Goal: Task Accomplishment & Management: Manage account settings

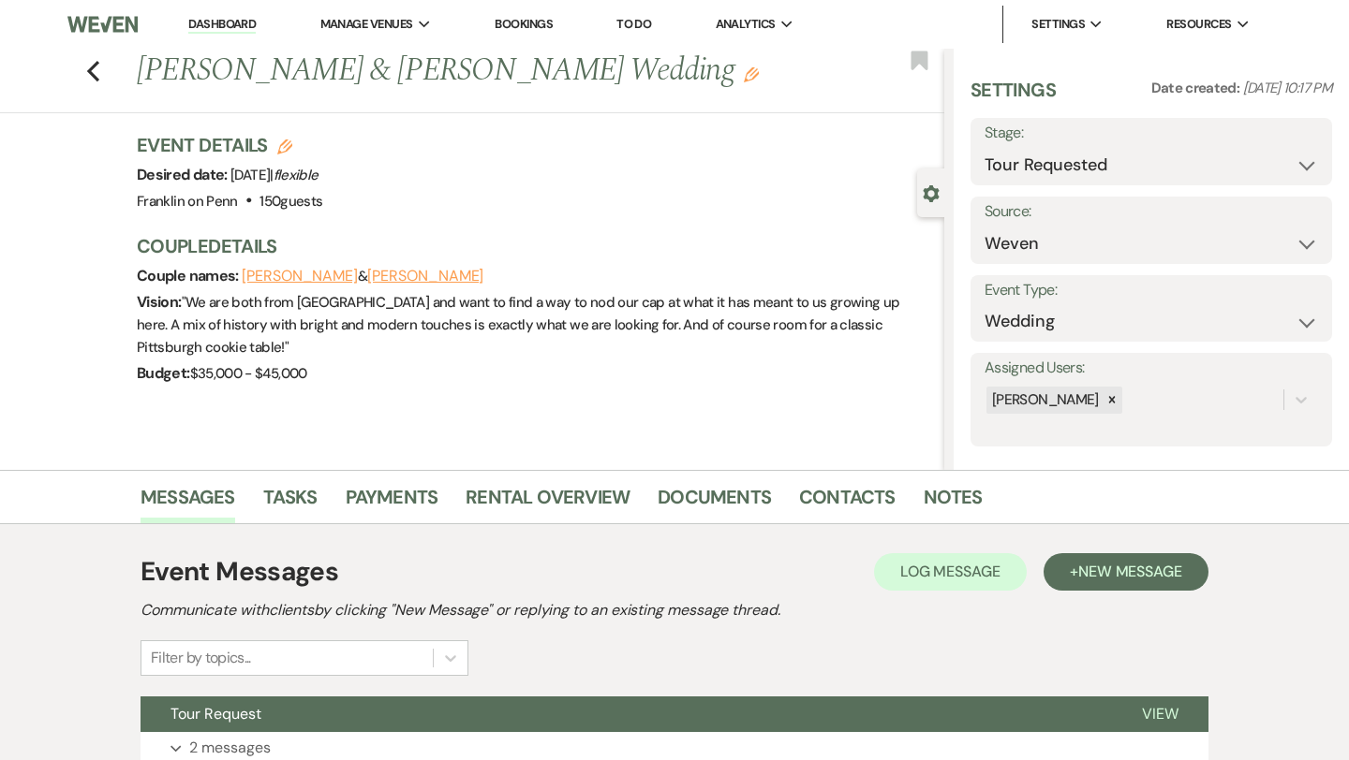
click at [84, 74] on div "Previous [PERSON_NAME] & [PERSON_NAME] Wedding Edit Bookmark" at bounding box center [467, 81] width 953 height 65
click at [98, 70] on icon "Previous" at bounding box center [93, 71] width 14 height 22
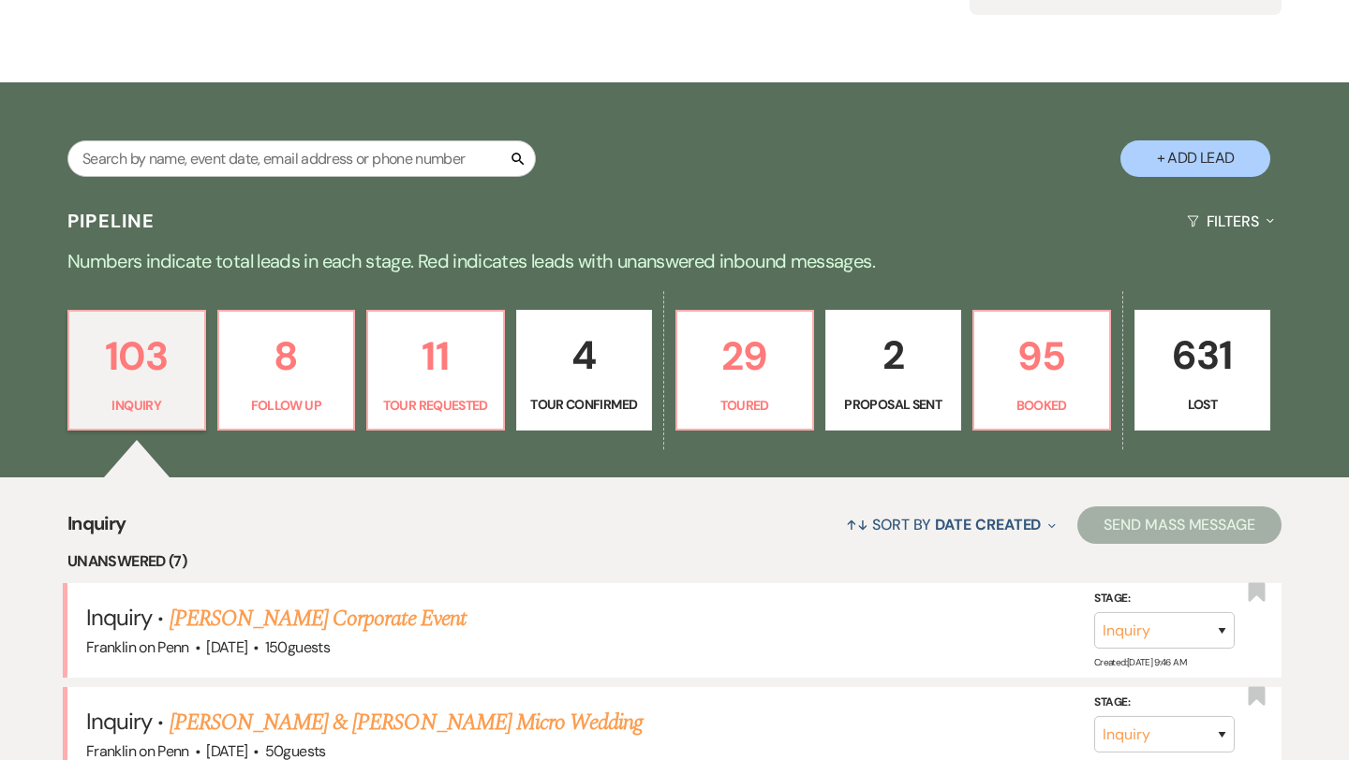
scroll to position [251, 0]
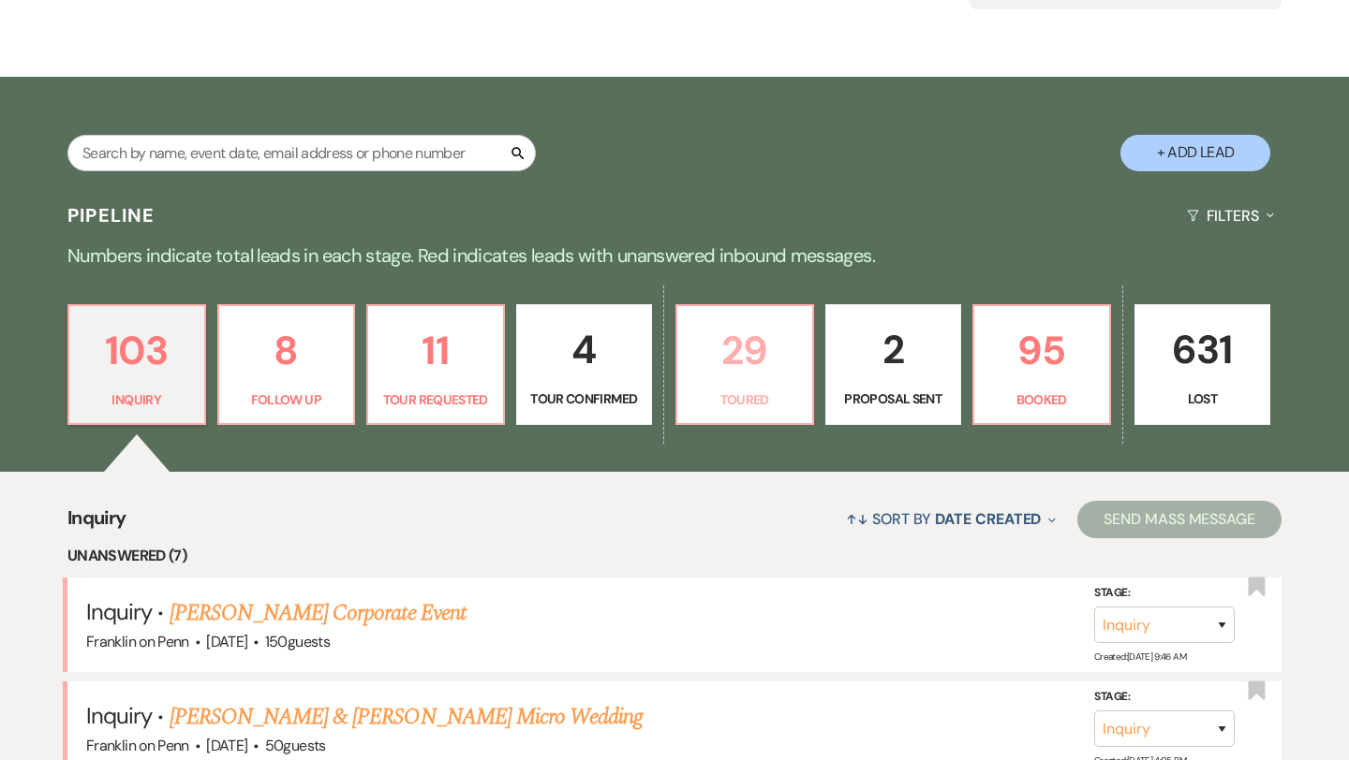
click at [737, 337] on p "29" at bounding box center [744, 350] width 112 height 63
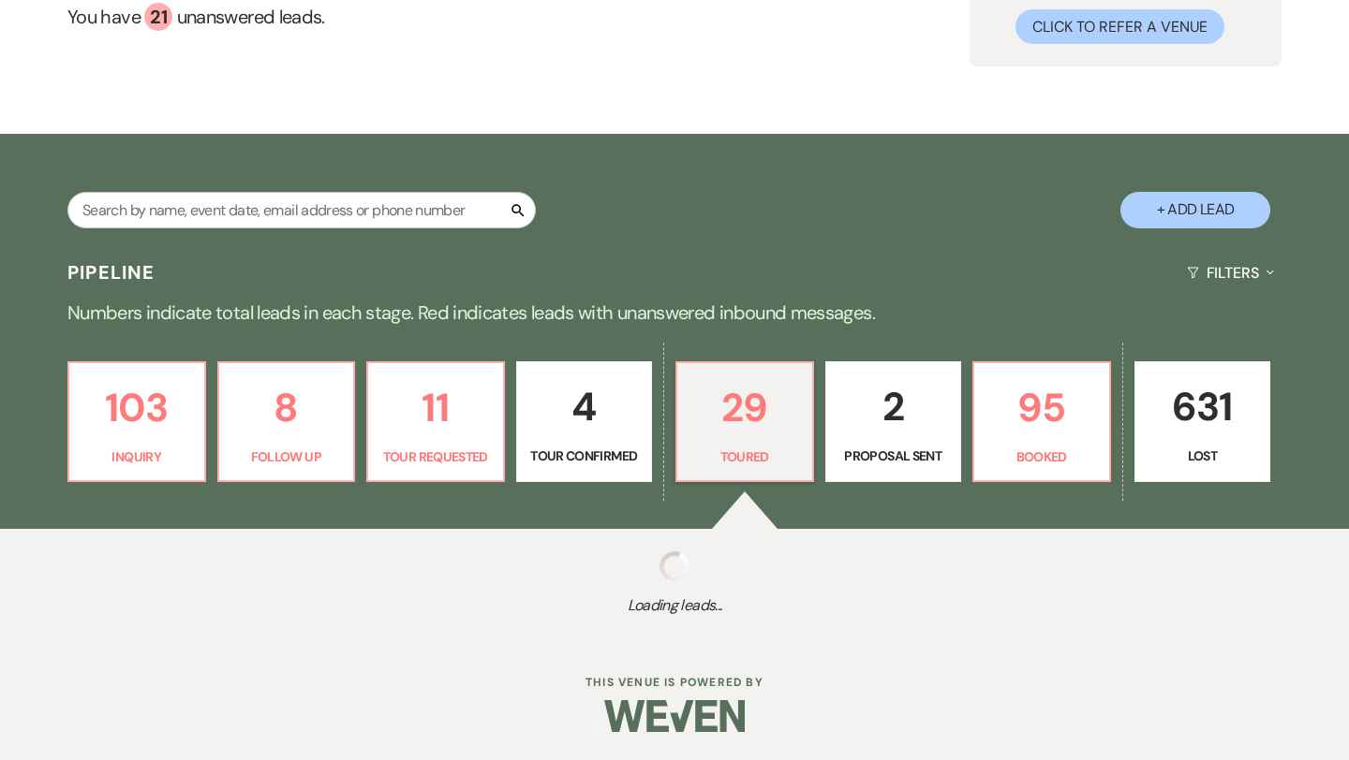
select select "5"
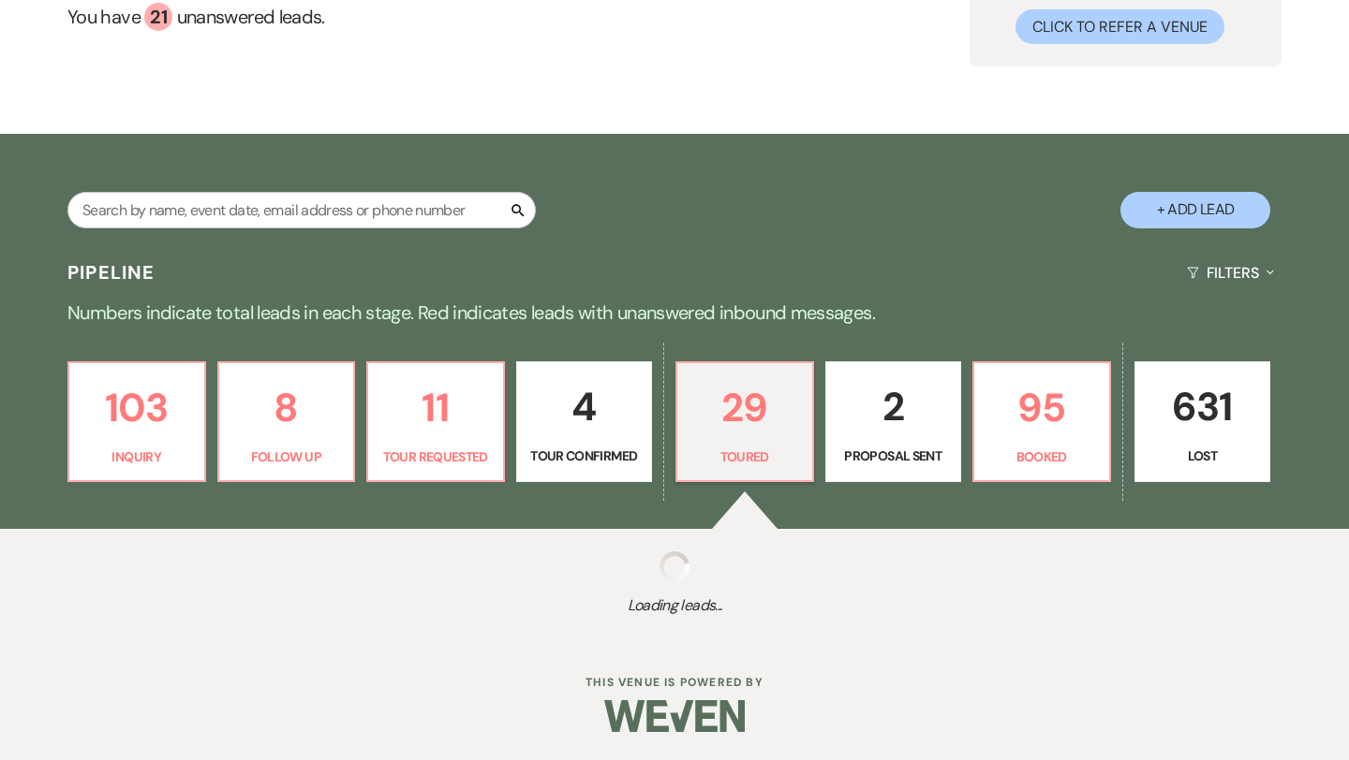
select select "5"
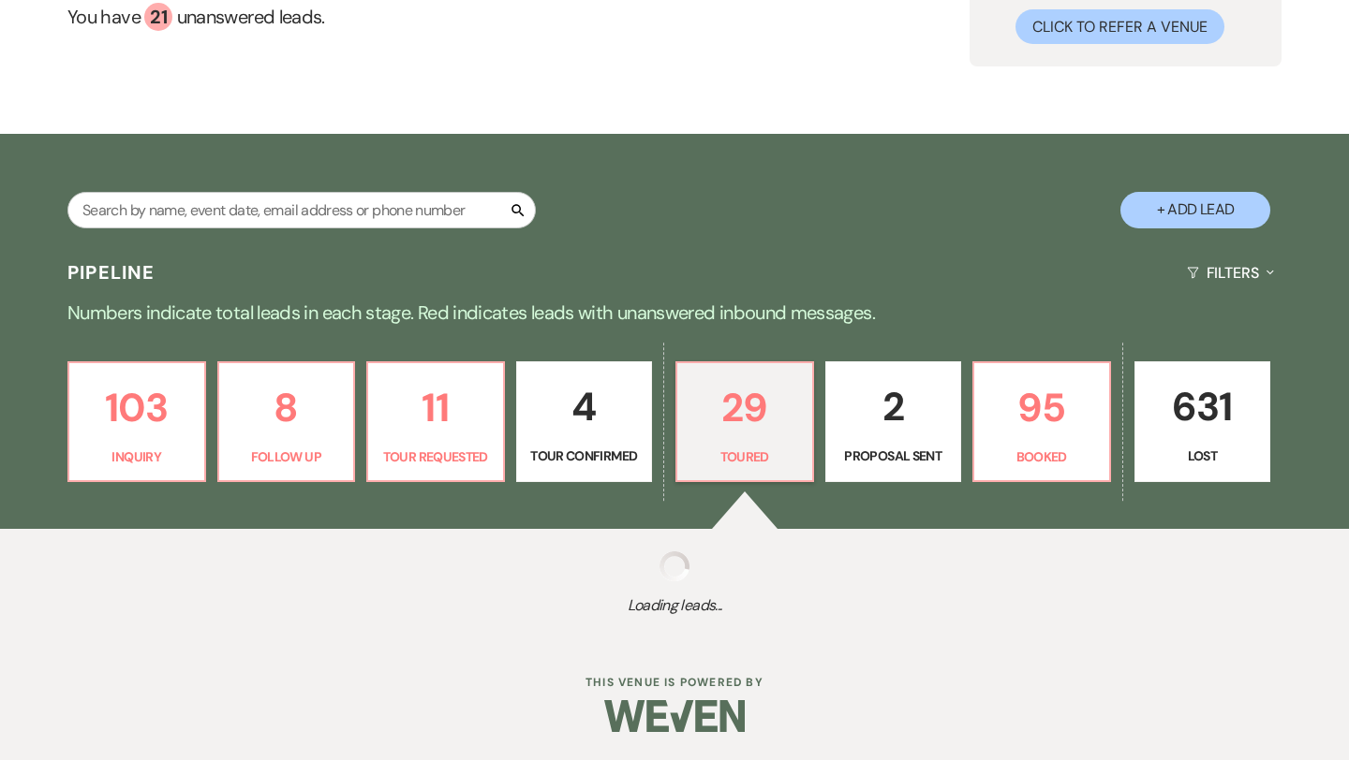
select select "5"
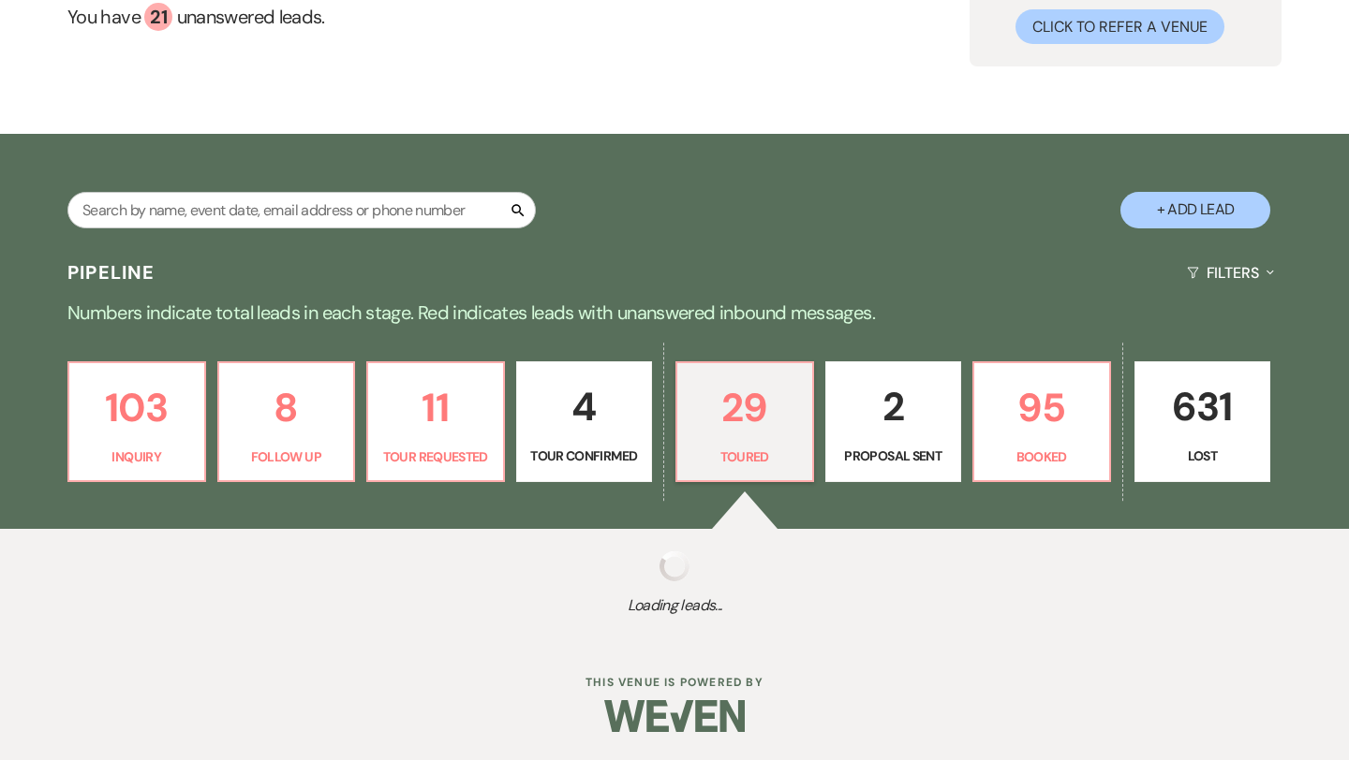
select select "5"
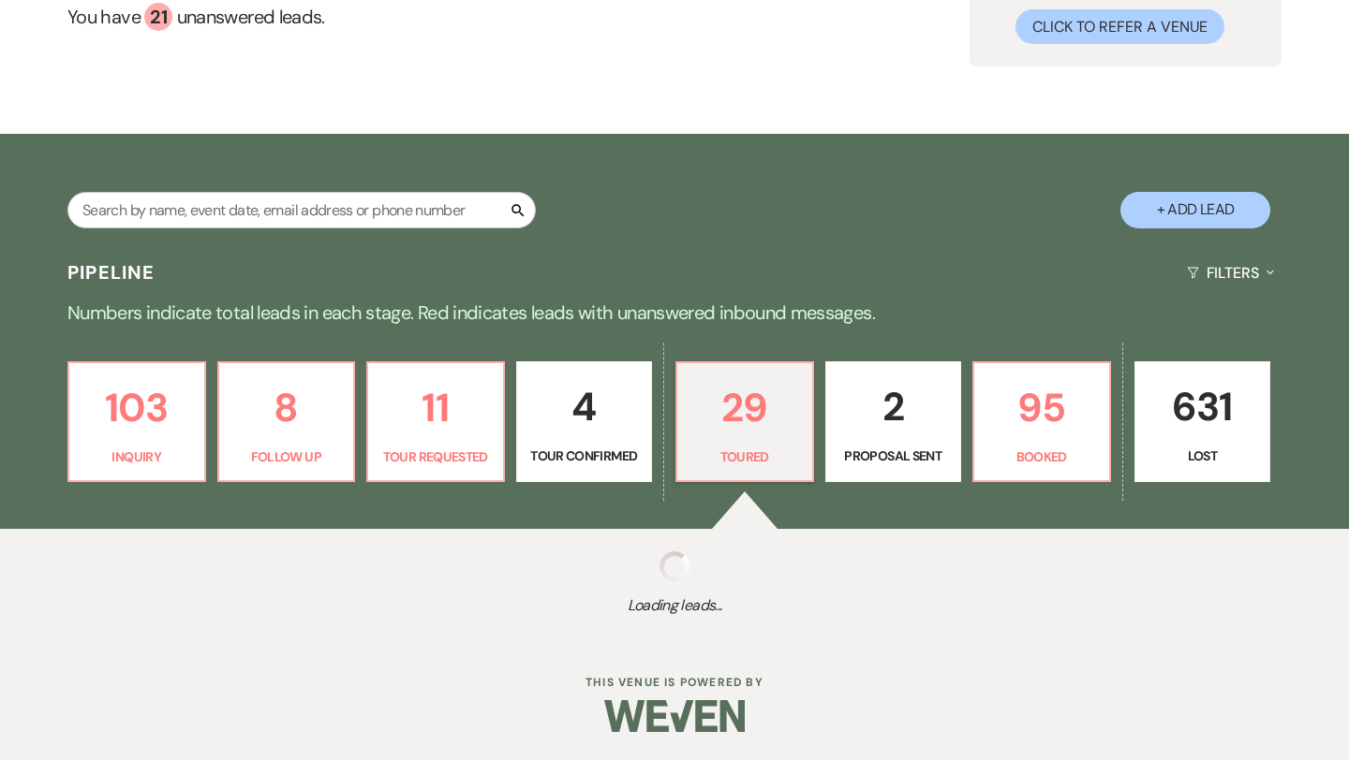
select select "5"
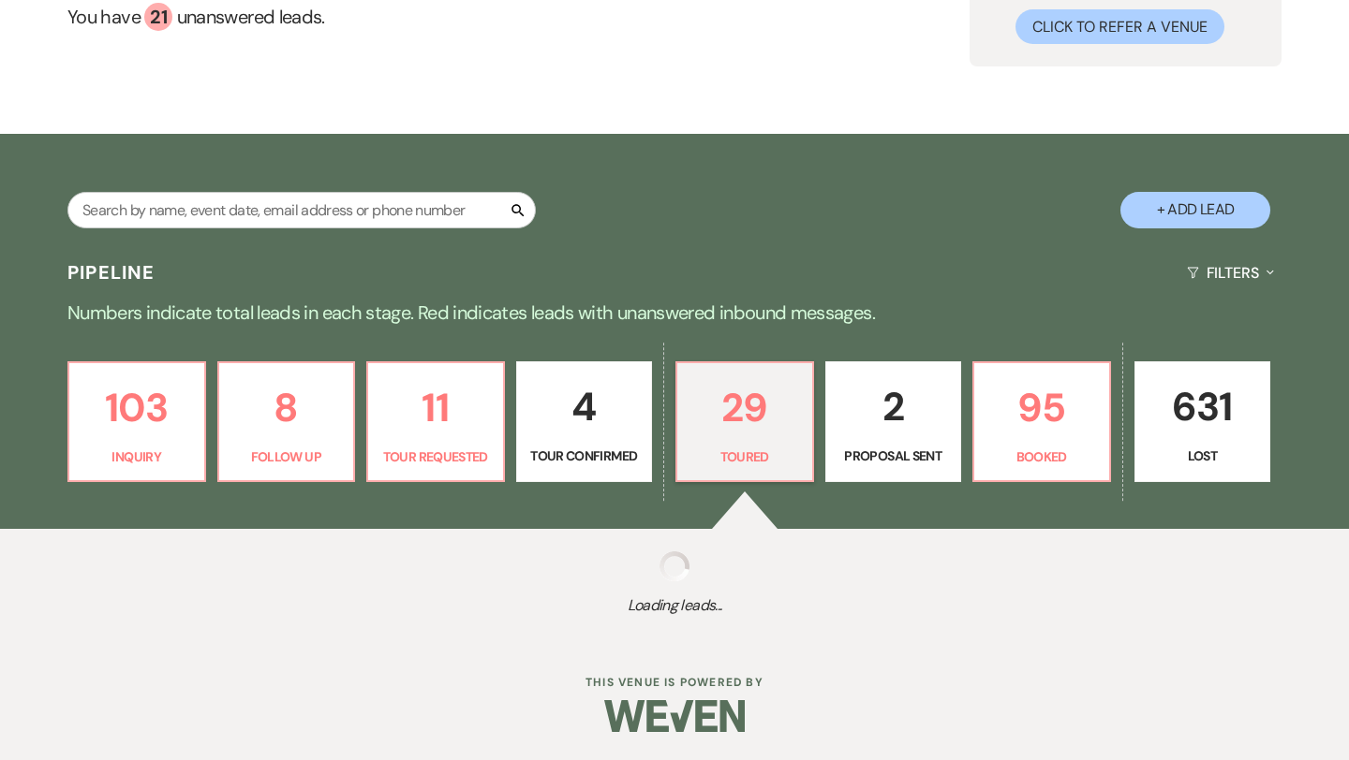
select select "5"
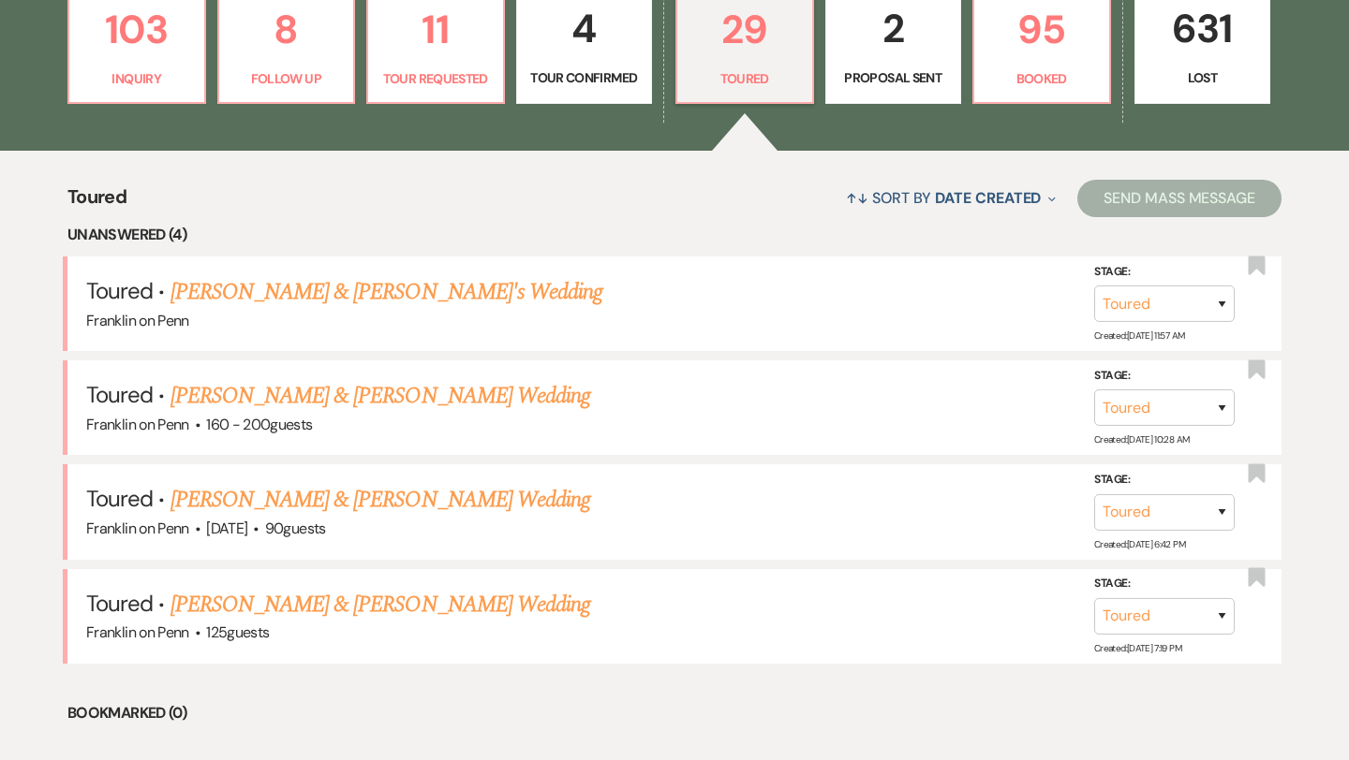
scroll to position [575, 0]
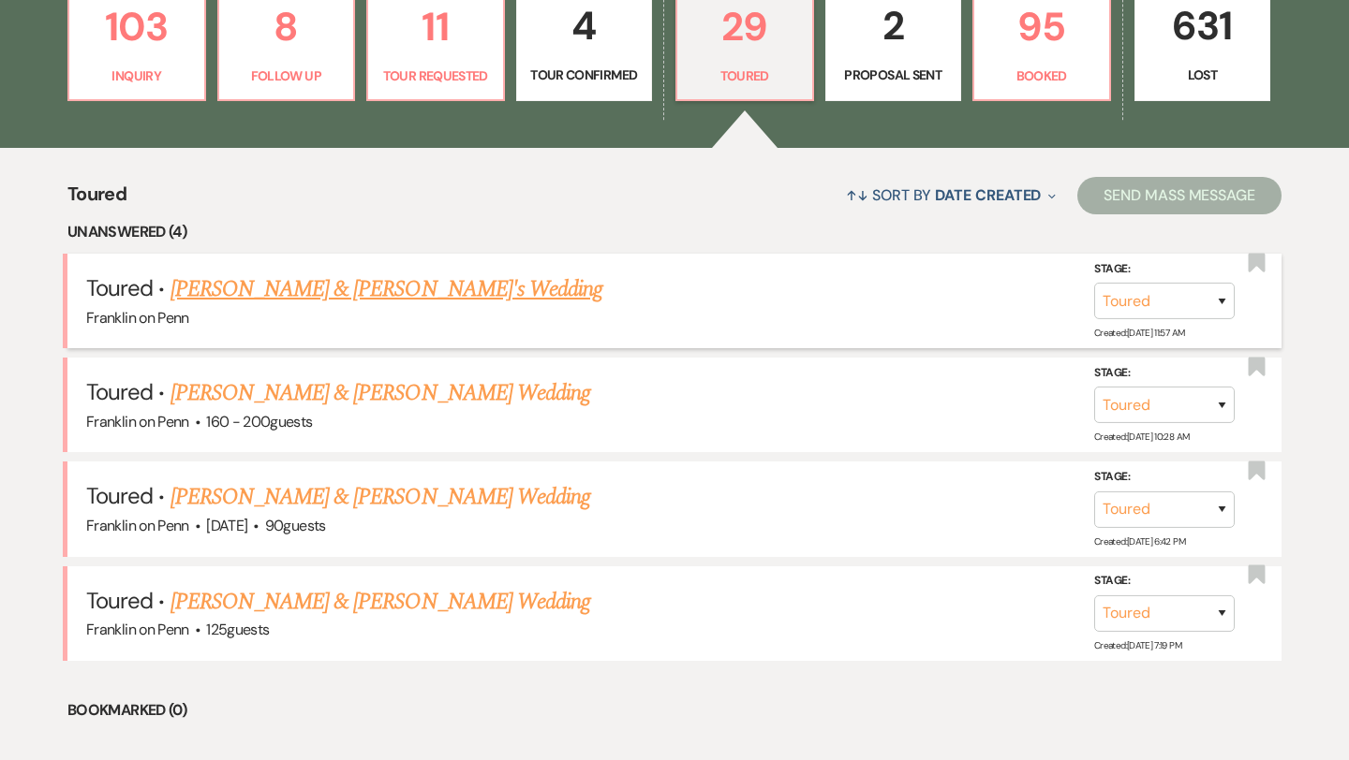
click at [463, 291] on link "Michael Kuban & Sheradyn's Wedding" at bounding box center [386, 290] width 433 height 34
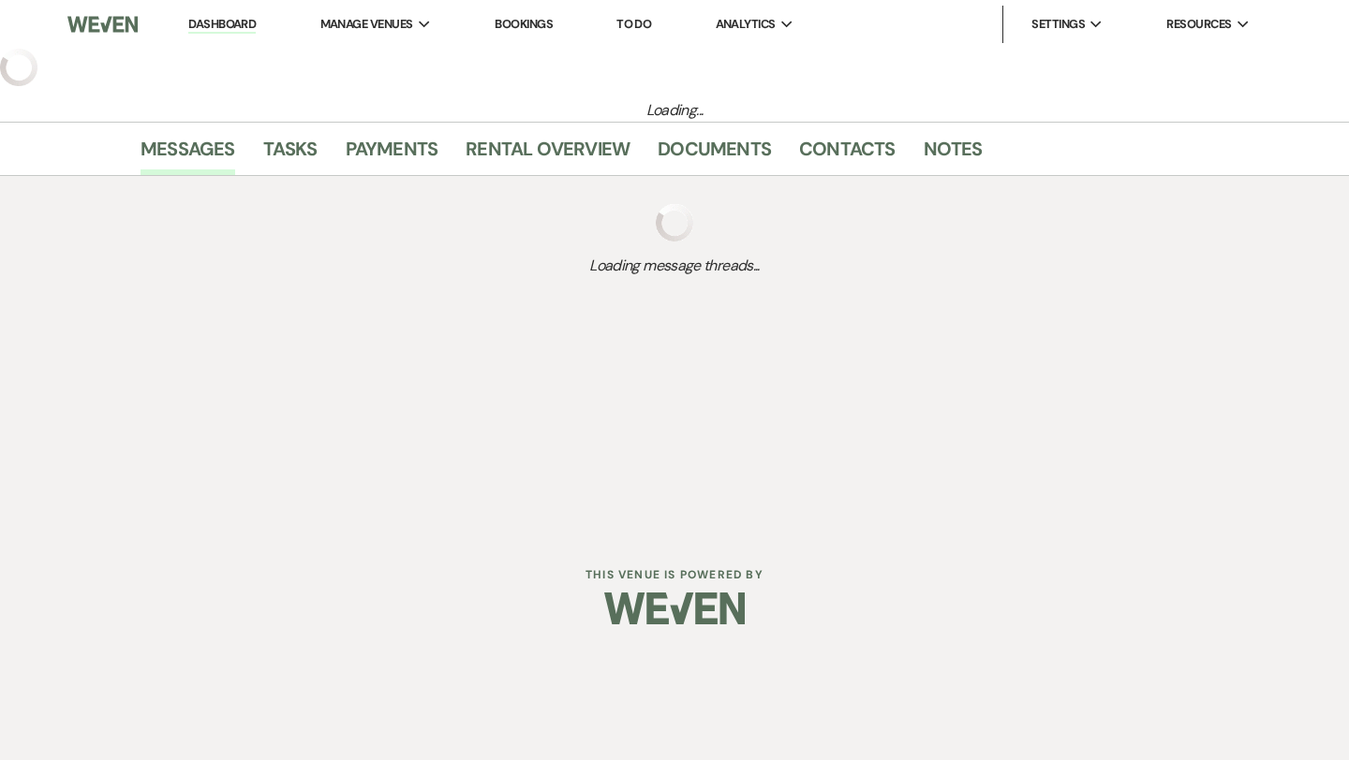
select select "5"
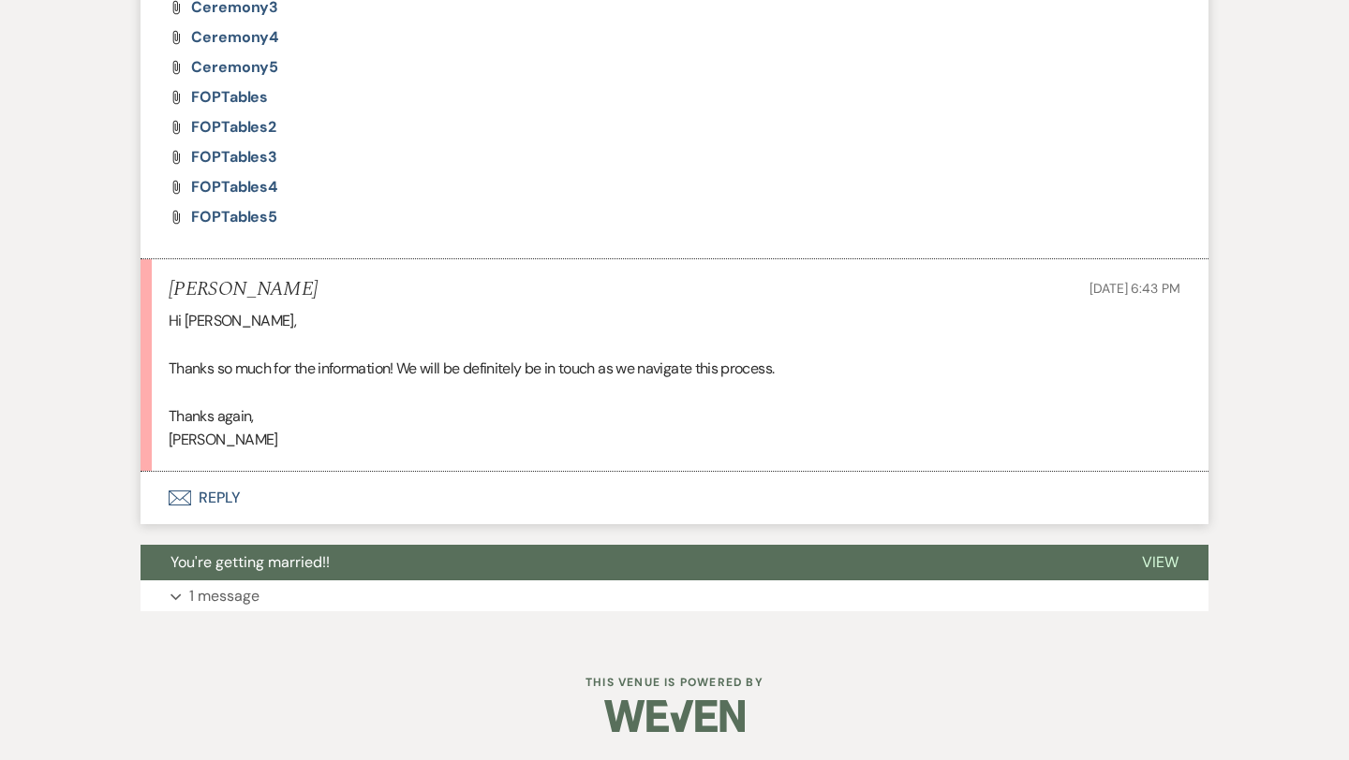
scroll to position [1616, 0]
click at [229, 492] on button "Envelope Reply" at bounding box center [674, 499] width 1068 height 52
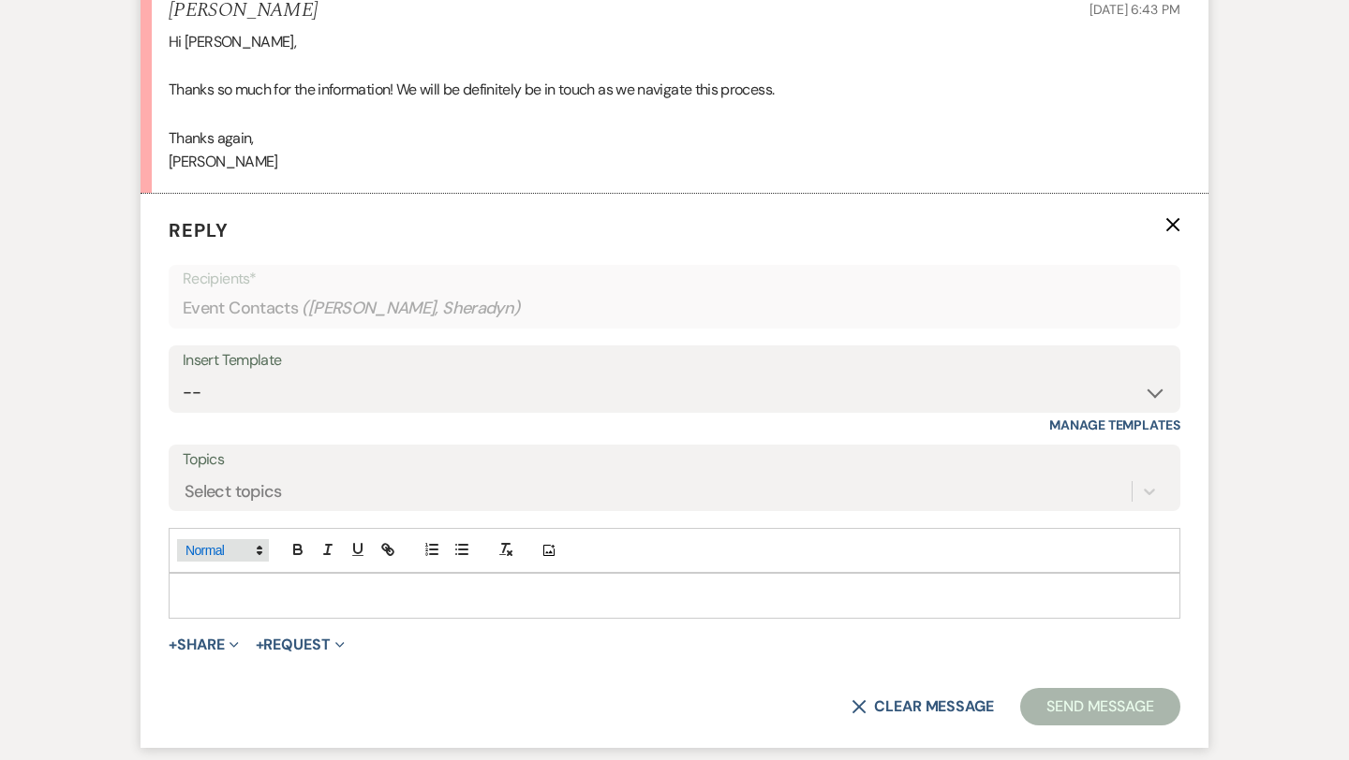
scroll to position [1902, 0]
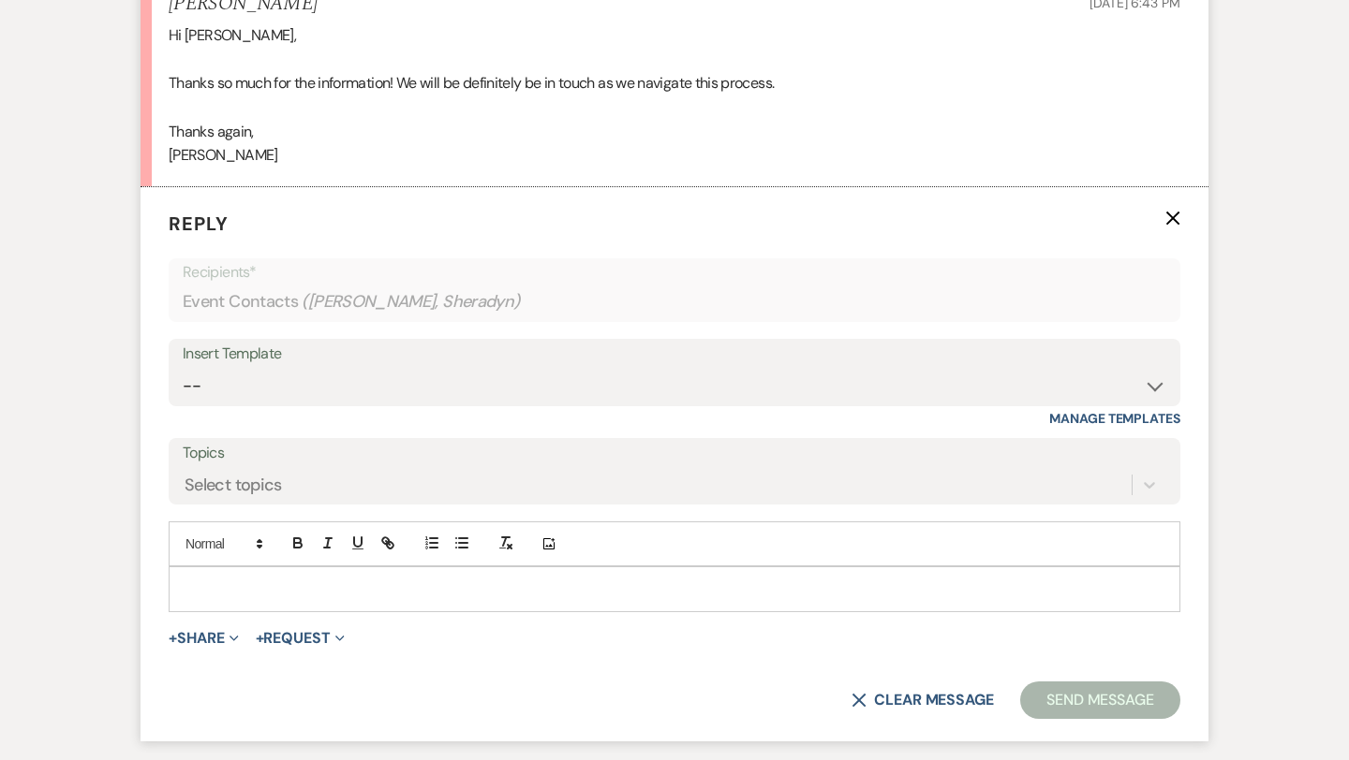
click at [211, 580] on p at bounding box center [674, 589] width 981 height 21
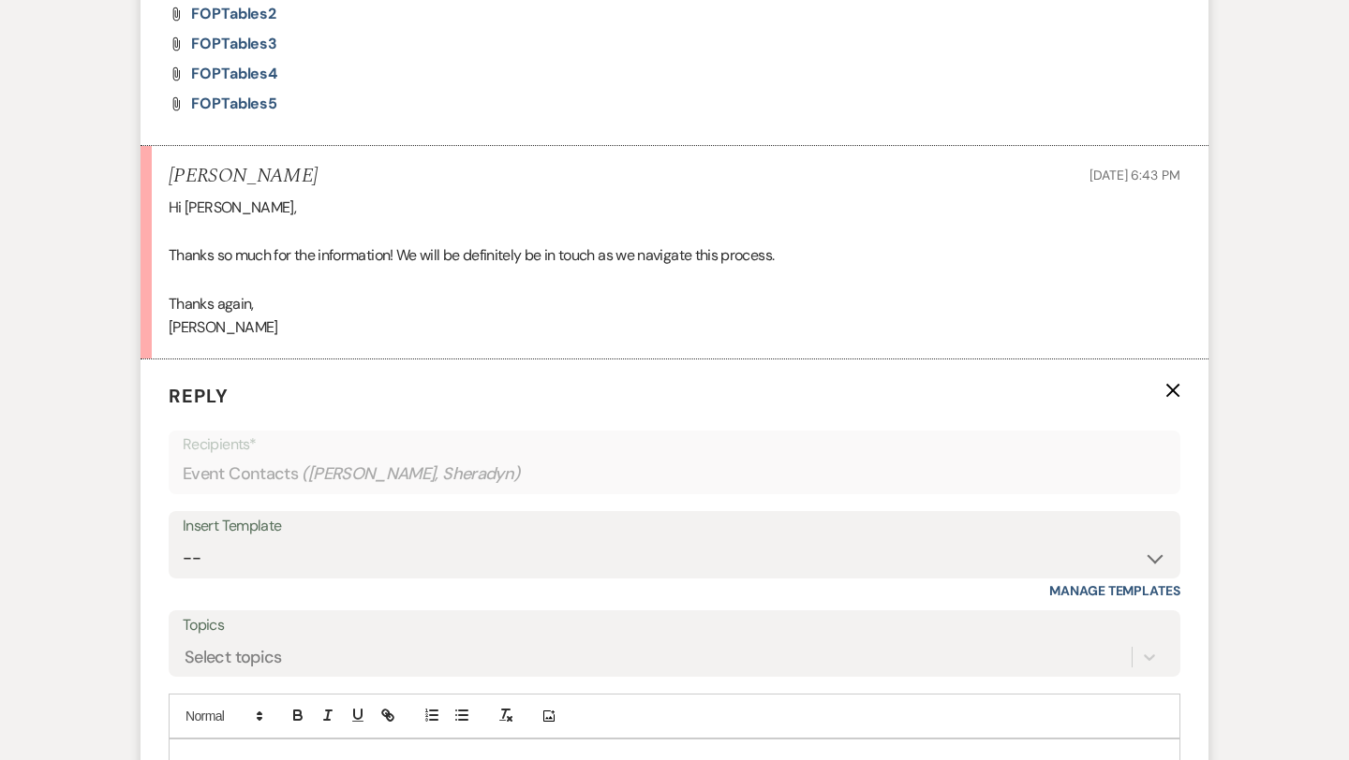
scroll to position [1820, 0]
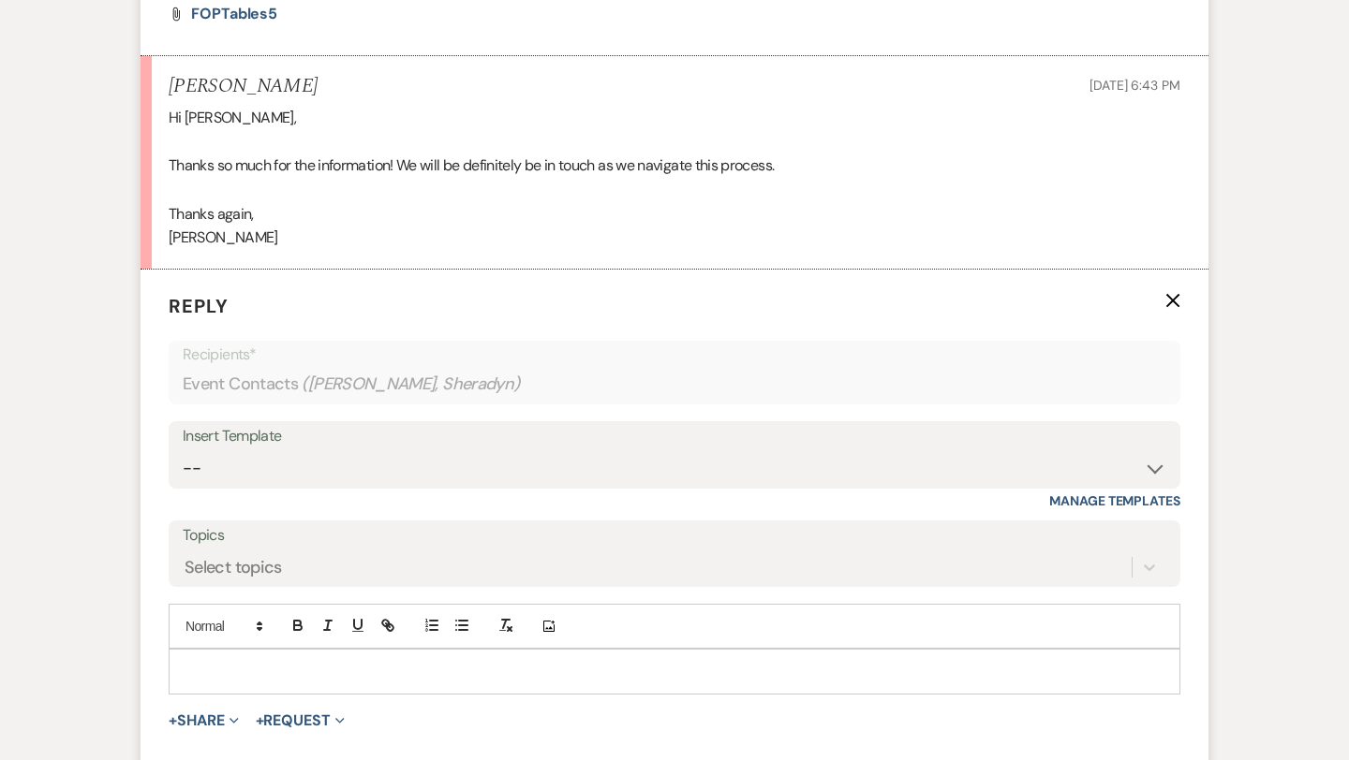
click at [1175, 299] on icon "X" at bounding box center [1172, 300] width 15 height 15
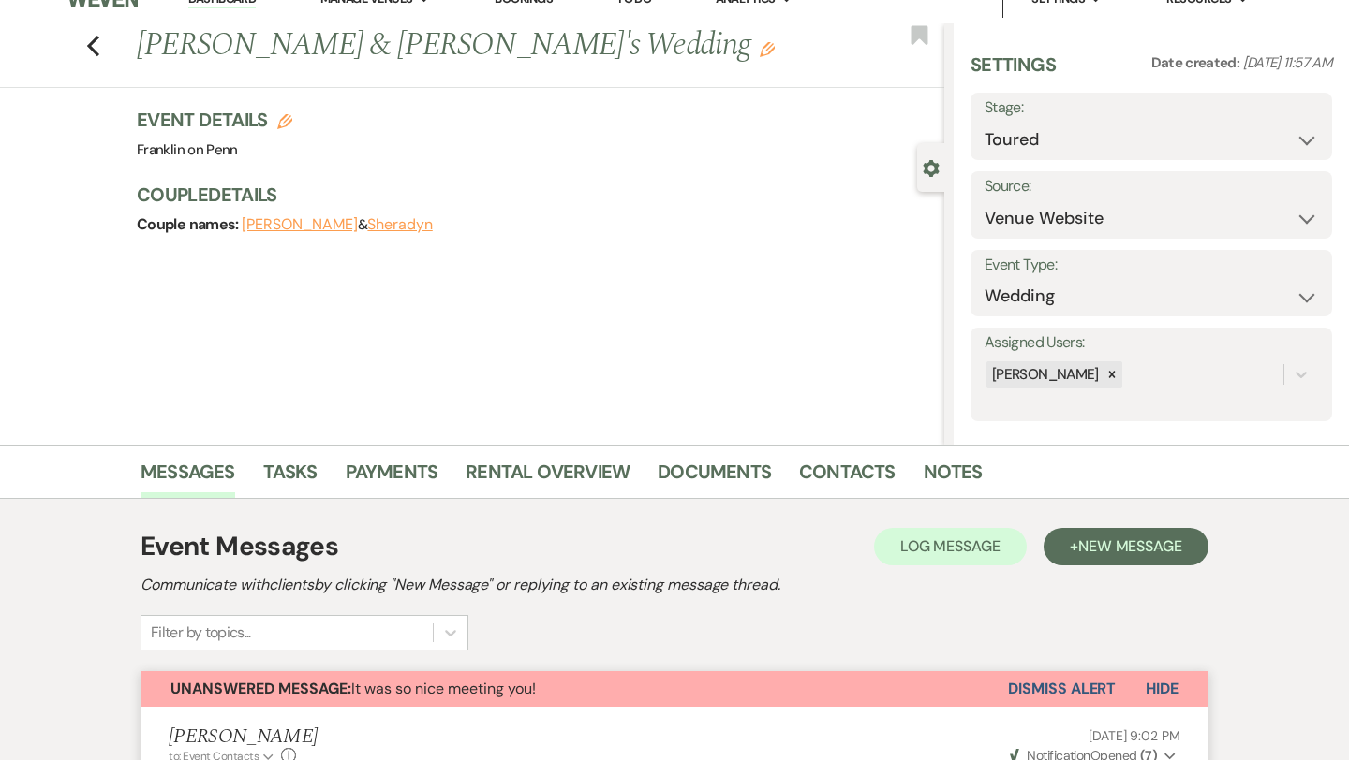
scroll to position [0, 0]
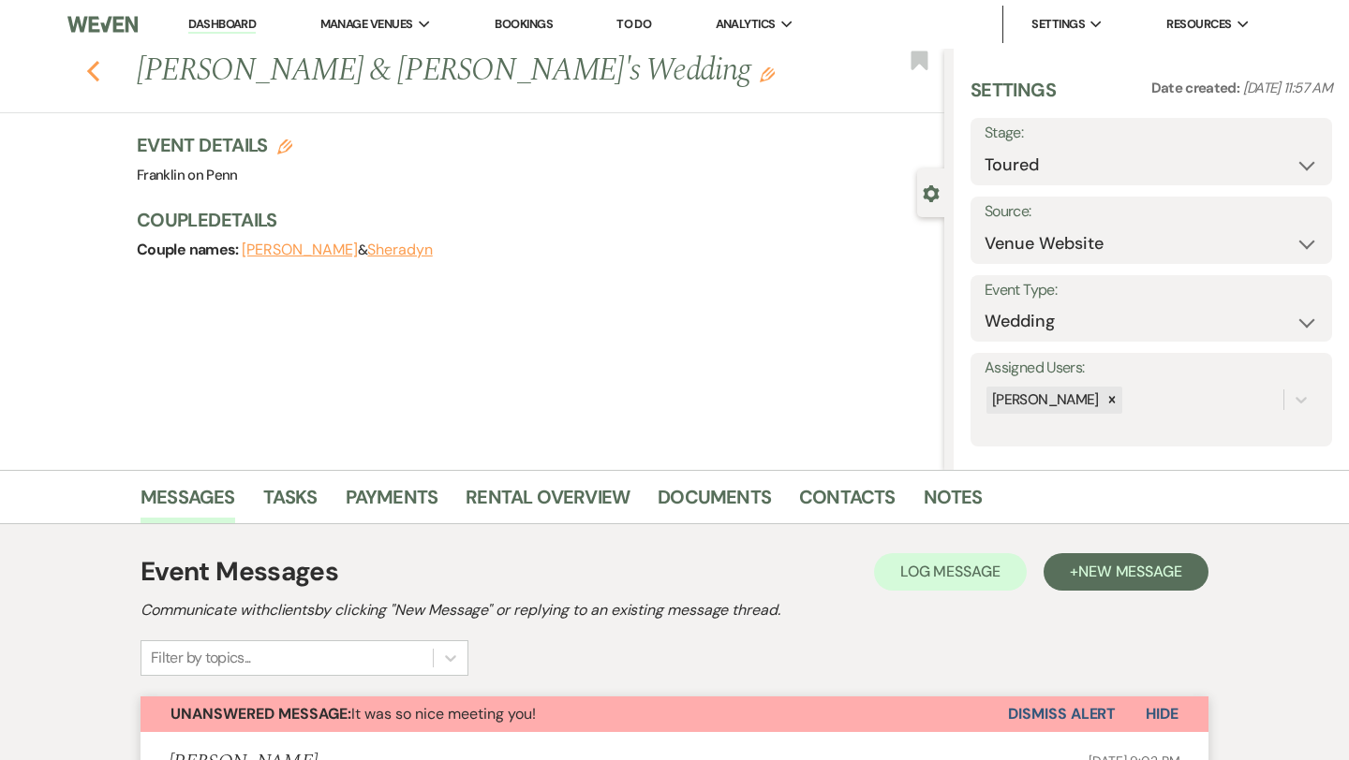
click at [95, 70] on icon "Previous" at bounding box center [93, 71] width 14 height 22
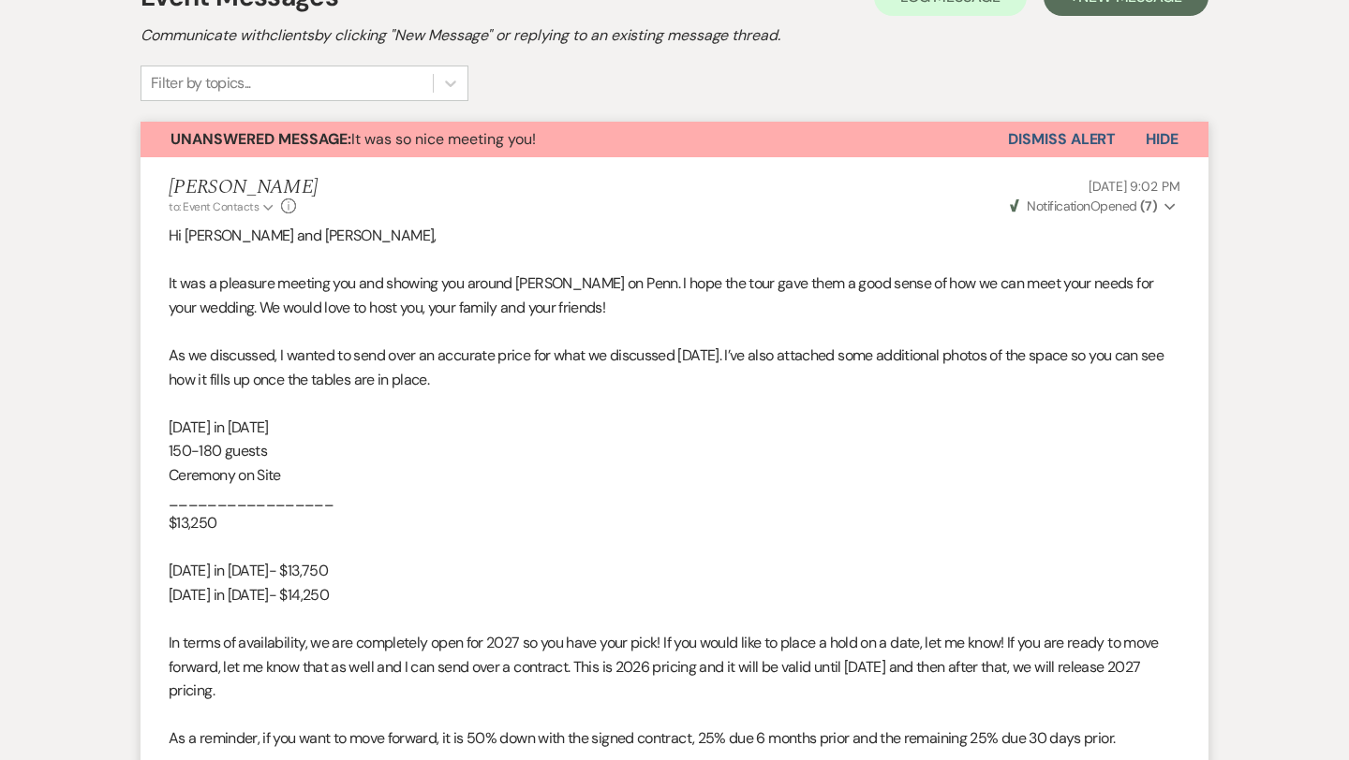
select select "5"
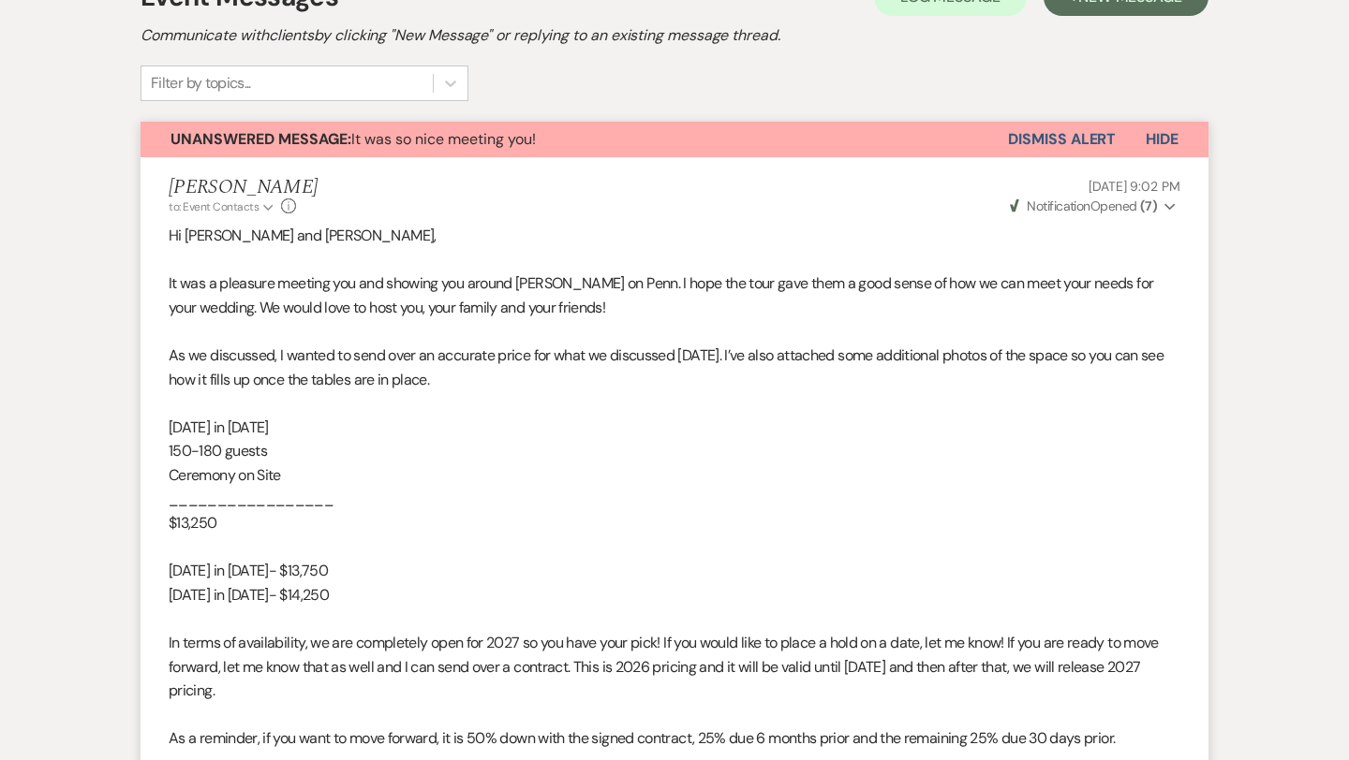
select select "5"
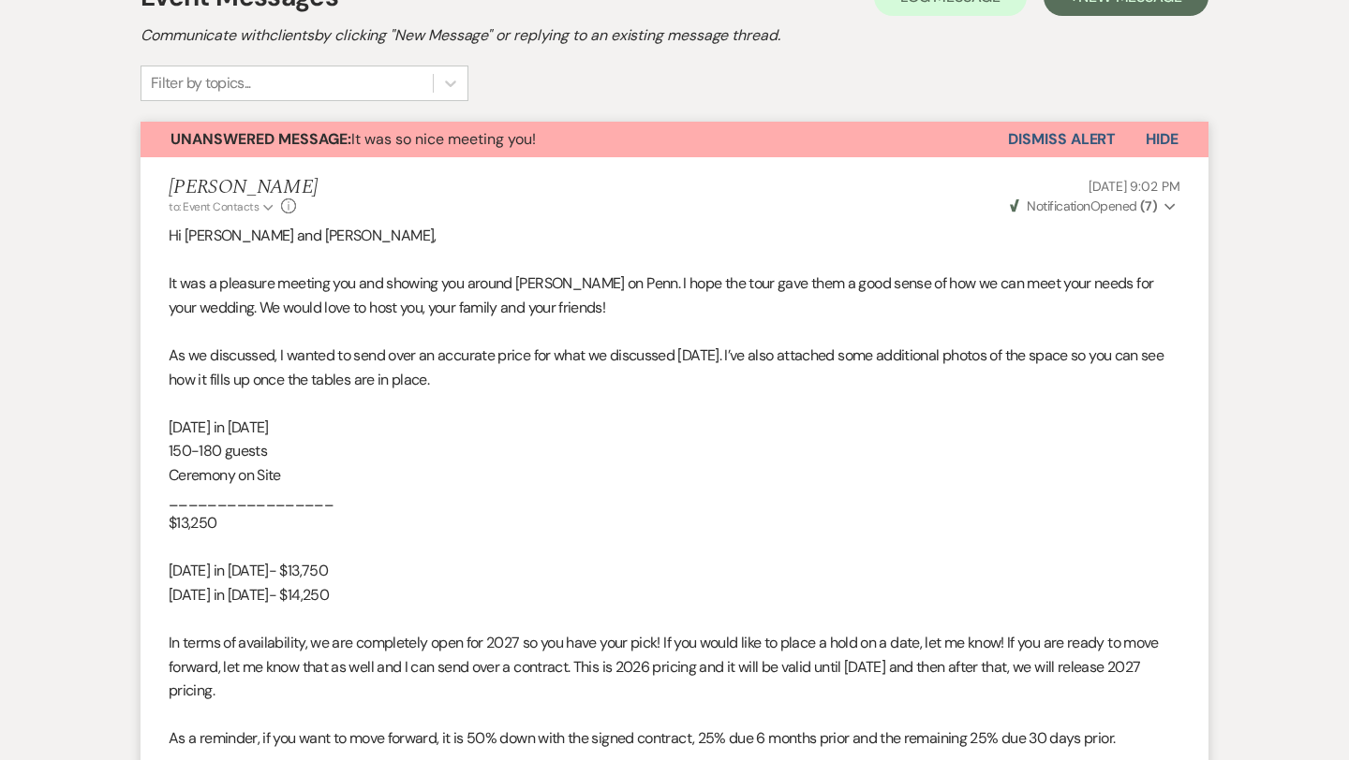
select select "5"
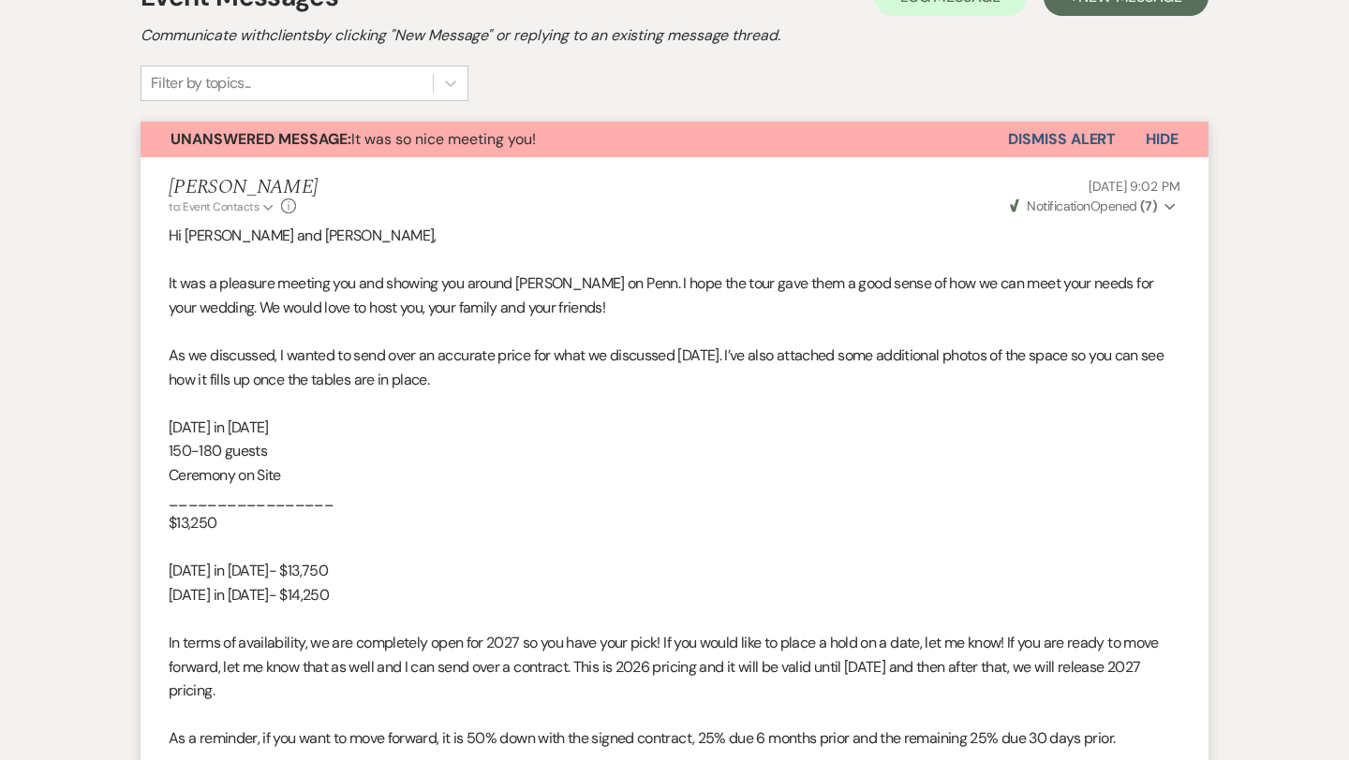
select select "5"
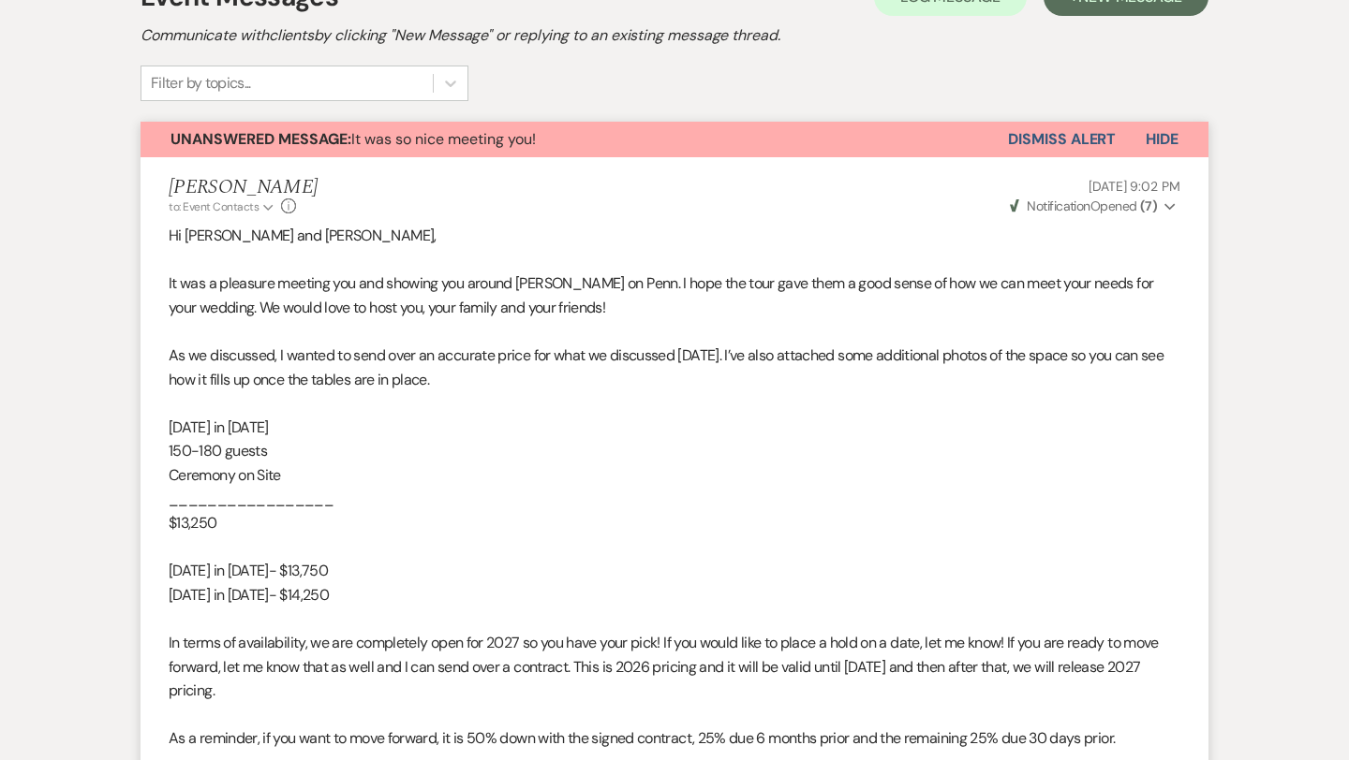
select select "5"
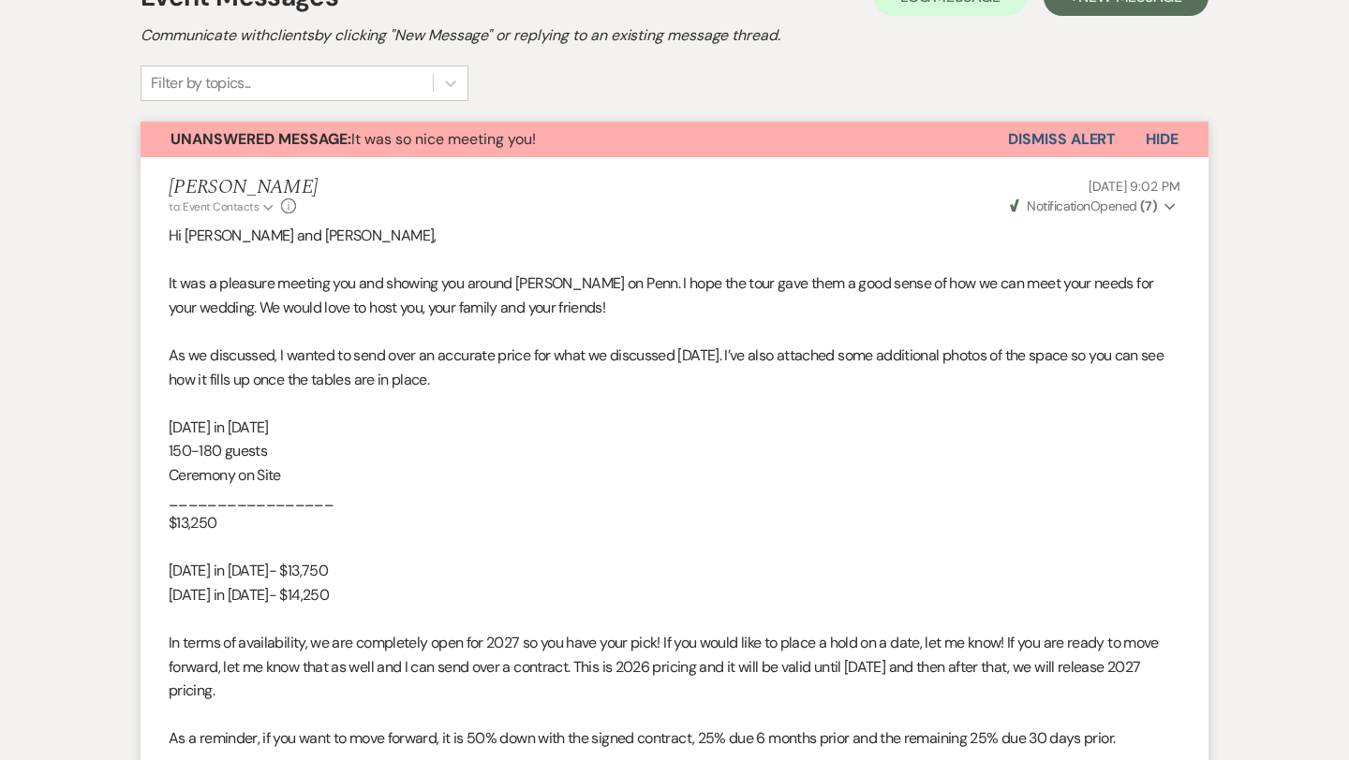
select select "5"
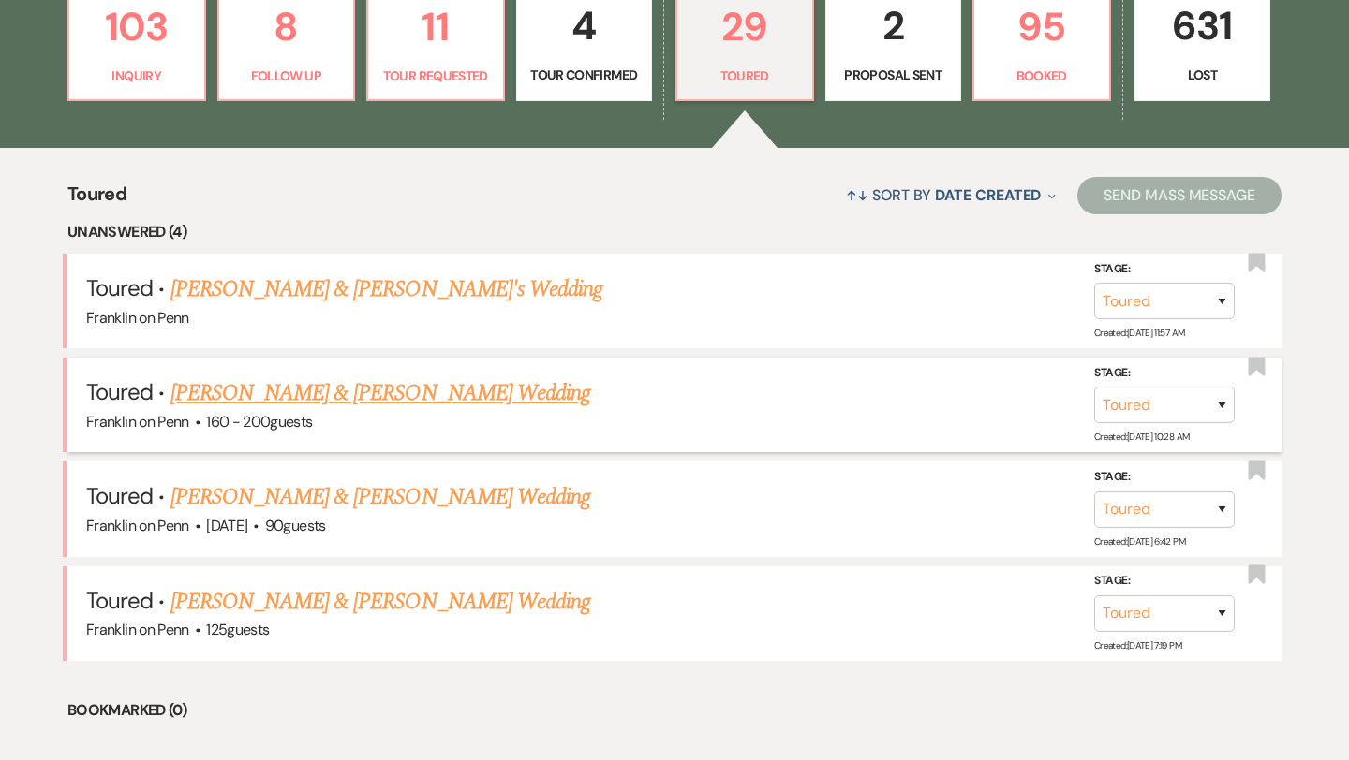
click at [452, 397] on link "Olivia Klippa & Josh Taub's Wedding" at bounding box center [380, 393] width 420 height 34
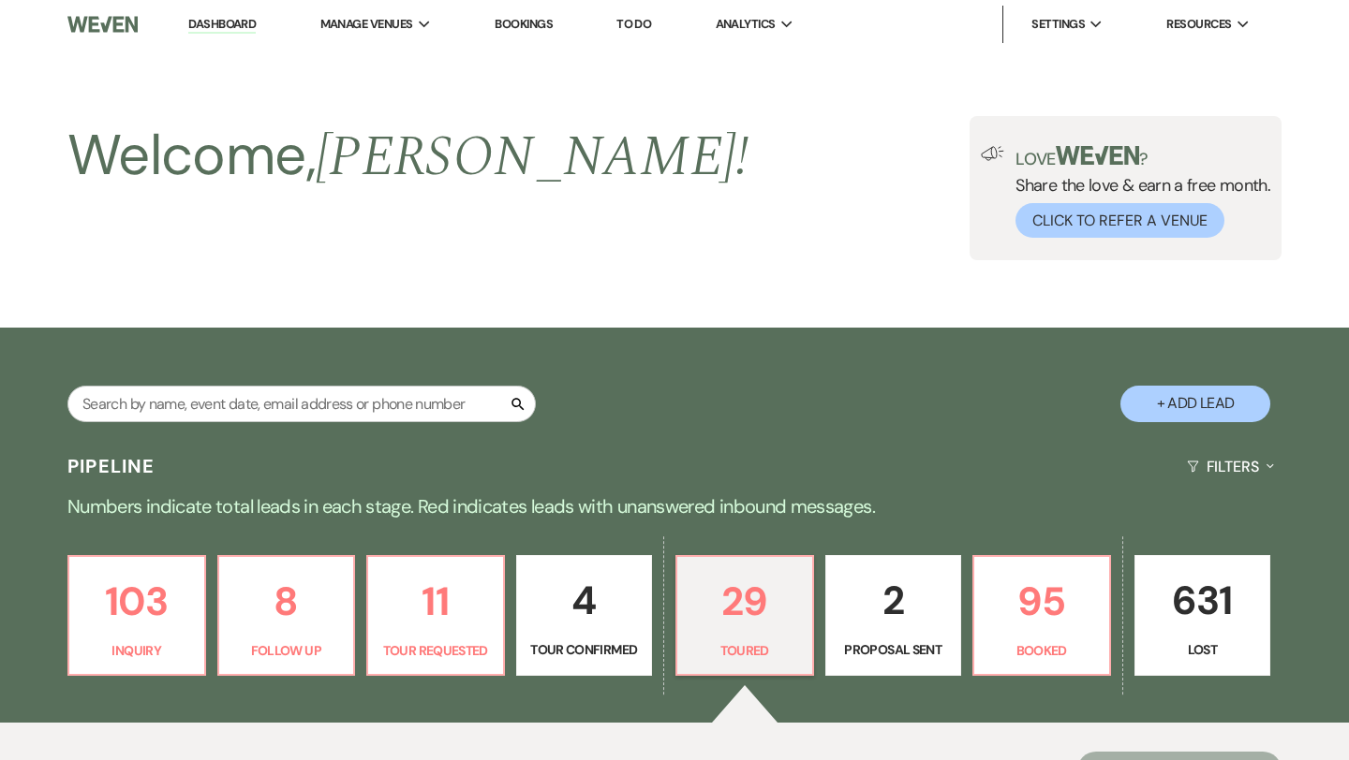
select select "5"
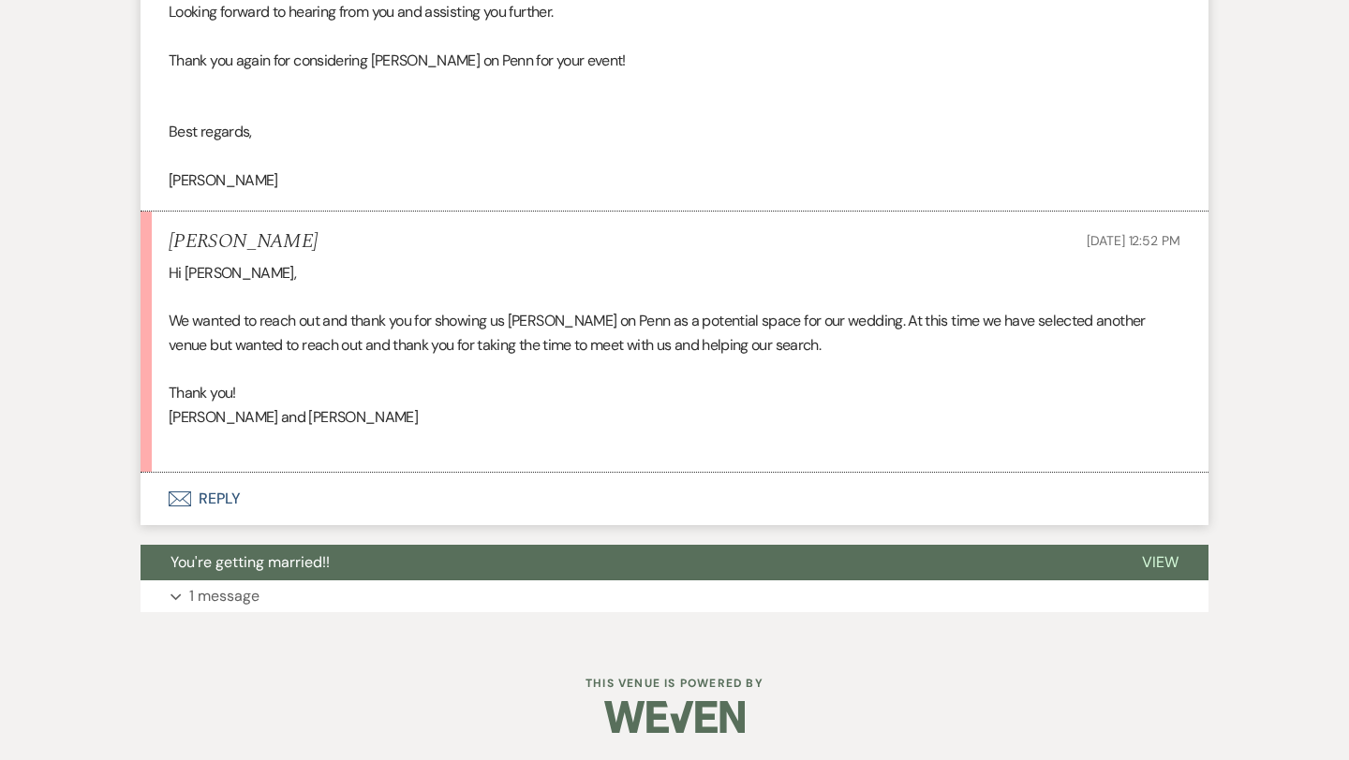
scroll to position [2183, 0]
click at [229, 494] on button "Envelope Reply" at bounding box center [674, 498] width 1068 height 52
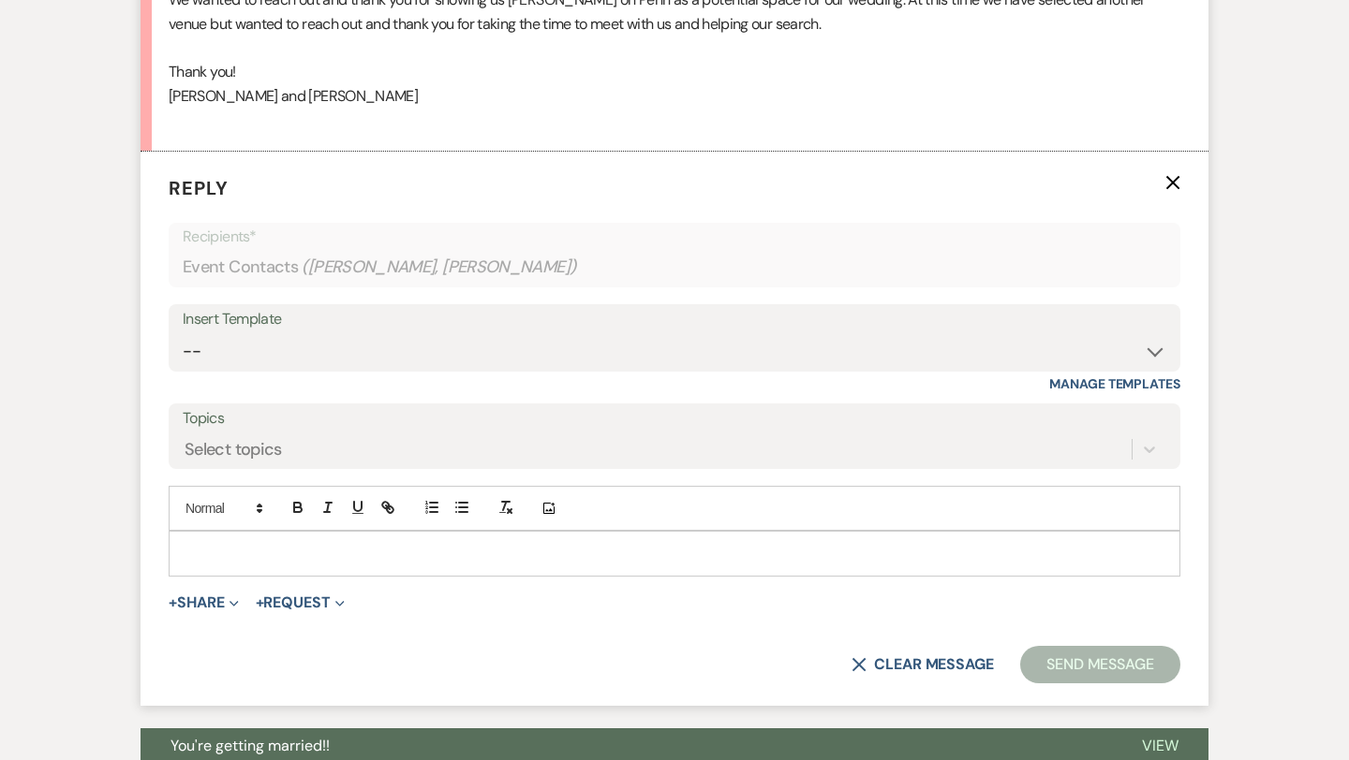
scroll to position [2552, 0]
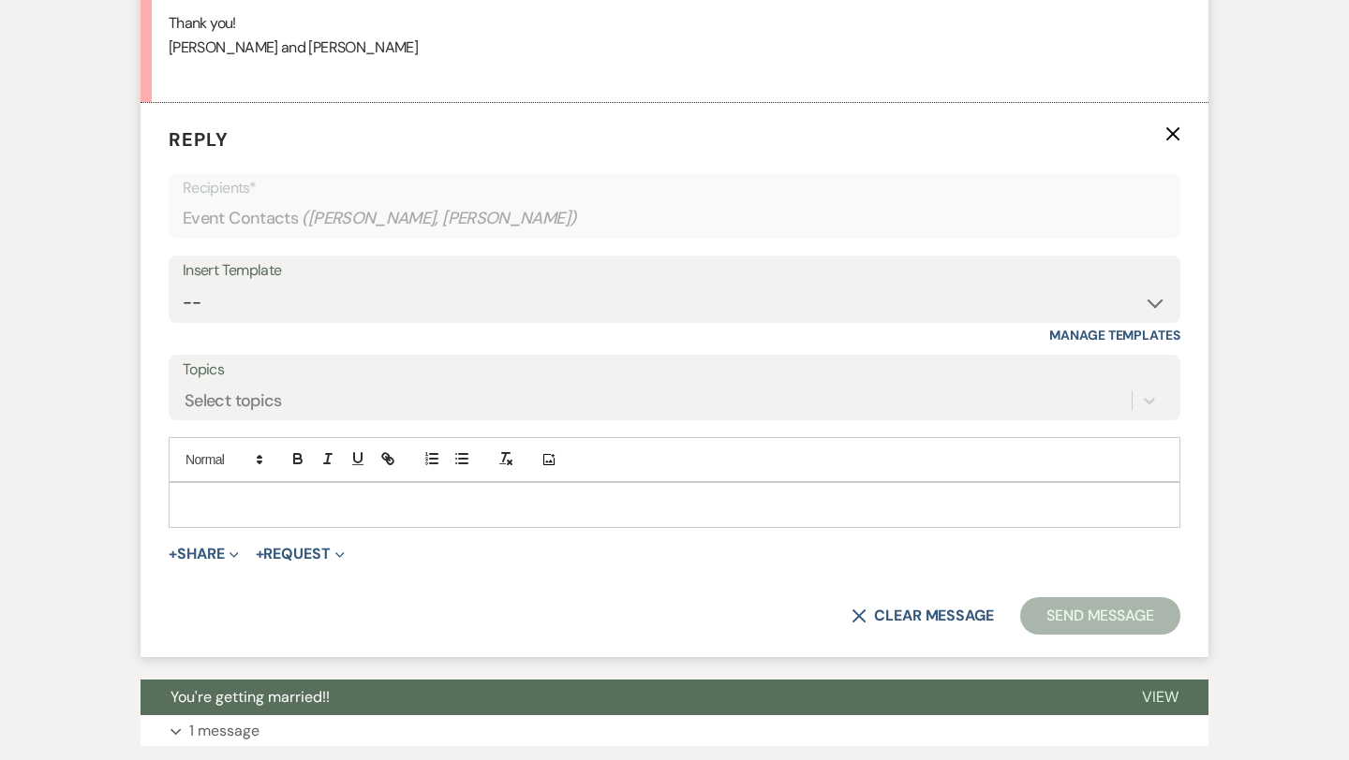
click at [233, 507] on p at bounding box center [674, 504] width 981 height 21
click at [256, 304] on select "-- Weven Planning Portal Introduction (Booked Events) Initial Inquiry Response …" at bounding box center [674, 303] width 983 height 37
select select "4388"
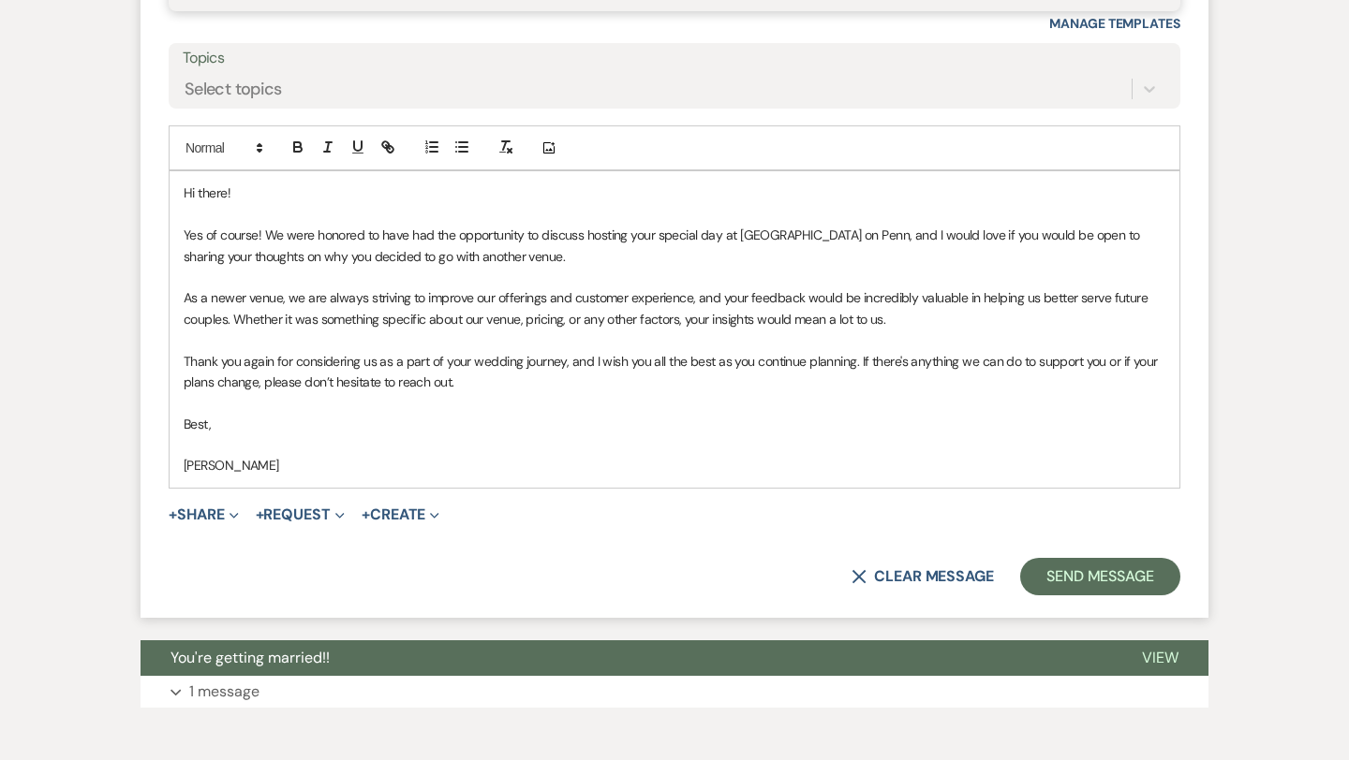
scroll to position [2866, 0]
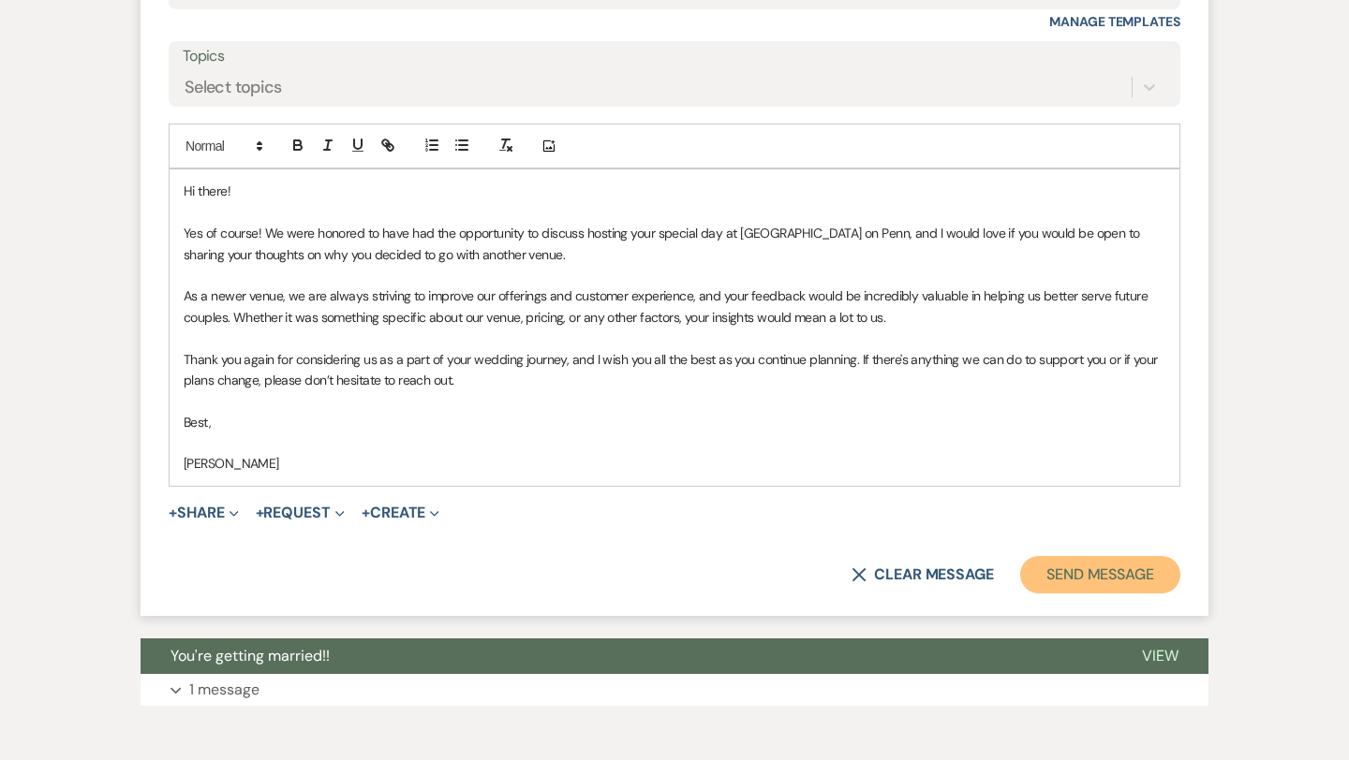
click at [1076, 576] on button "Send Message" at bounding box center [1100, 574] width 160 height 37
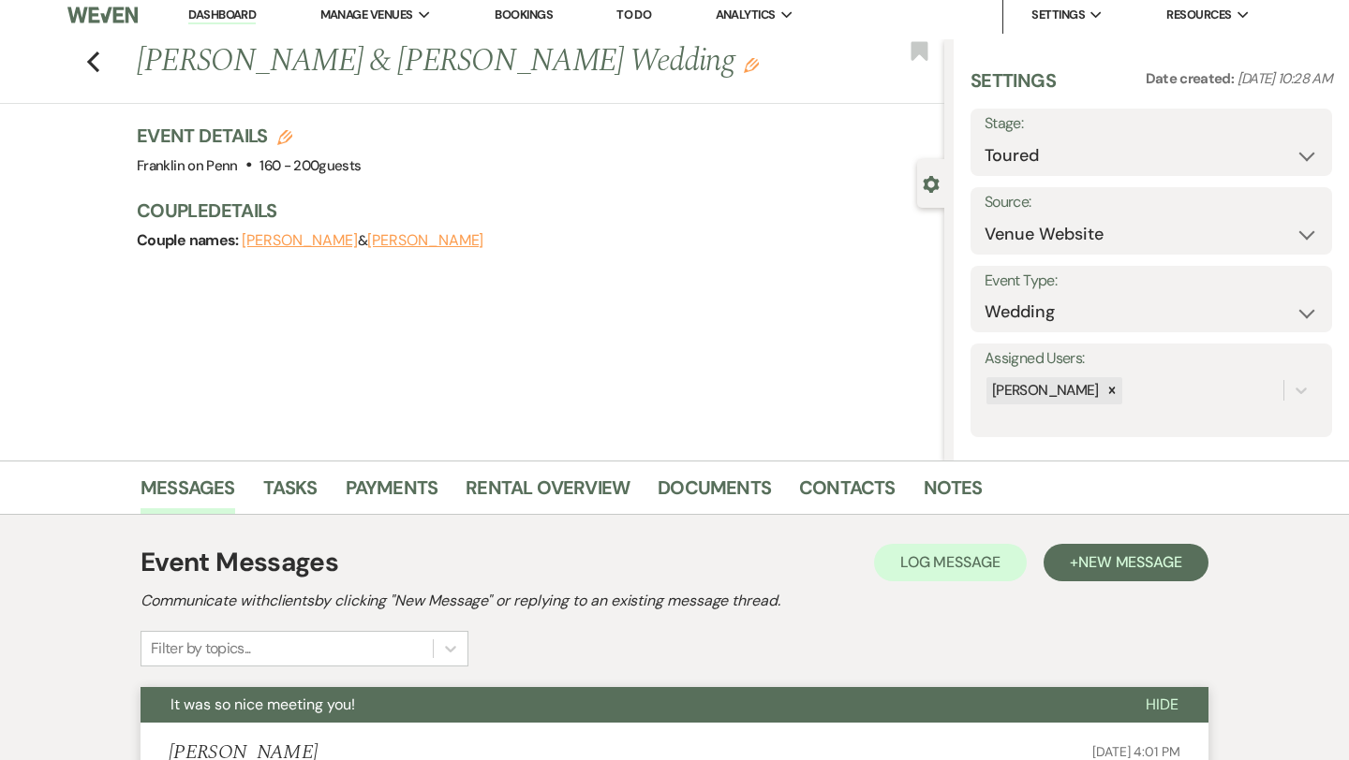
scroll to position [0, 0]
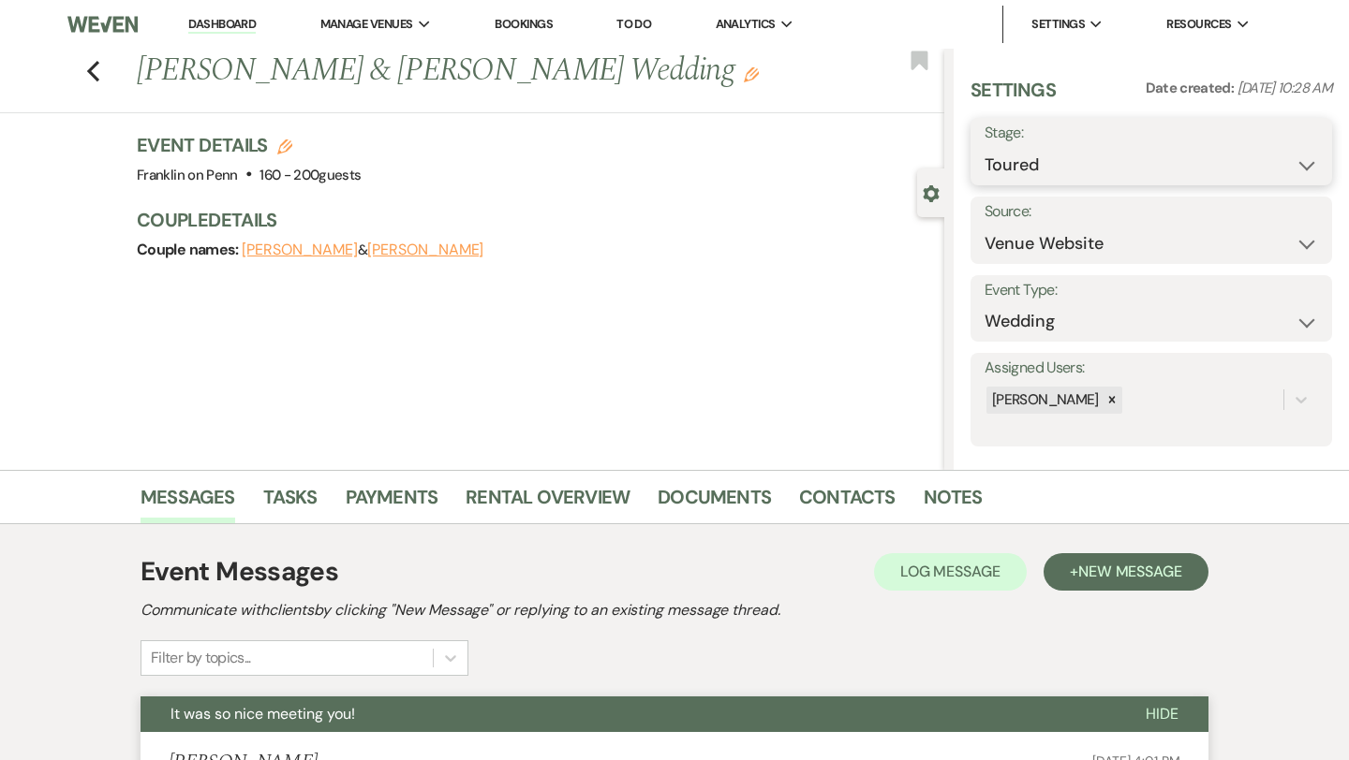
click at [1106, 166] on select "Inquiry Follow Up Tour Requested Tour Confirmed Toured Proposal Sent Booked Lost" at bounding box center [1150, 165] width 333 height 37
select select "8"
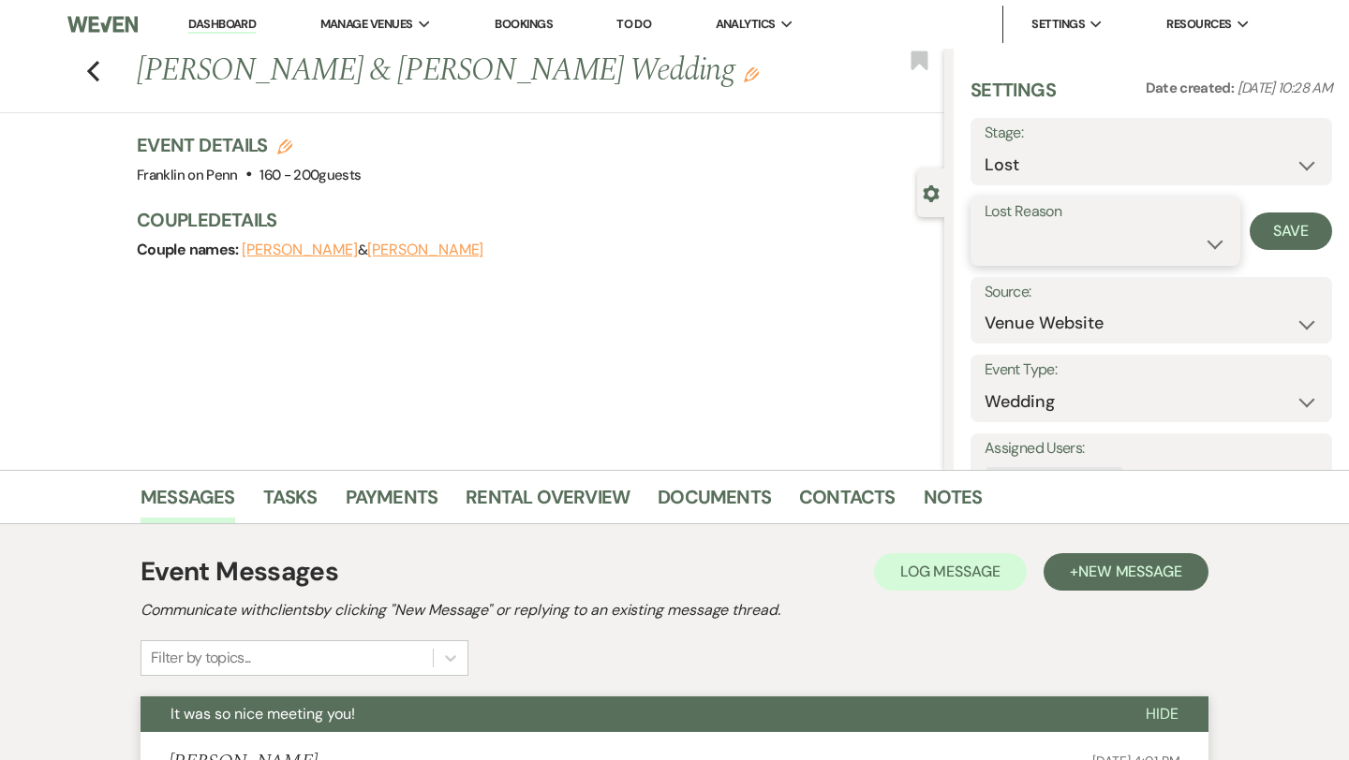
click at [1164, 240] on select "Booked Elsewhere Budget Date Unavailable No Response Not a Good Match Capacity …" at bounding box center [1105, 244] width 242 height 37
select select "6"
click at [1279, 227] on button "Save" at bounding box center [1290, 231] width 82 height 37
click at [91, 68] on use "button" at bounding box center [93, 71] width 12 height 21
select select "5"
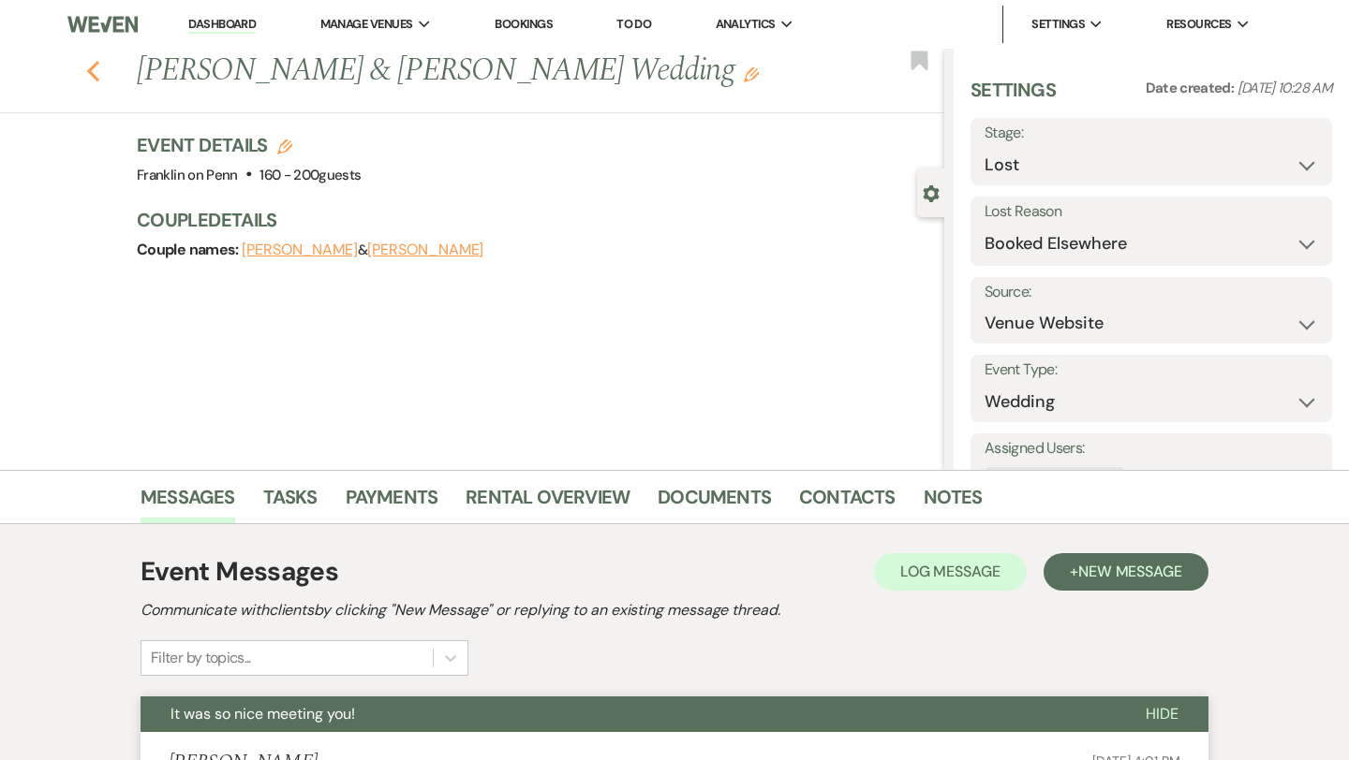
select select "5"
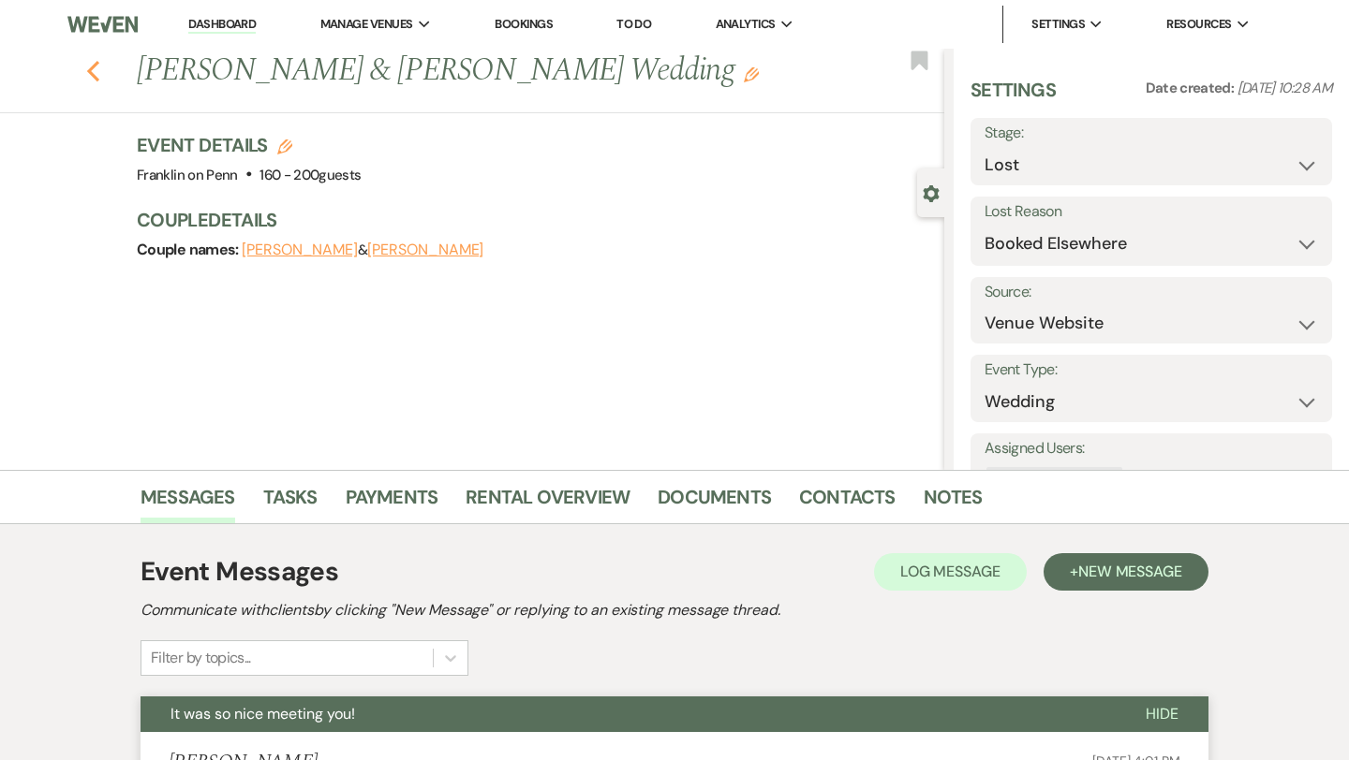
select select "5"
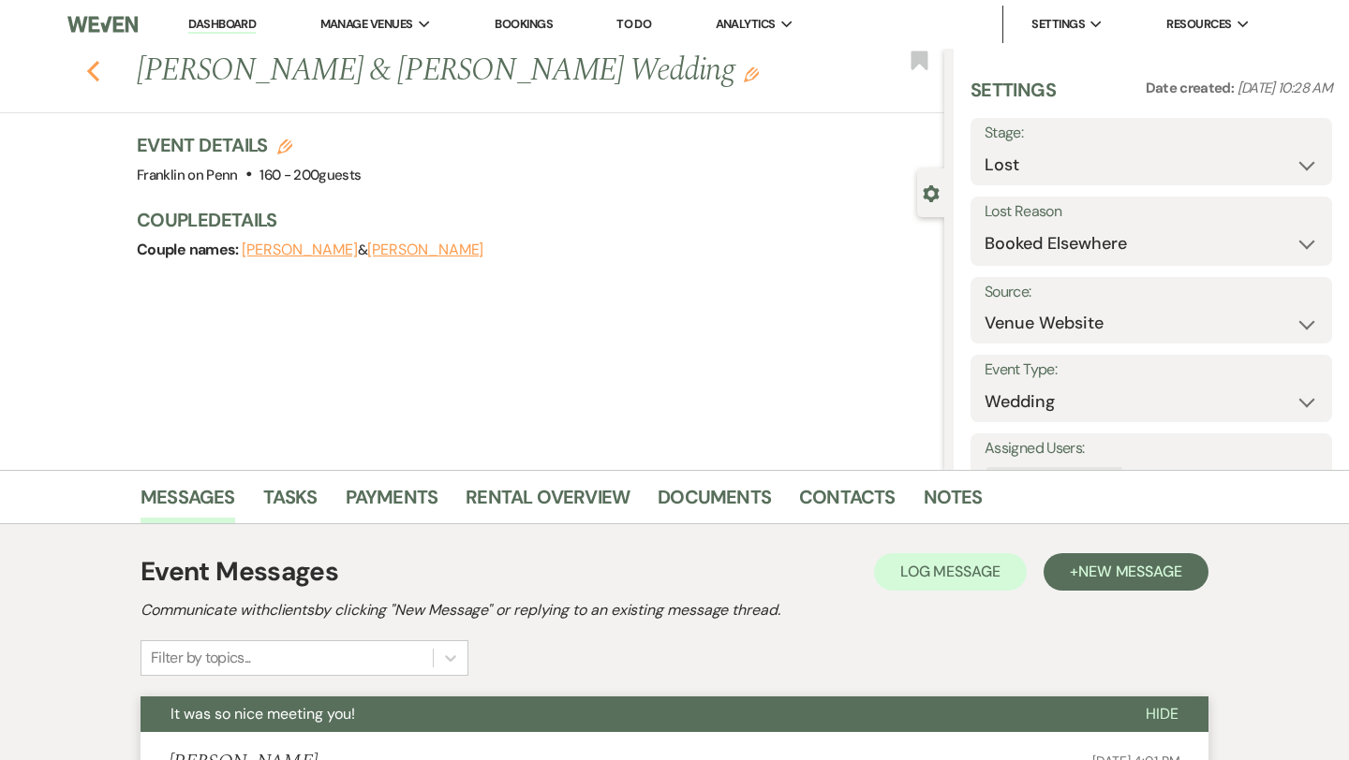
select select "5"
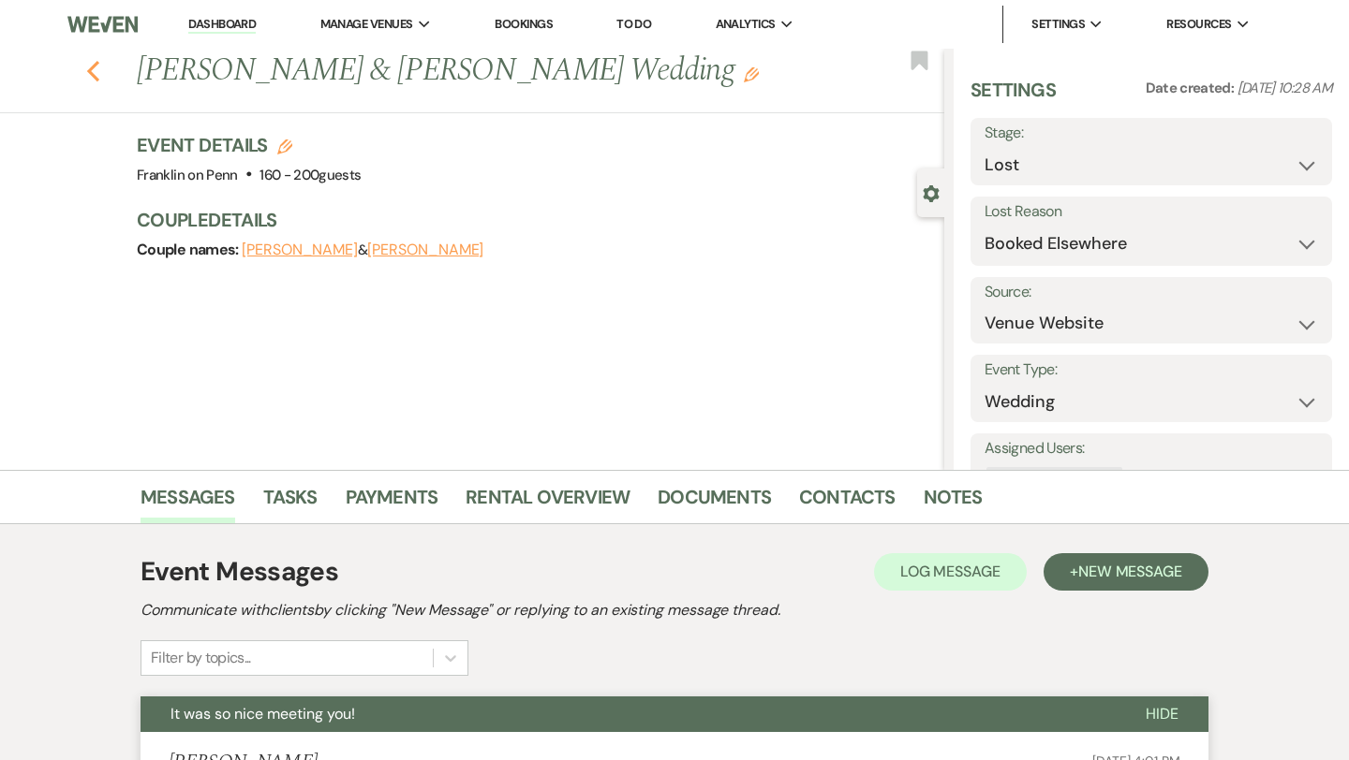
select select "5"
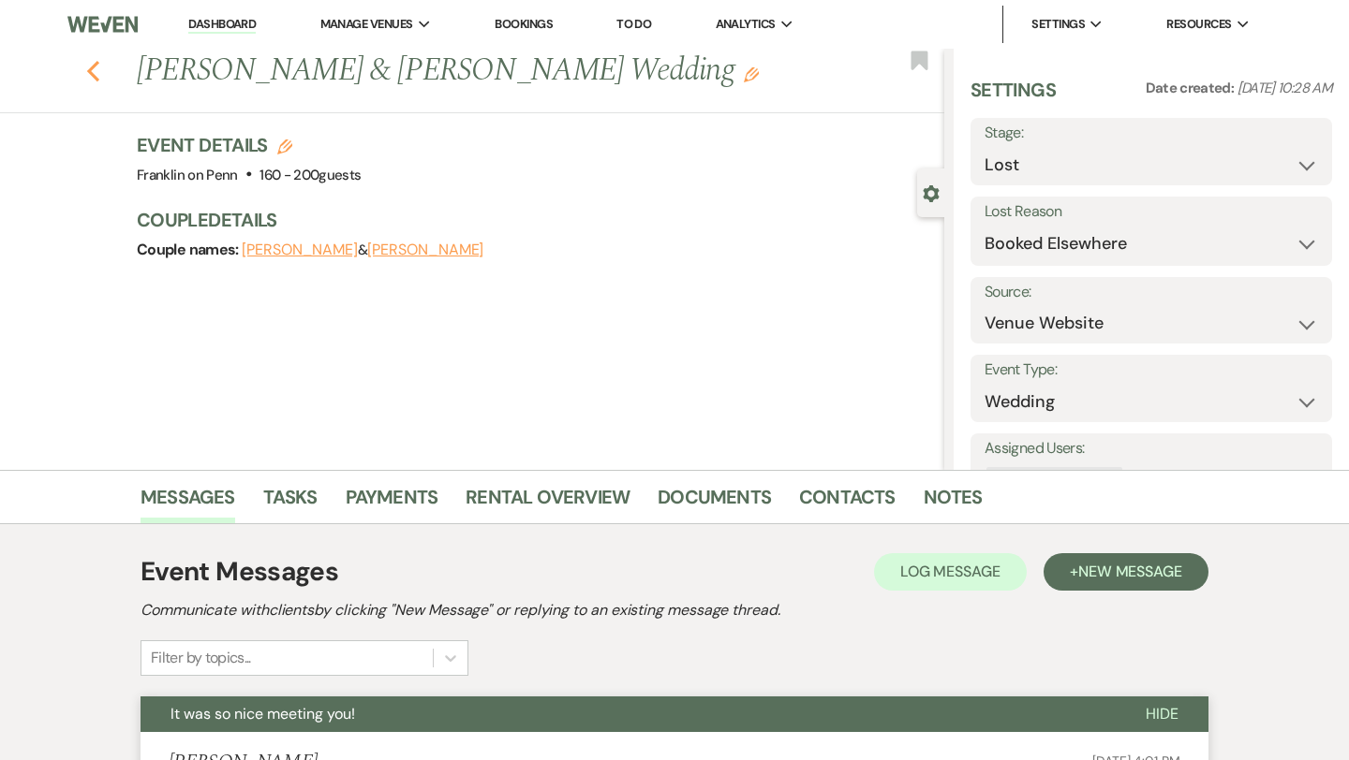
select select "5"
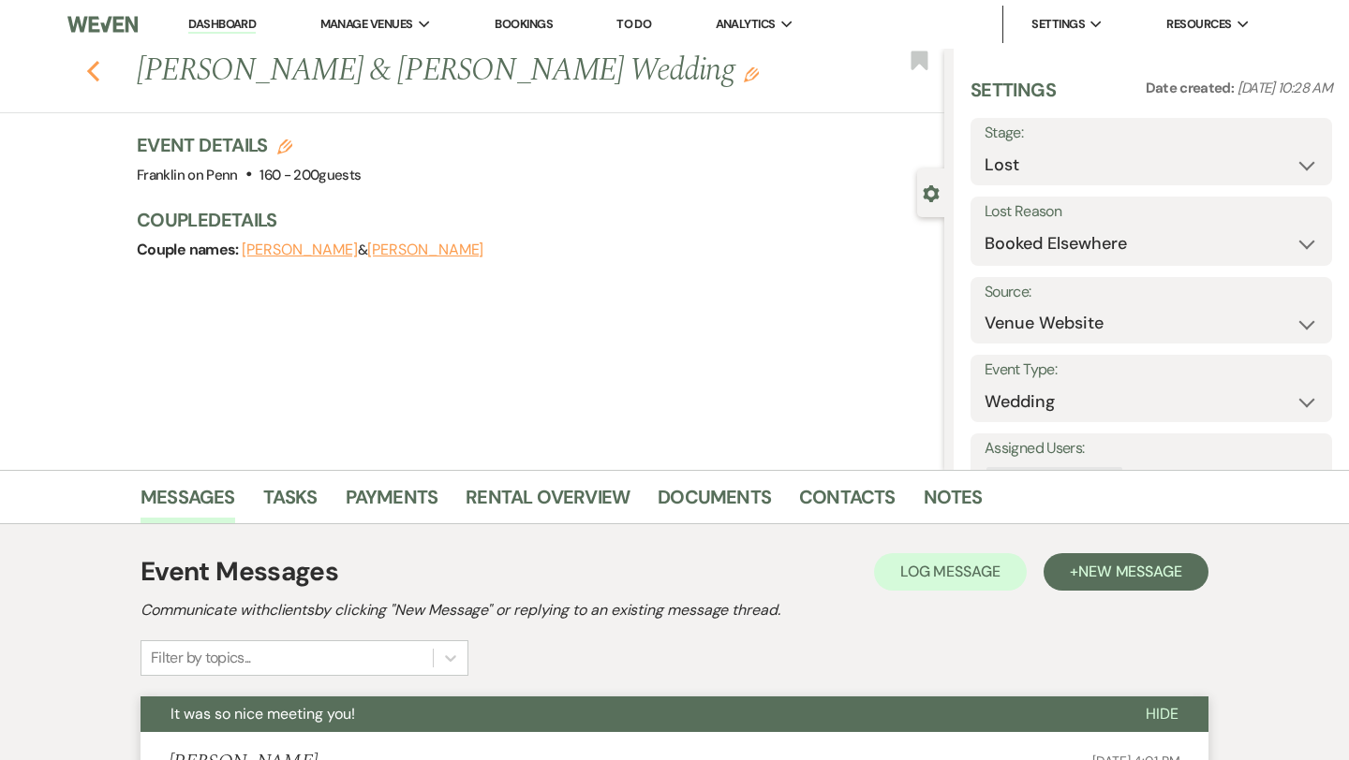
select select "5"
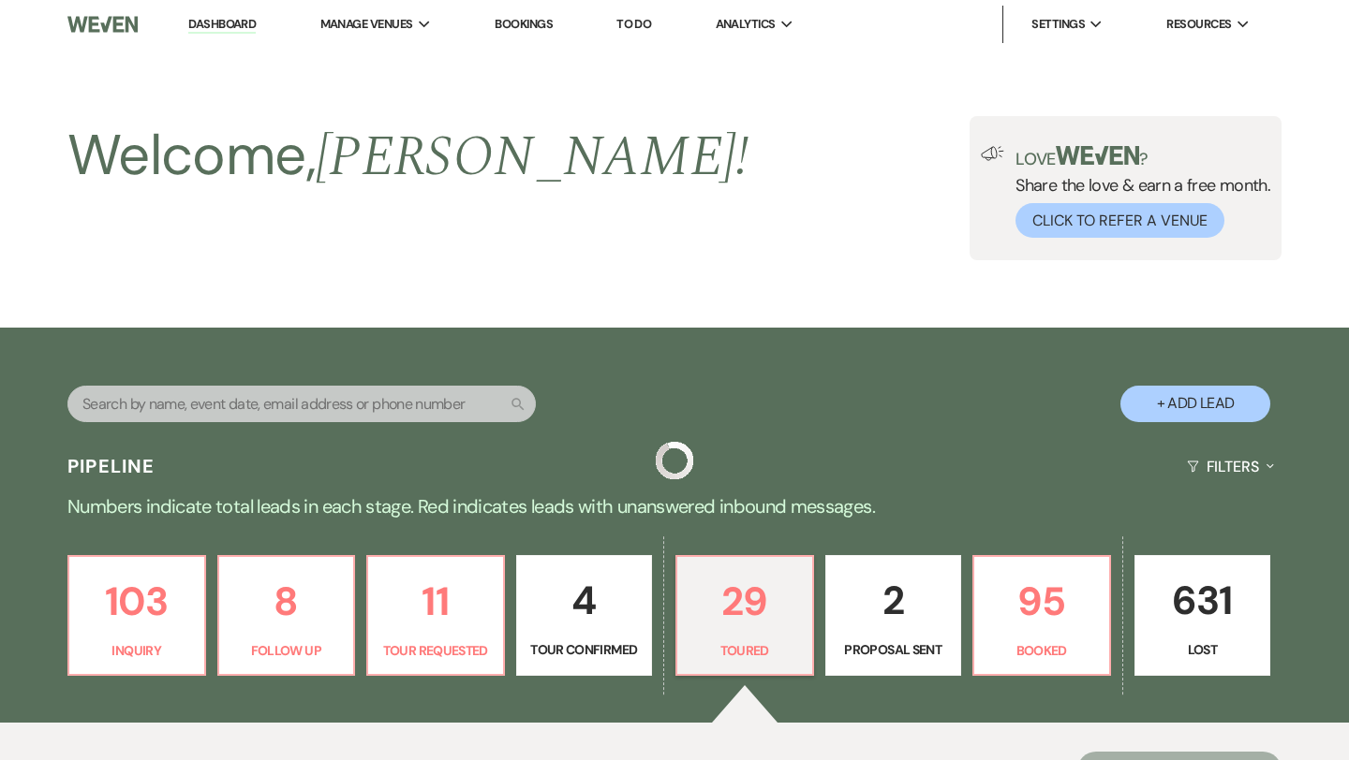
scroll to position [575, 0]
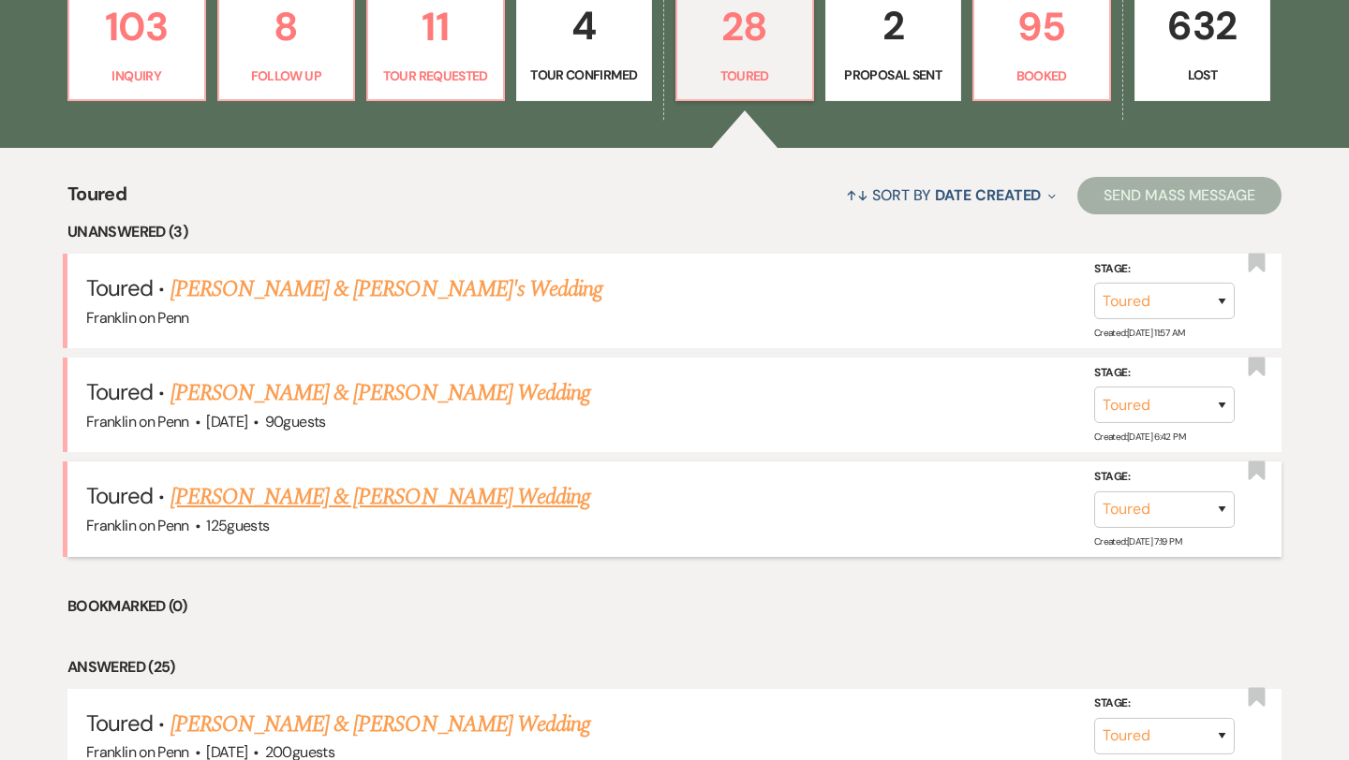
click at [432, 494] on link "Christopher Paul & David DeBor's Wedding" at bounding box center [380, 497] width 420 height 34
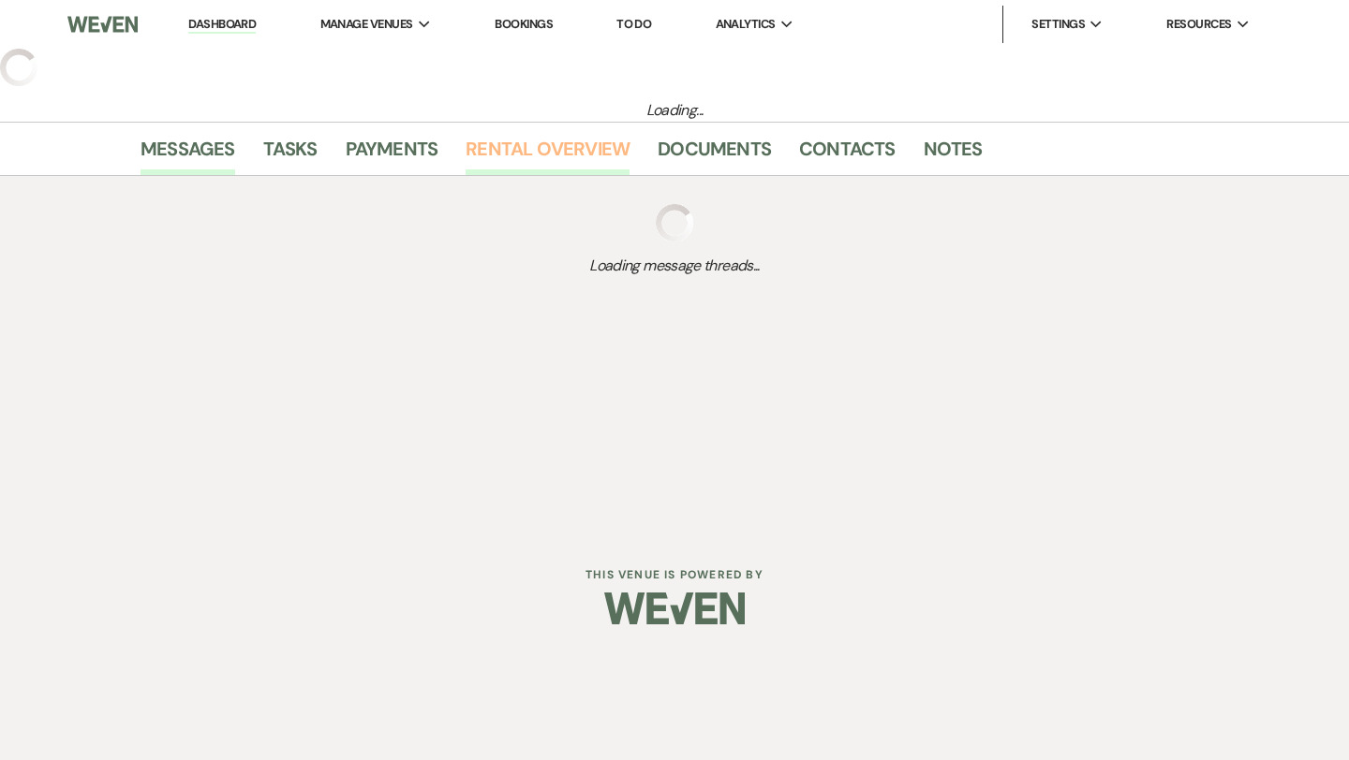
select select "5"
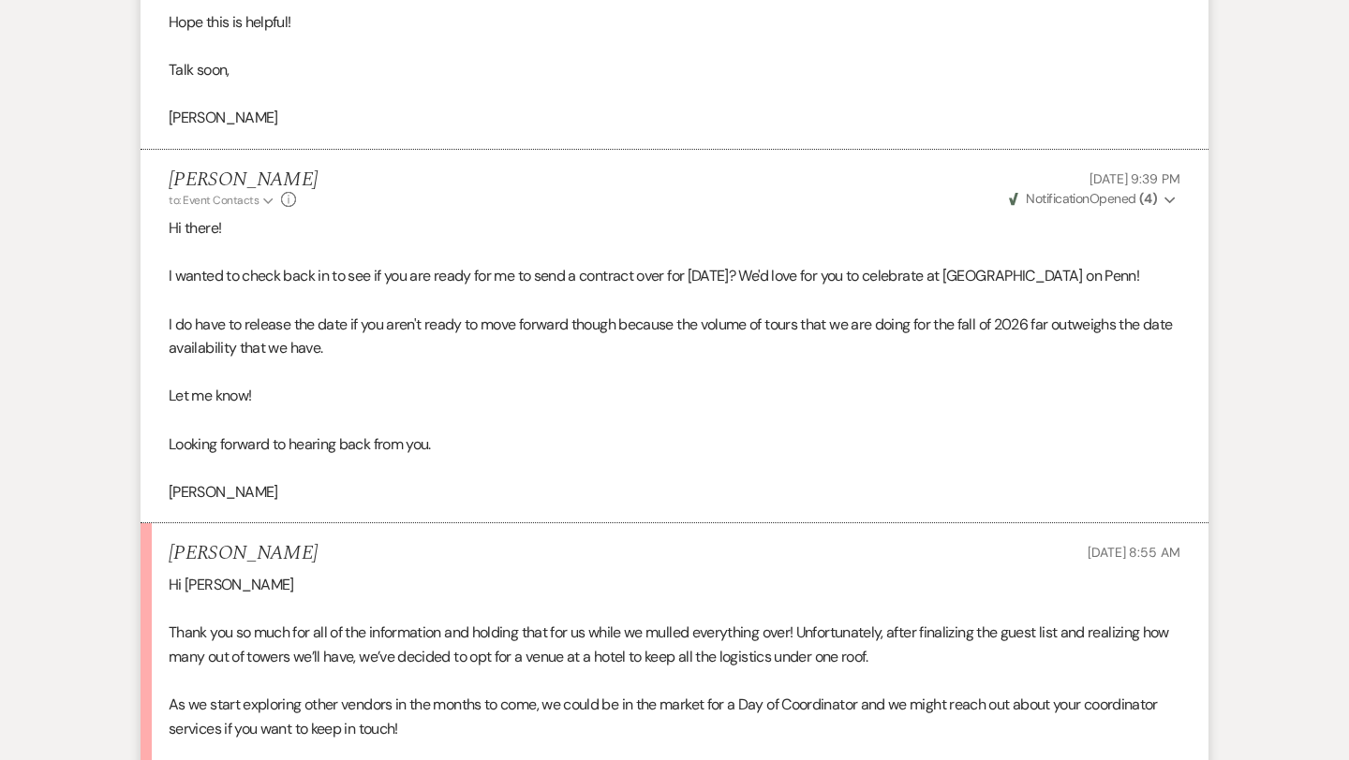
scroll to position [3704, 0]
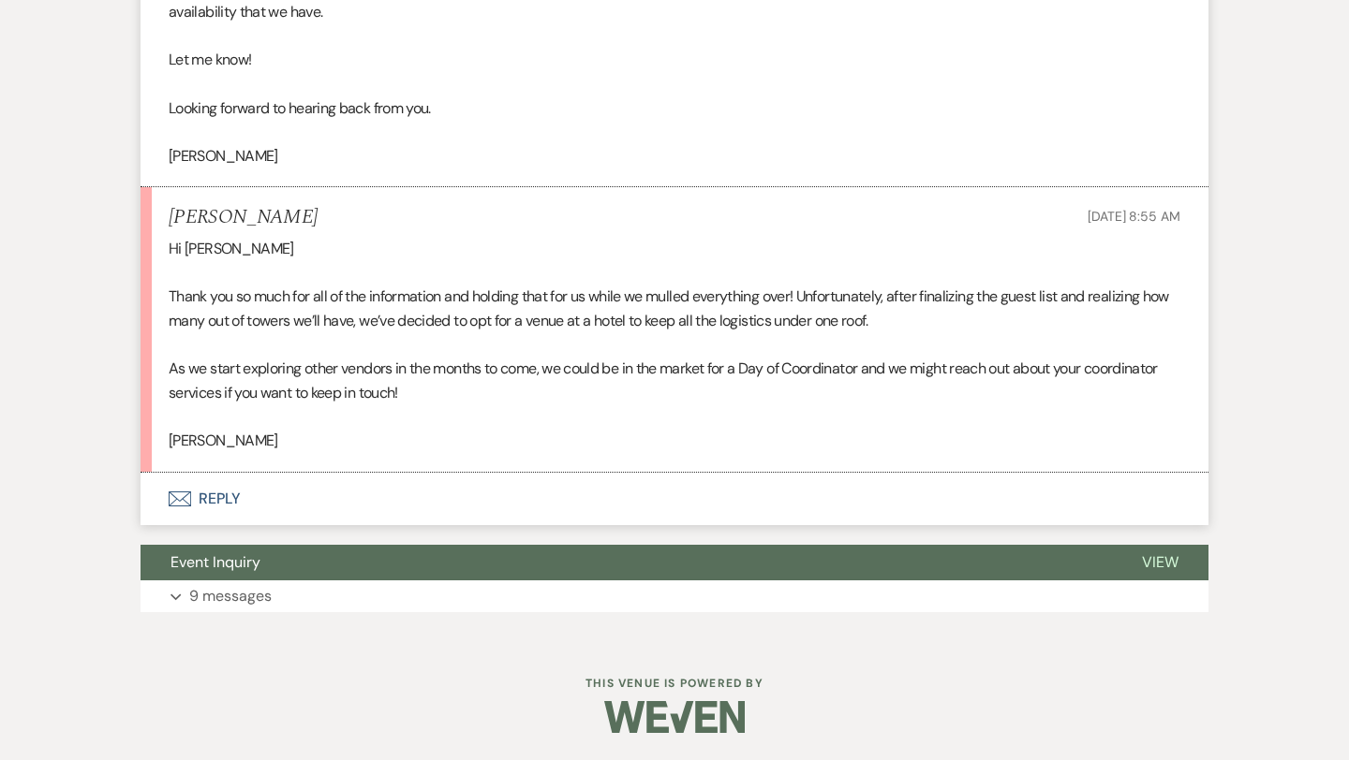
click at [221, 500] on button "Envelope Reply" at bounding box center [674, 499] width 1068 height 52
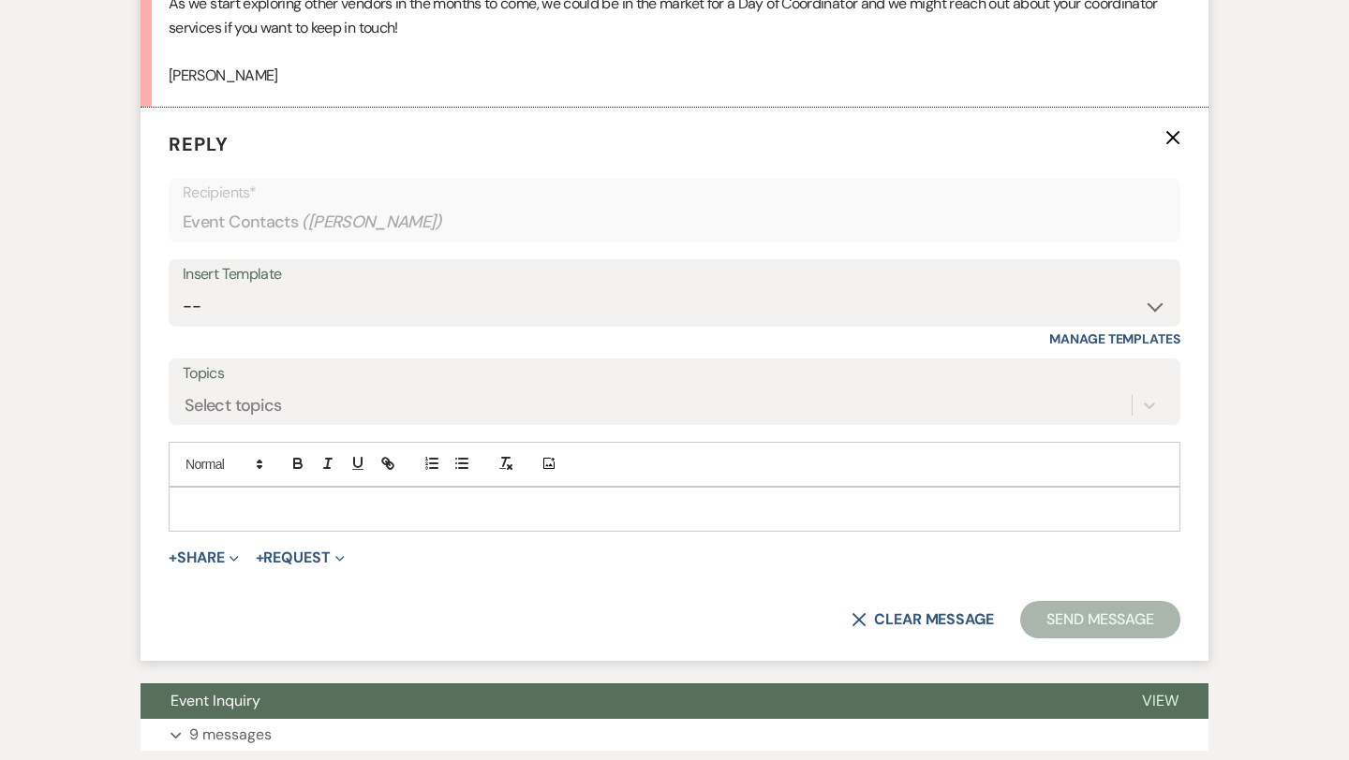
scroll to position [4074, 0]
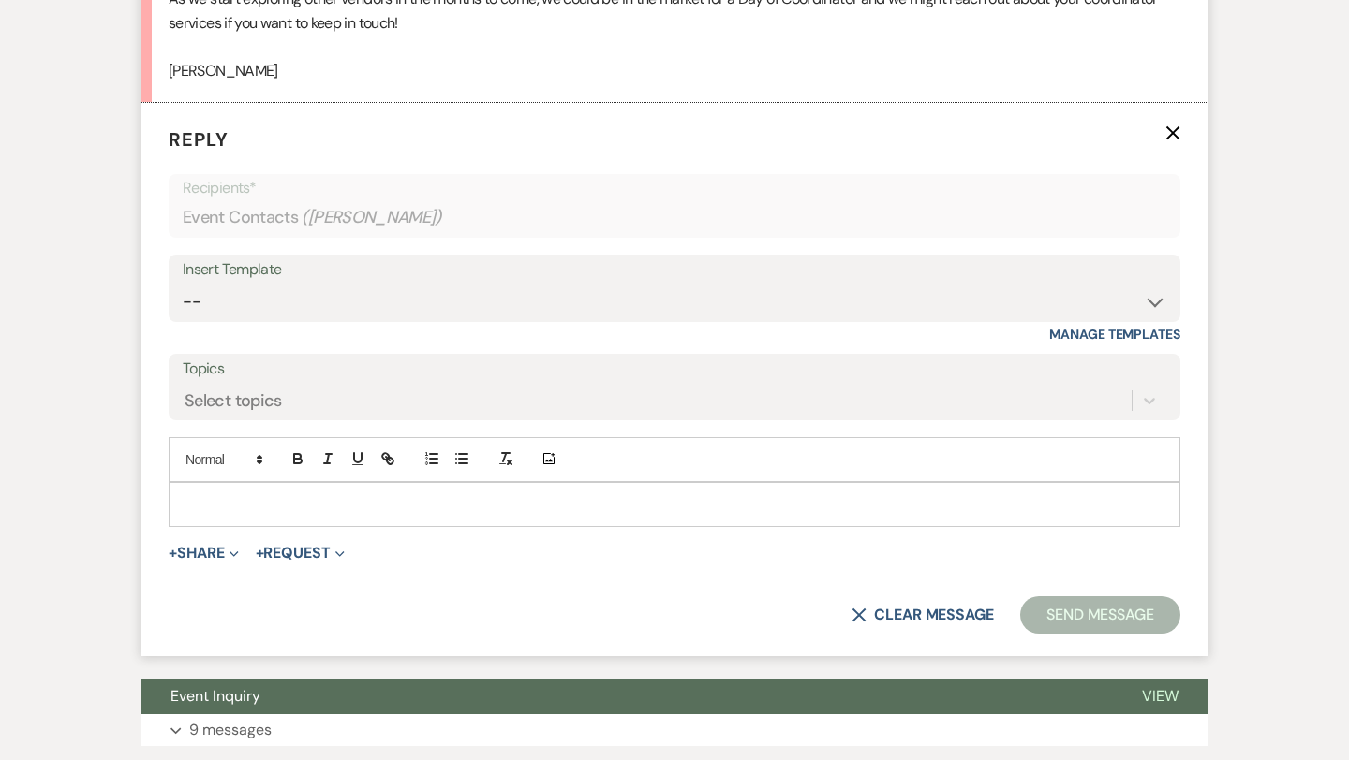
click at [209, 486] on div at bounding box center [675, 504] width 1010 height 43
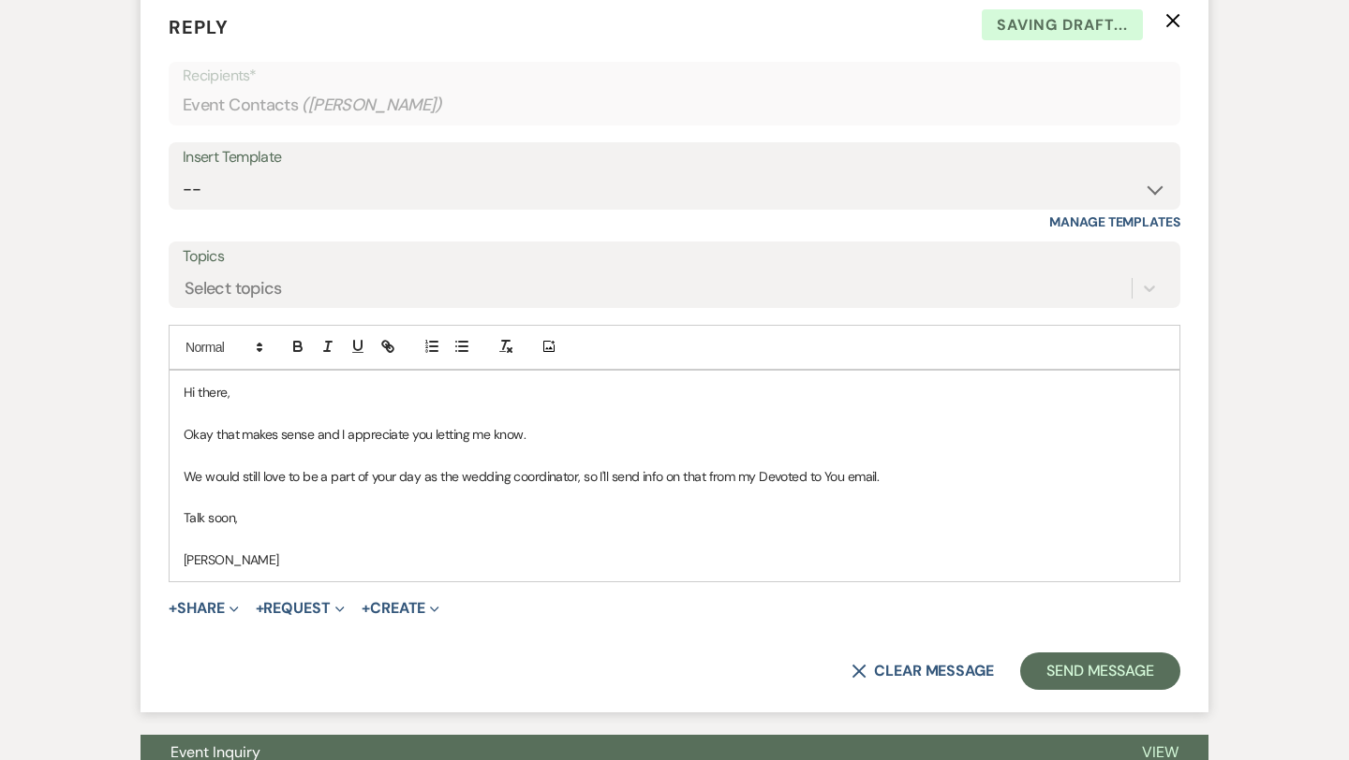
scroll to position [4216, 0]
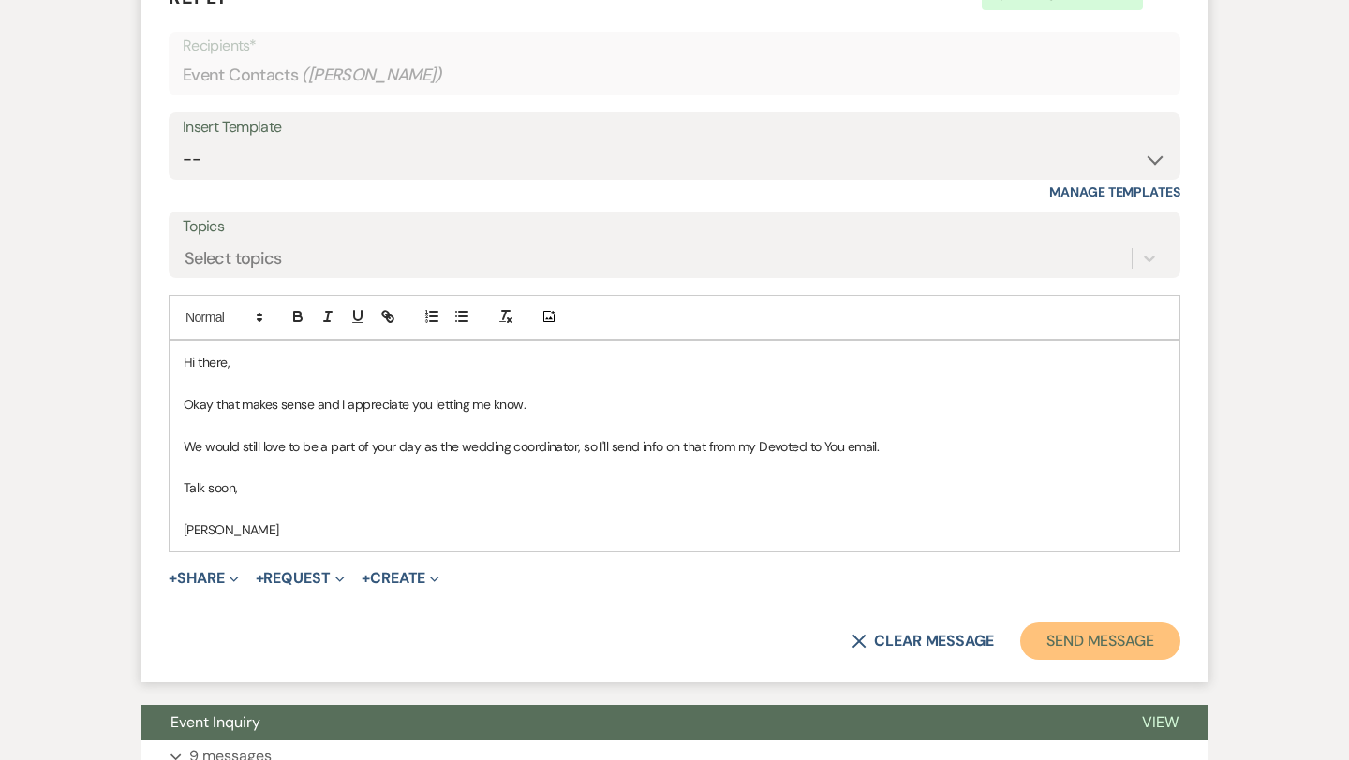
click at [1062, 647] on button "Send Message" at bounding box center [1100, 641] width 160 height 37
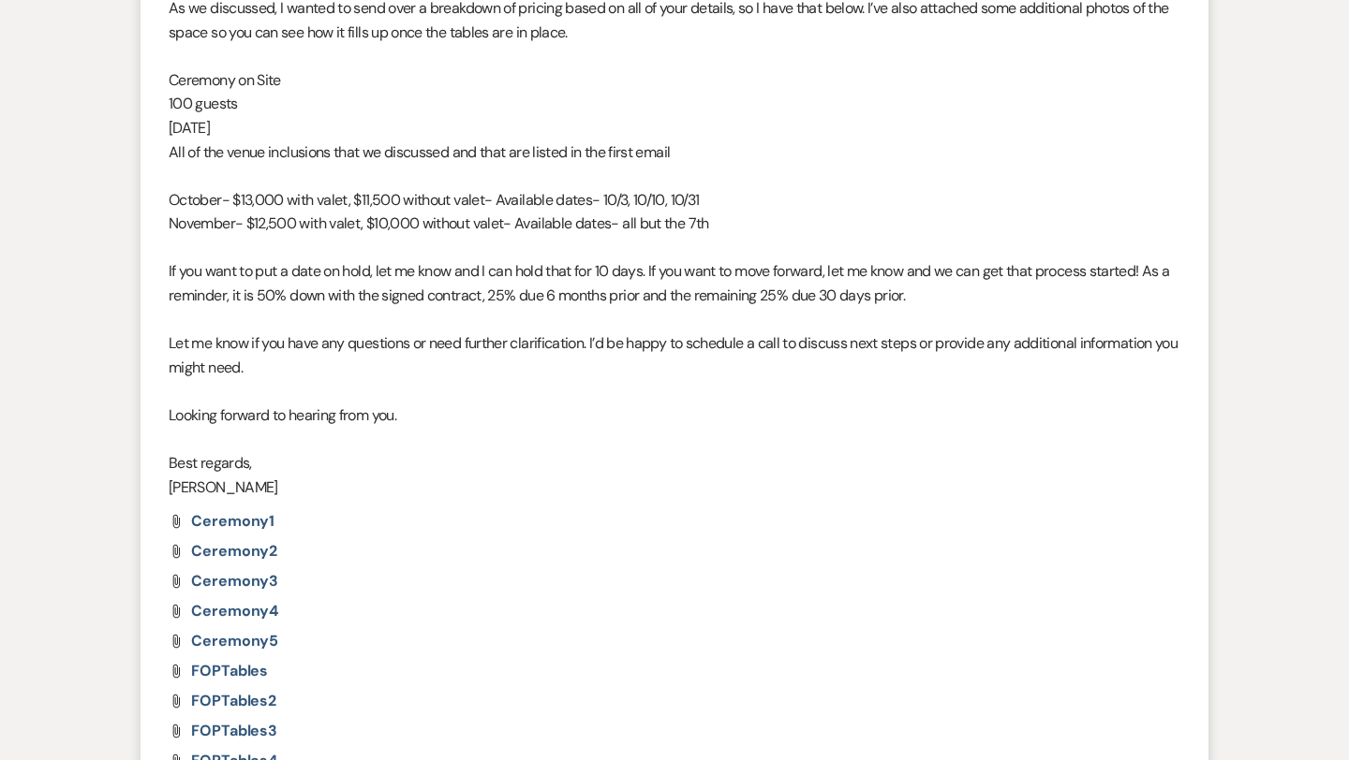
scroll to position [0, 0]
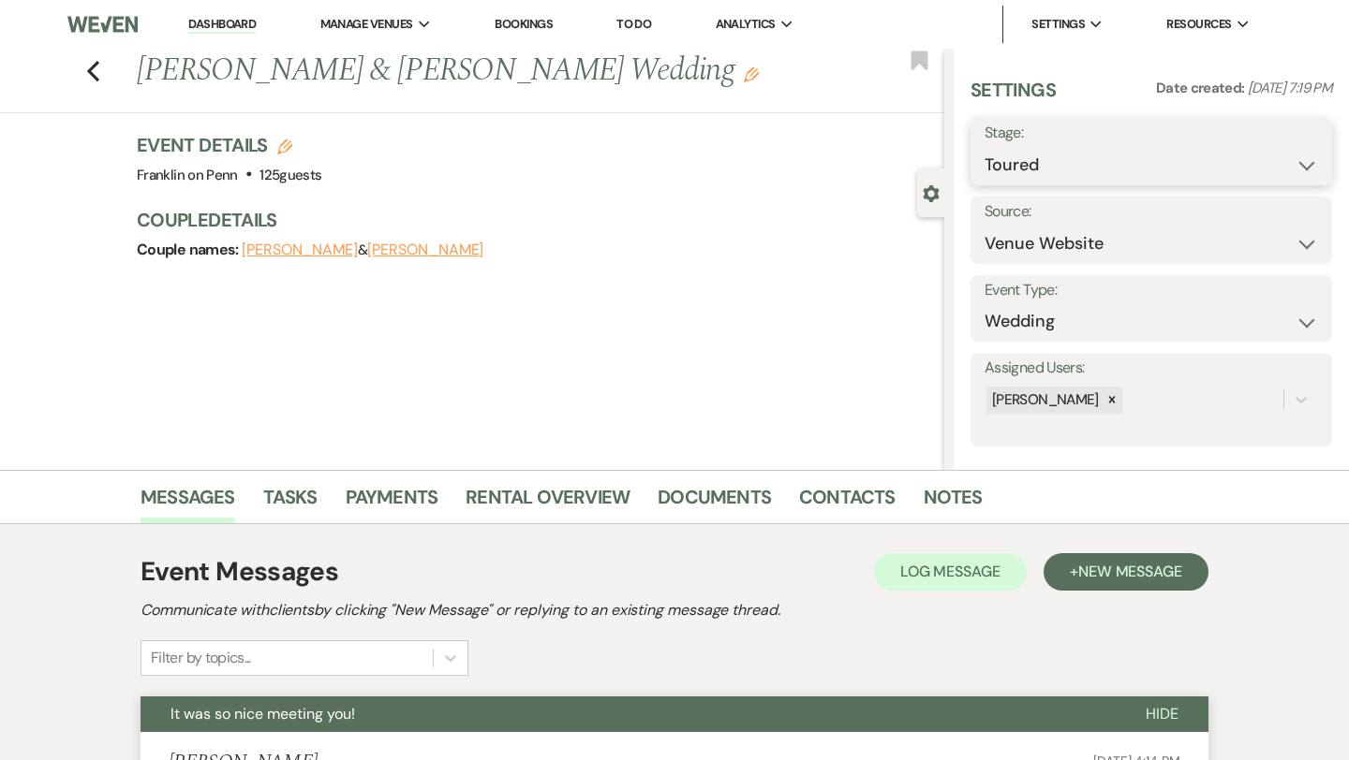
click at [1019, 165] on select "Inquiry Follow Up Tour Requested Tour Confirmed Toured Proposal Sent Booked Lost" at bounding box center [1150, 165] width 333 height 37
select select "8"
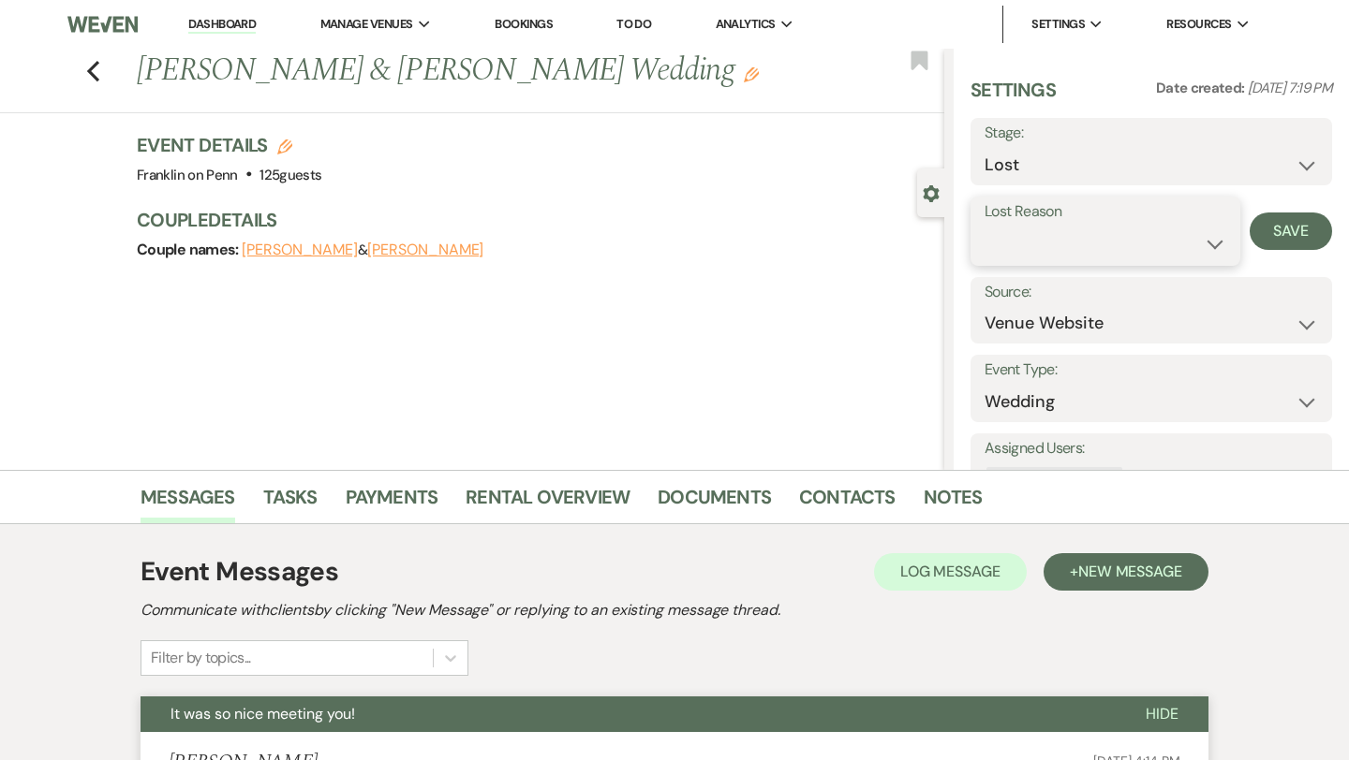
click at [1124, 240] on select "Booked Elsewhere Budget Date Unavailable No Response Not a Good Match Capacity …" at bounding box center [1105, 244] width 242 height 37
select select "6"
click at [1296, 238] on button "Save" at bounding box center [1290, 231] width 82 height 37
click at [93, 69] on icon "Previous" at bounding box center [93, 71] width 14 height 22
select select "5"
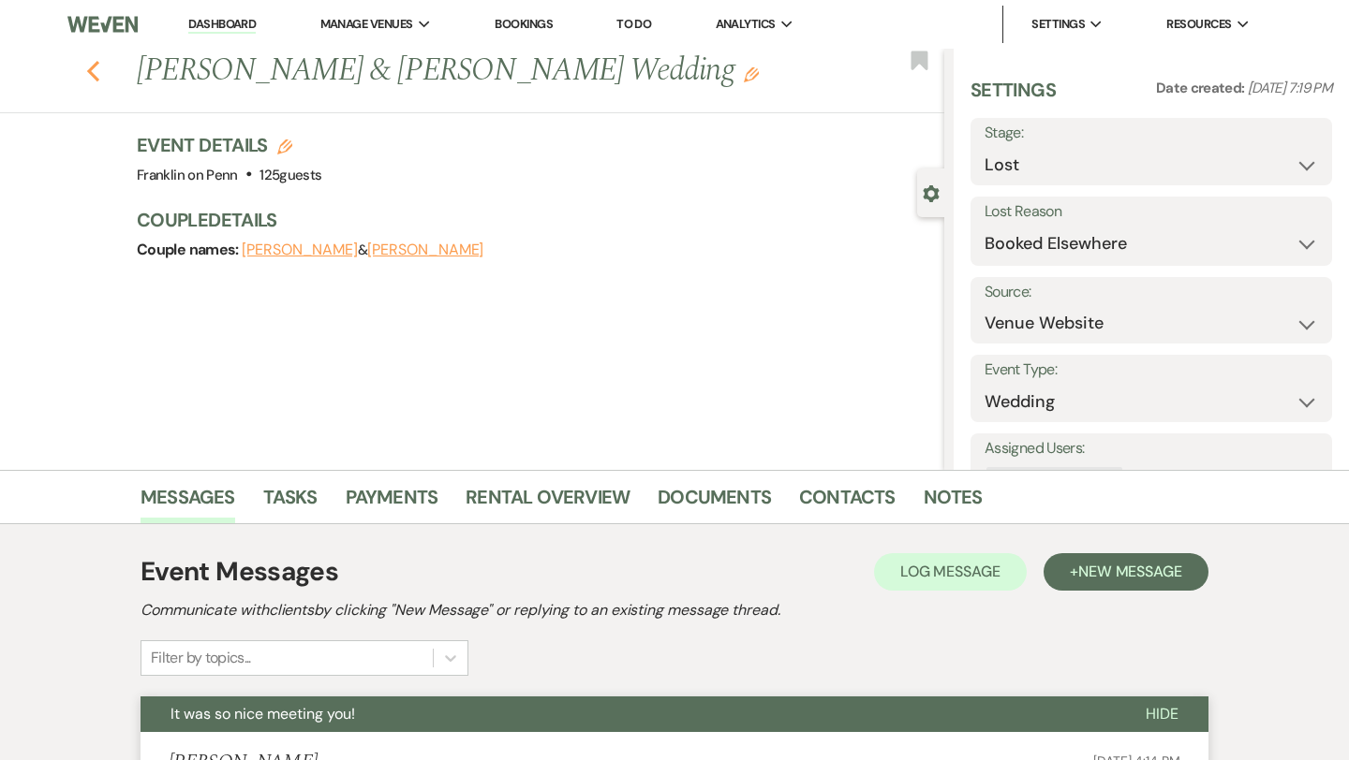
select select "5"
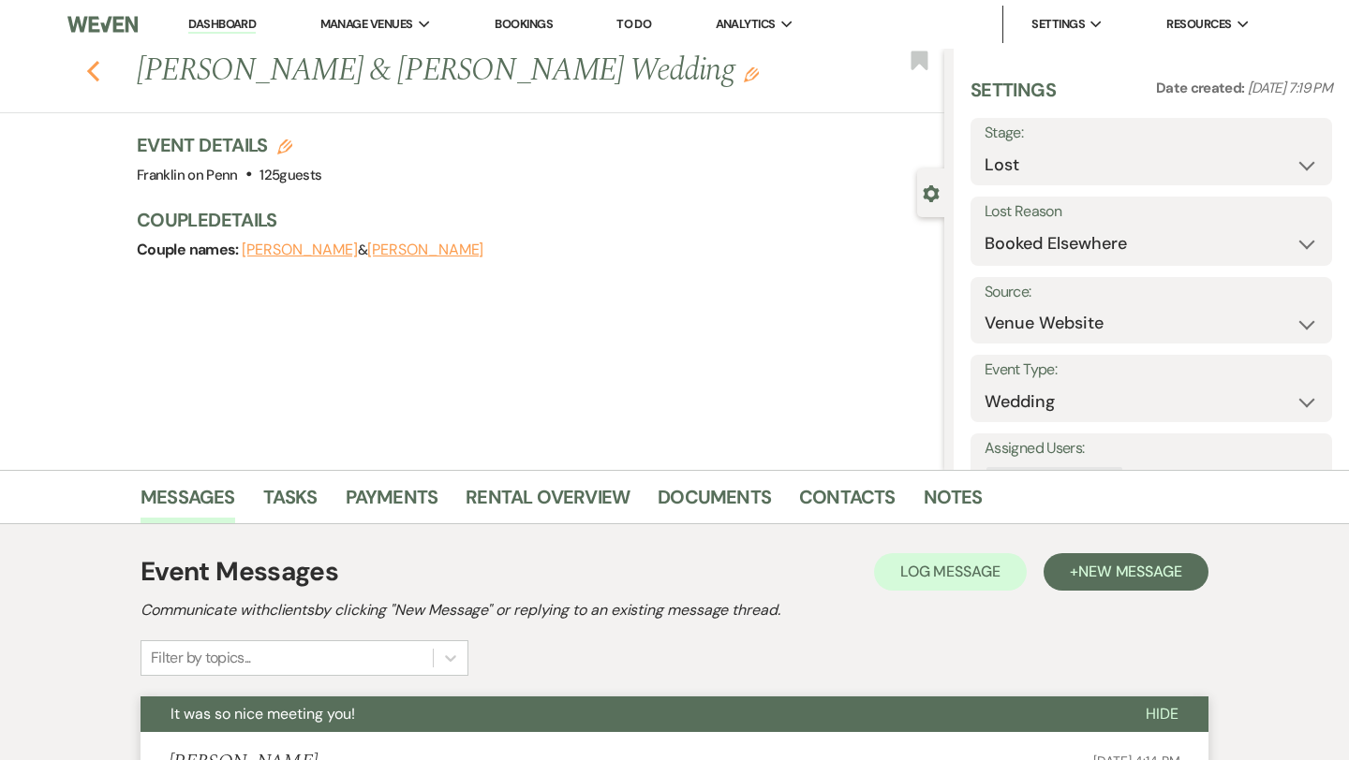
select select "5"
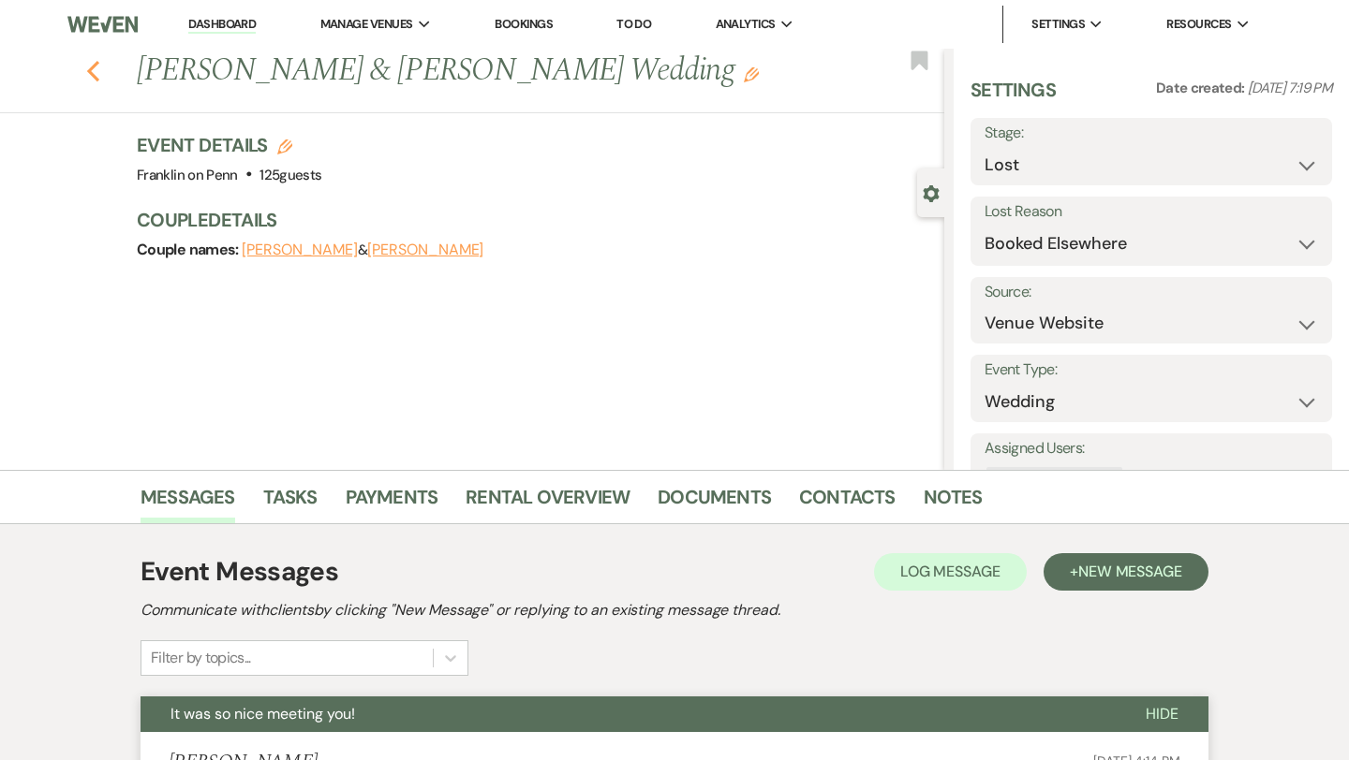
select select "5"
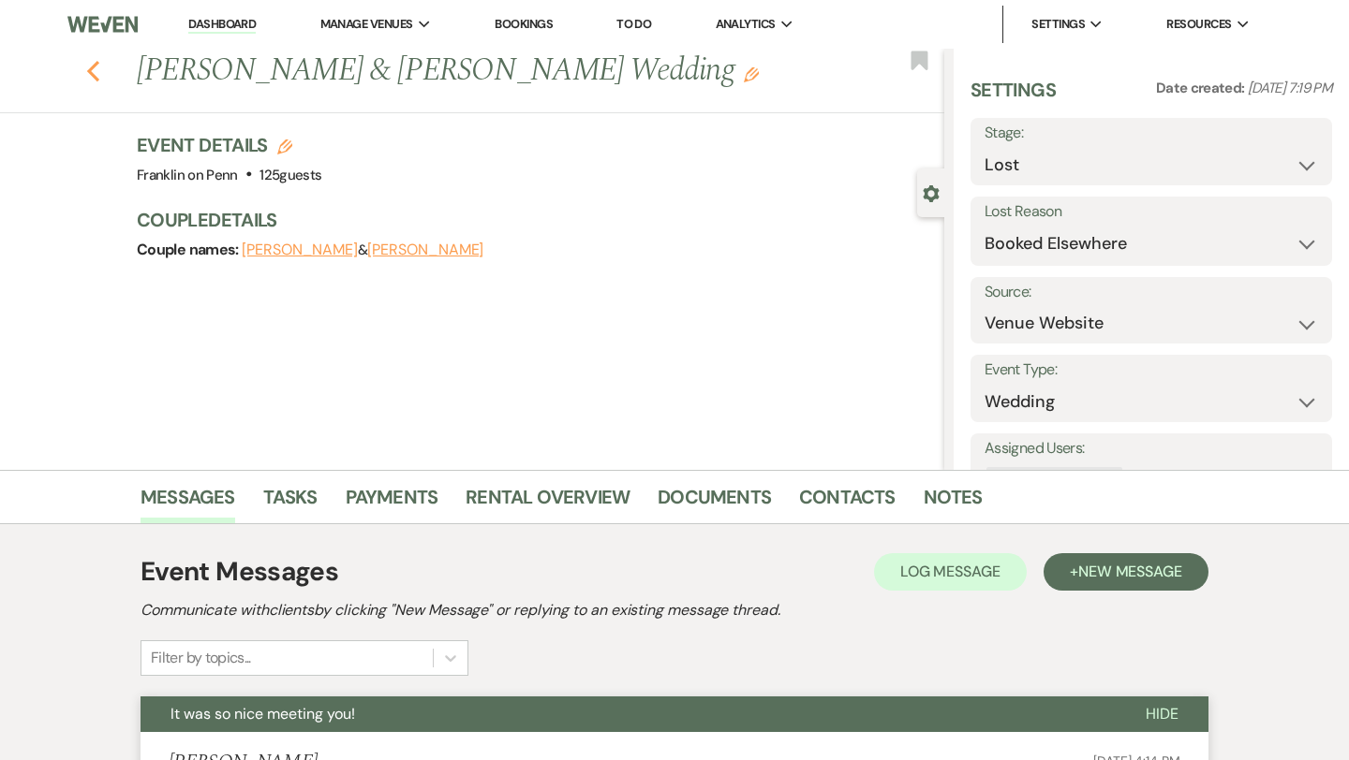
select select "5"
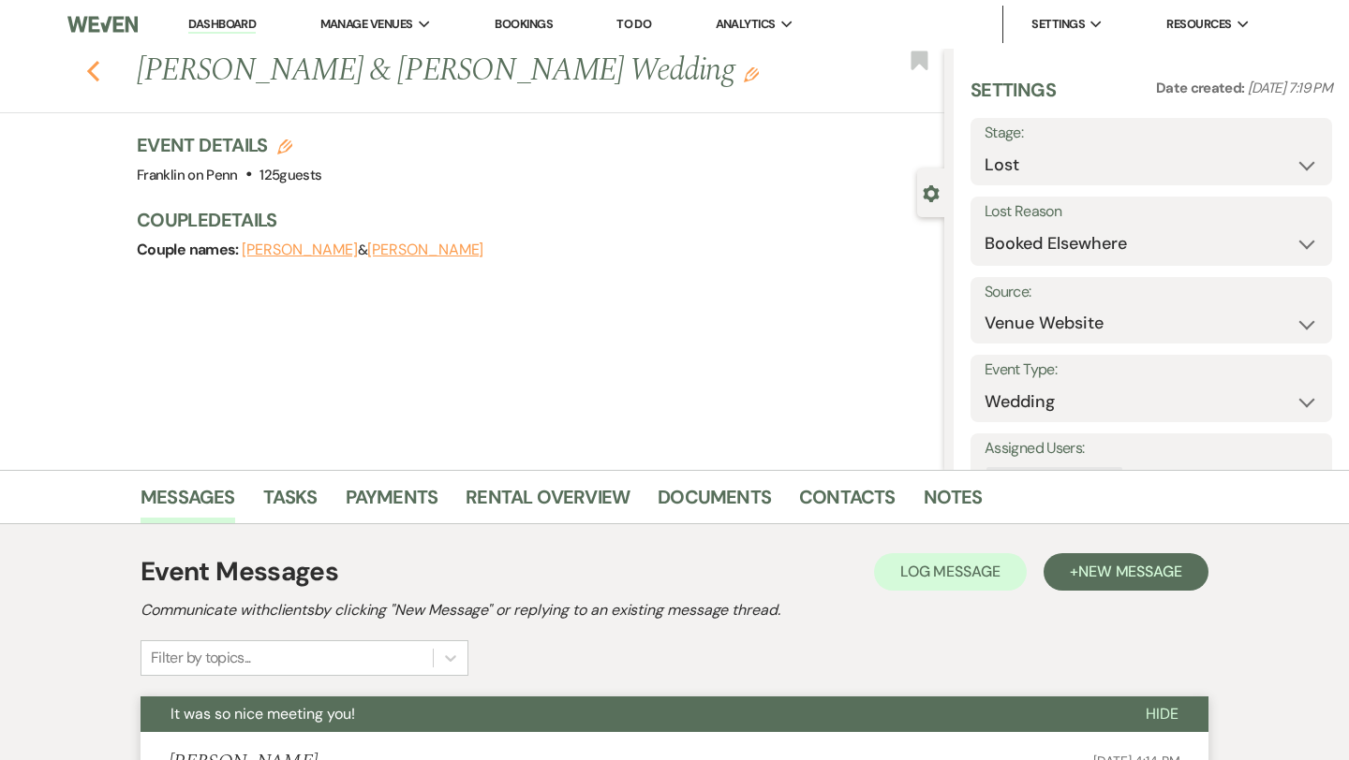
select select "5"
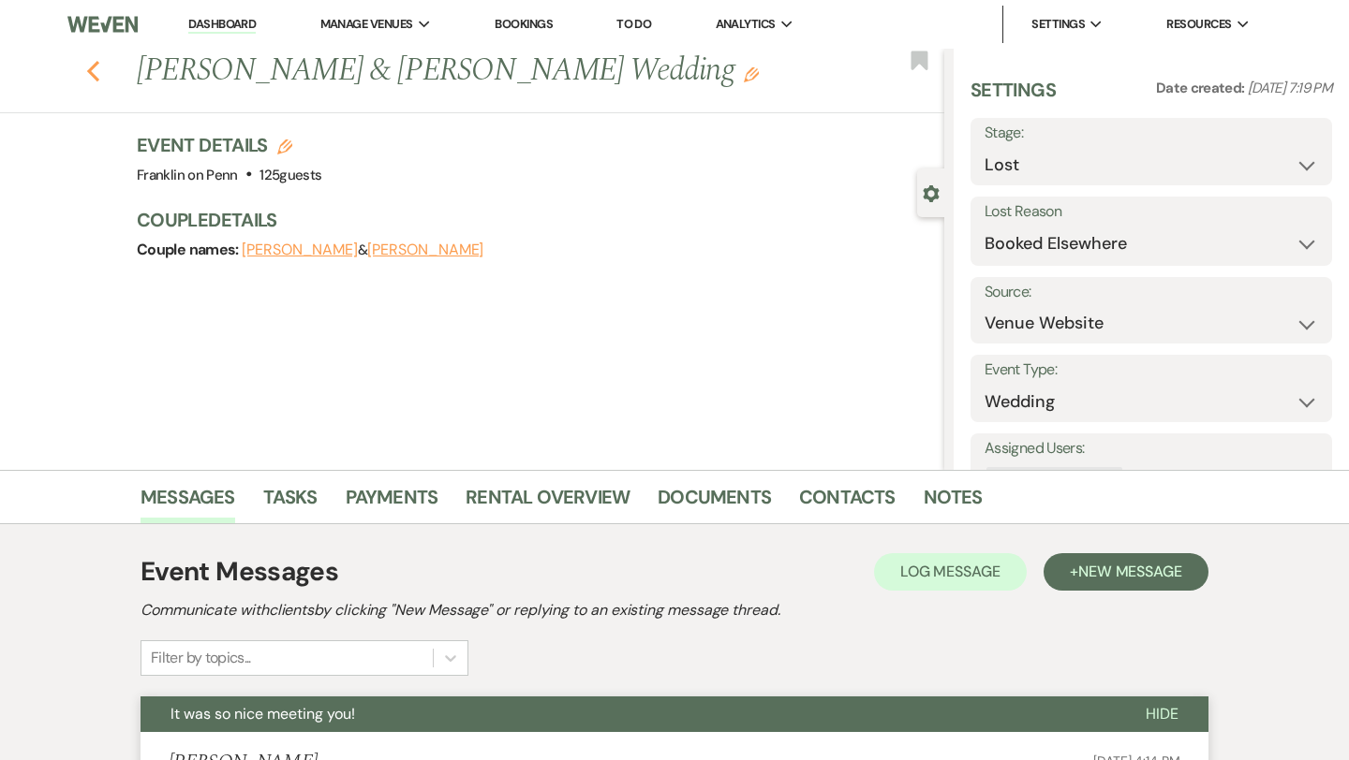
select select "5"
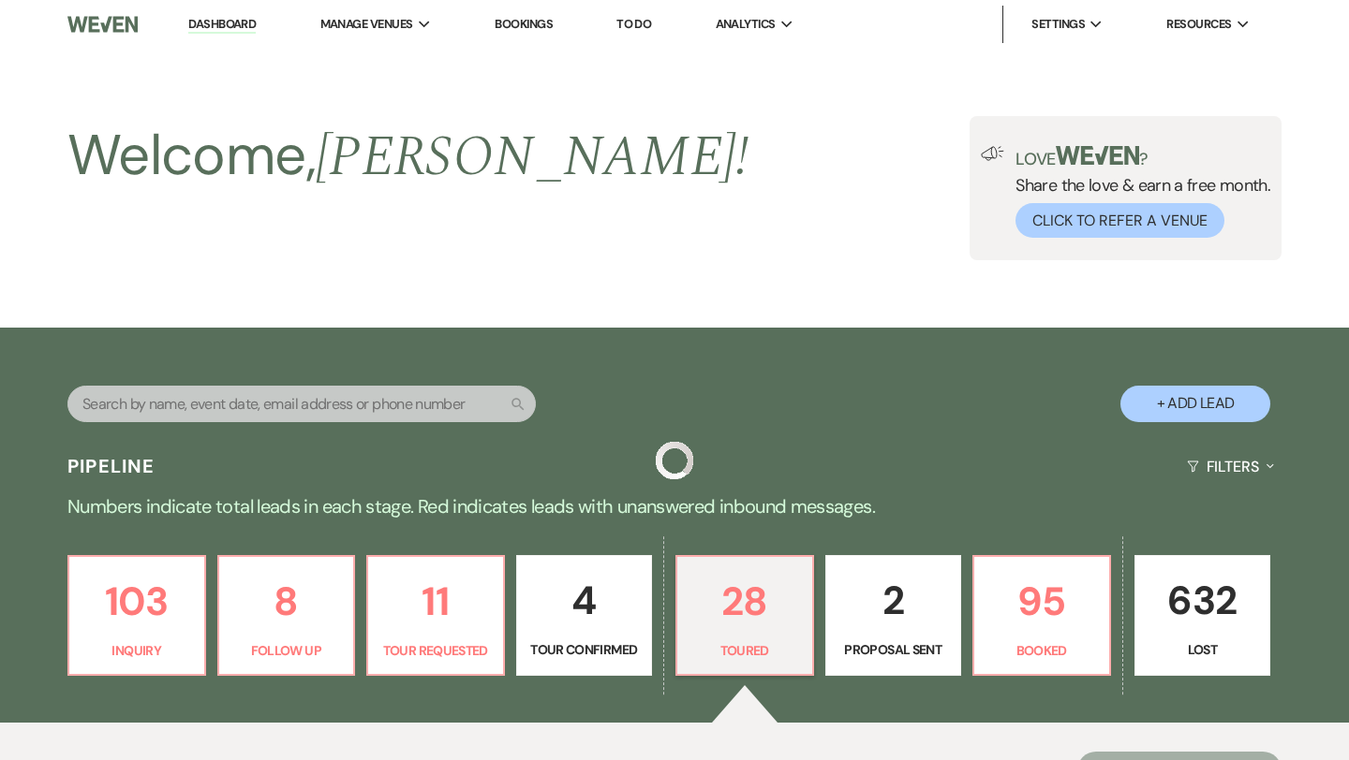
scroll to position [575, 0]
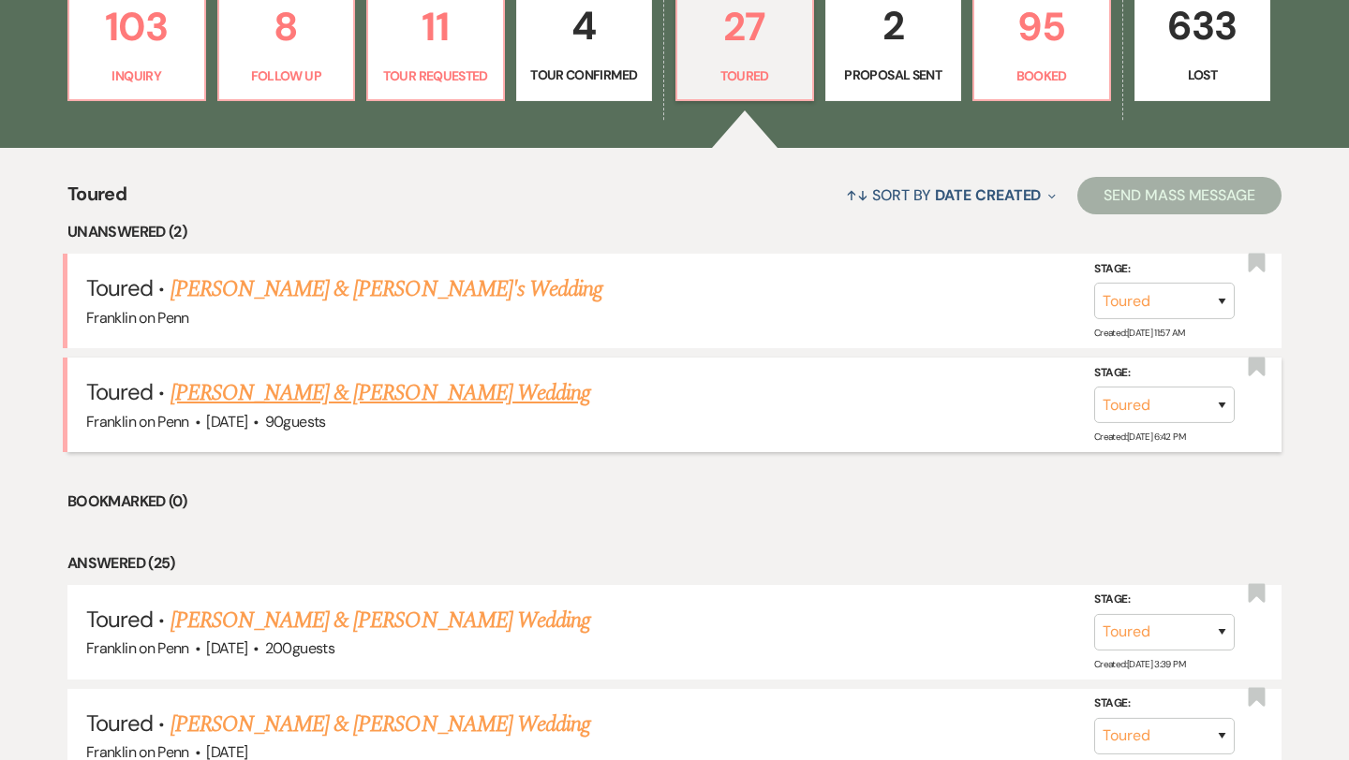
click at [402, 396] on link "Seth Gamson & Casey Montgomery's Wedding" at bounding box center [380, 393] width 420 height 34
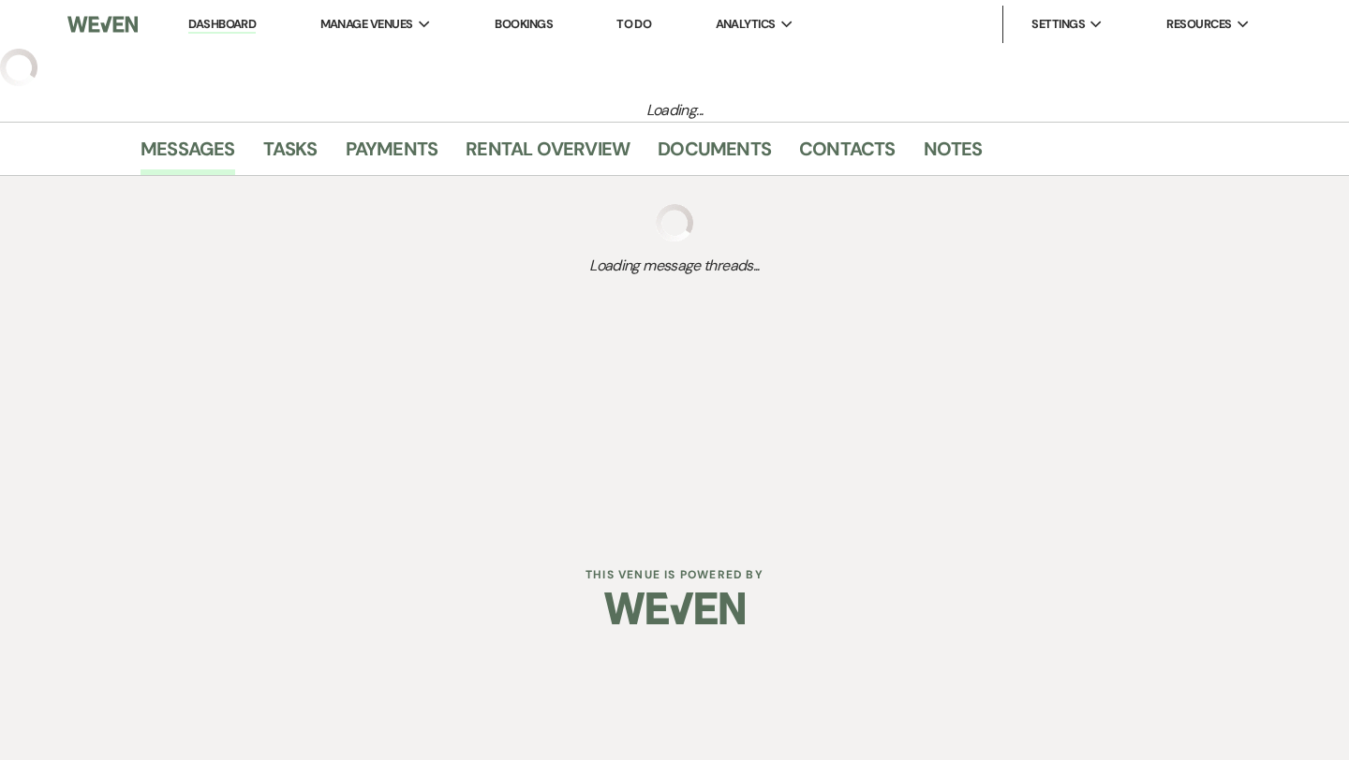
select select "5"
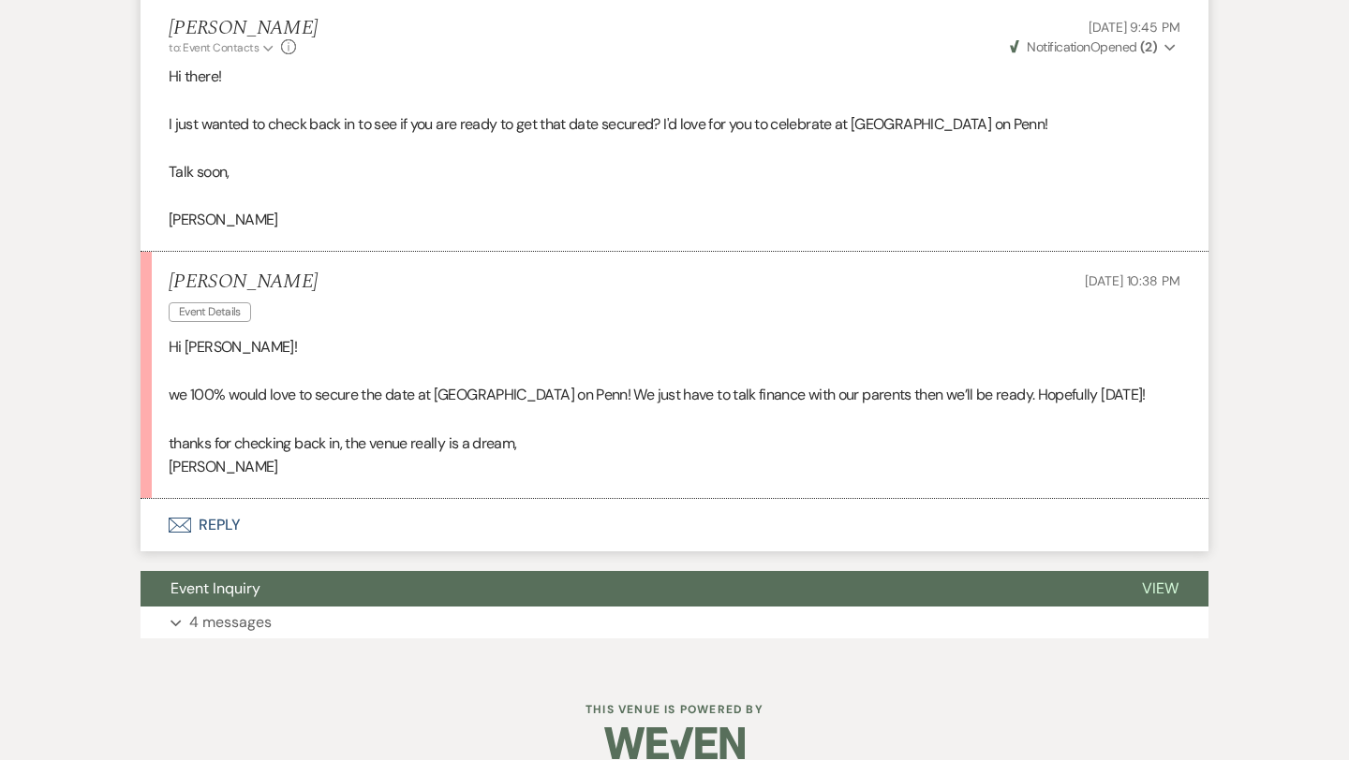
scroll to position [2580, 0]
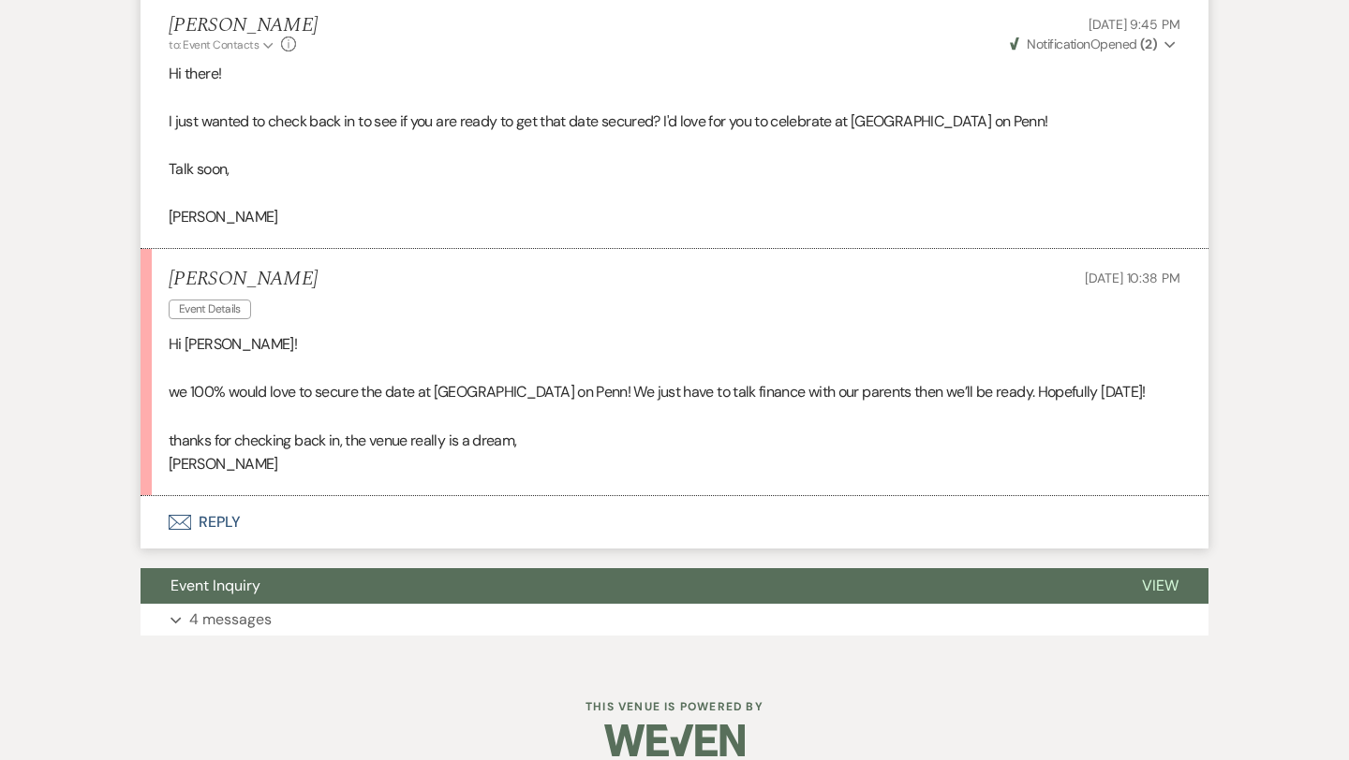
click at [228, 499] on button "Envelope Reply" at bounding box center [674, 522] width 1068 height 52
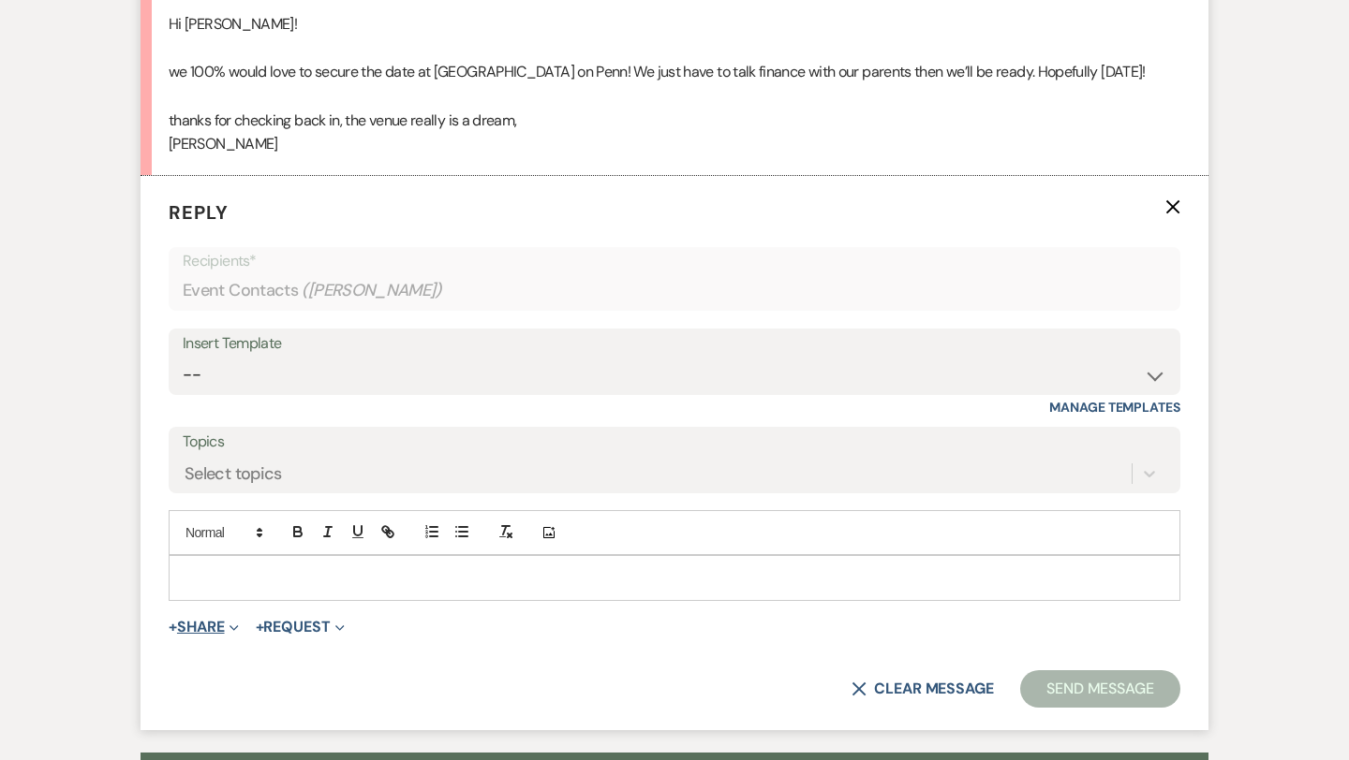
scroll to position [2949, 0]
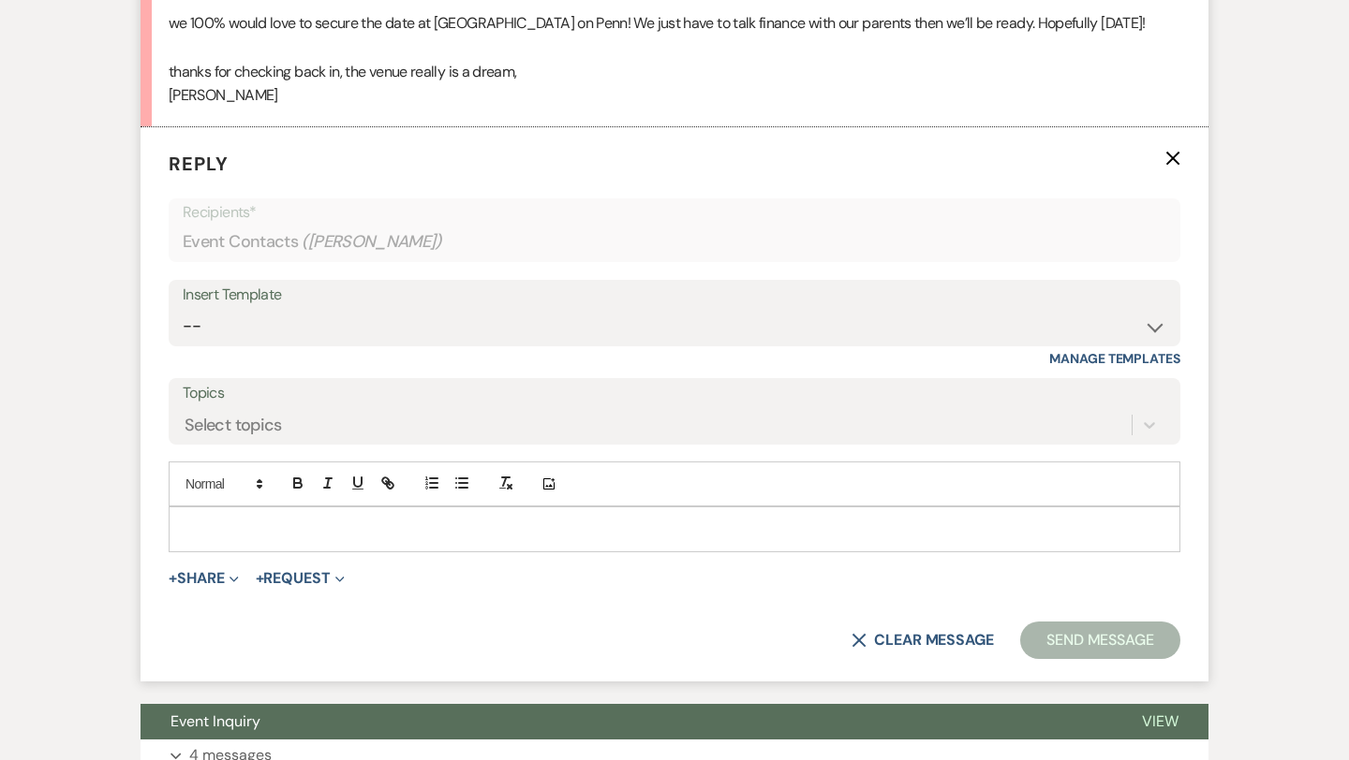
click at [223, 519] on p at bounding box center [674, 529] width 981 height 21
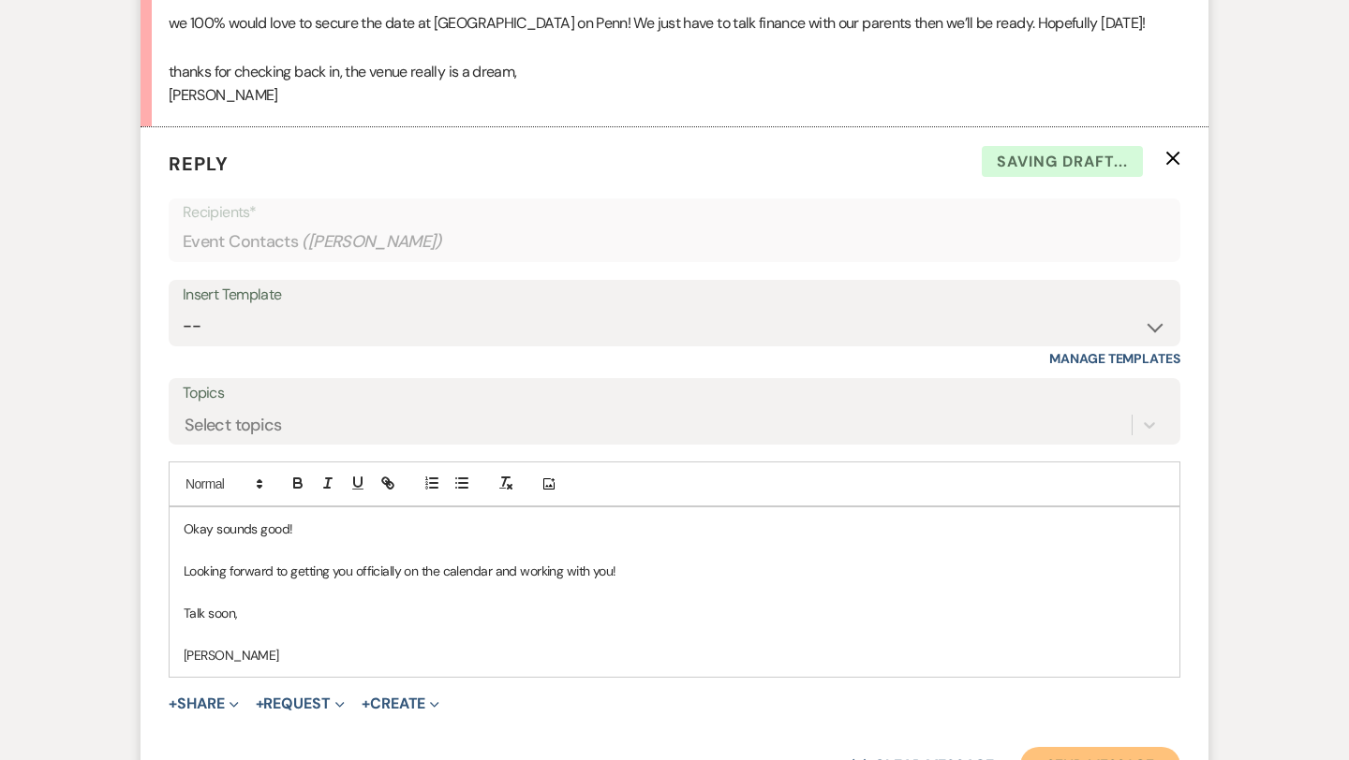
click at [1084, 747] on button "Send Message" at bounding box center [1100, 765] width 160 height 37
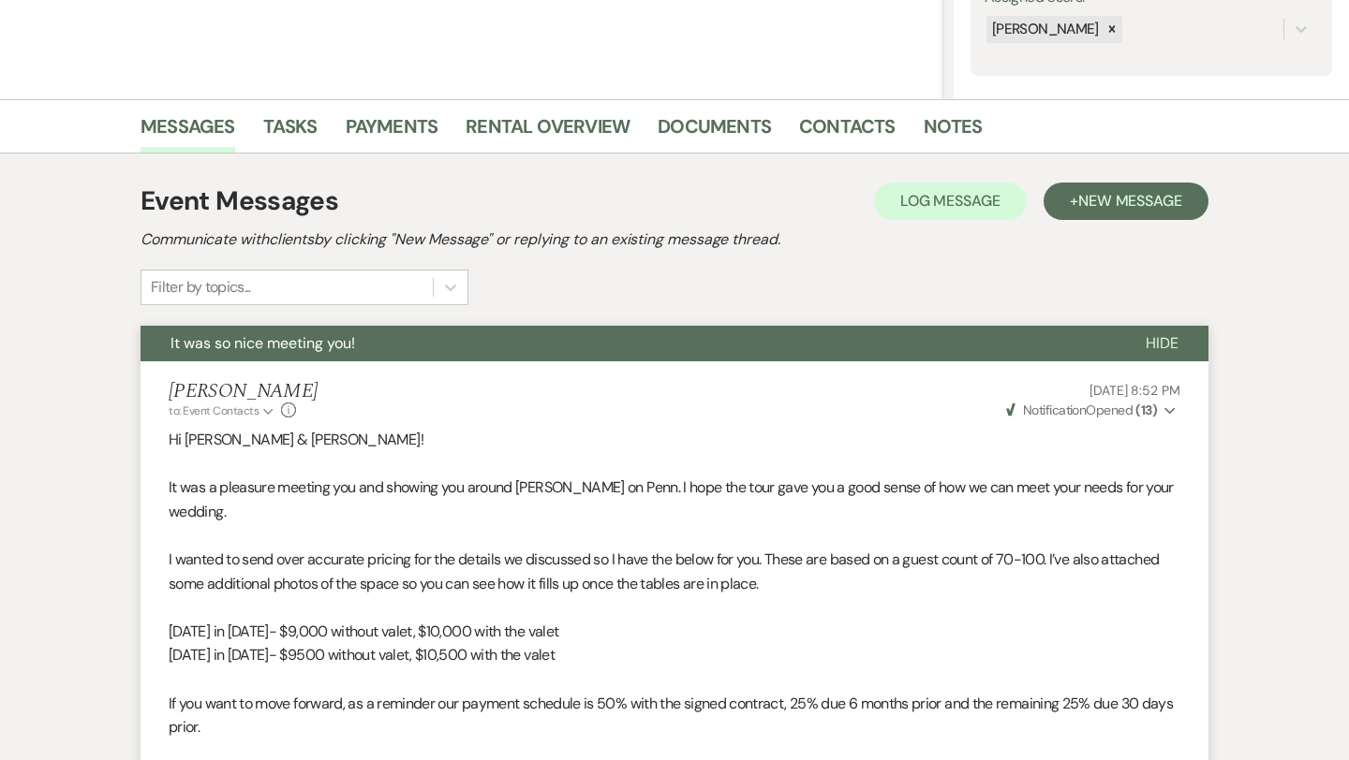
scroll to position [0, 0]
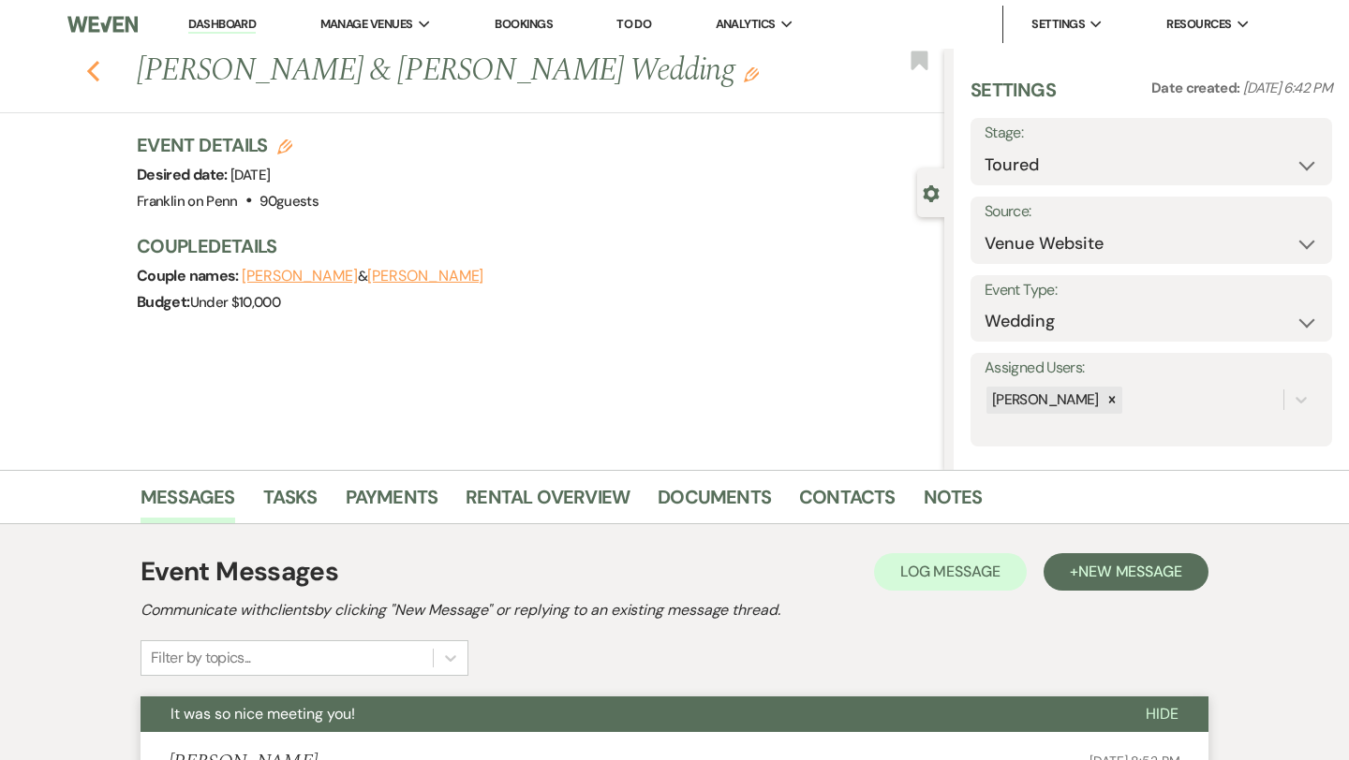
click at [95, 73] on icon "Previous" at bounding box center [93, 71] width 14 height 22
select select "5"
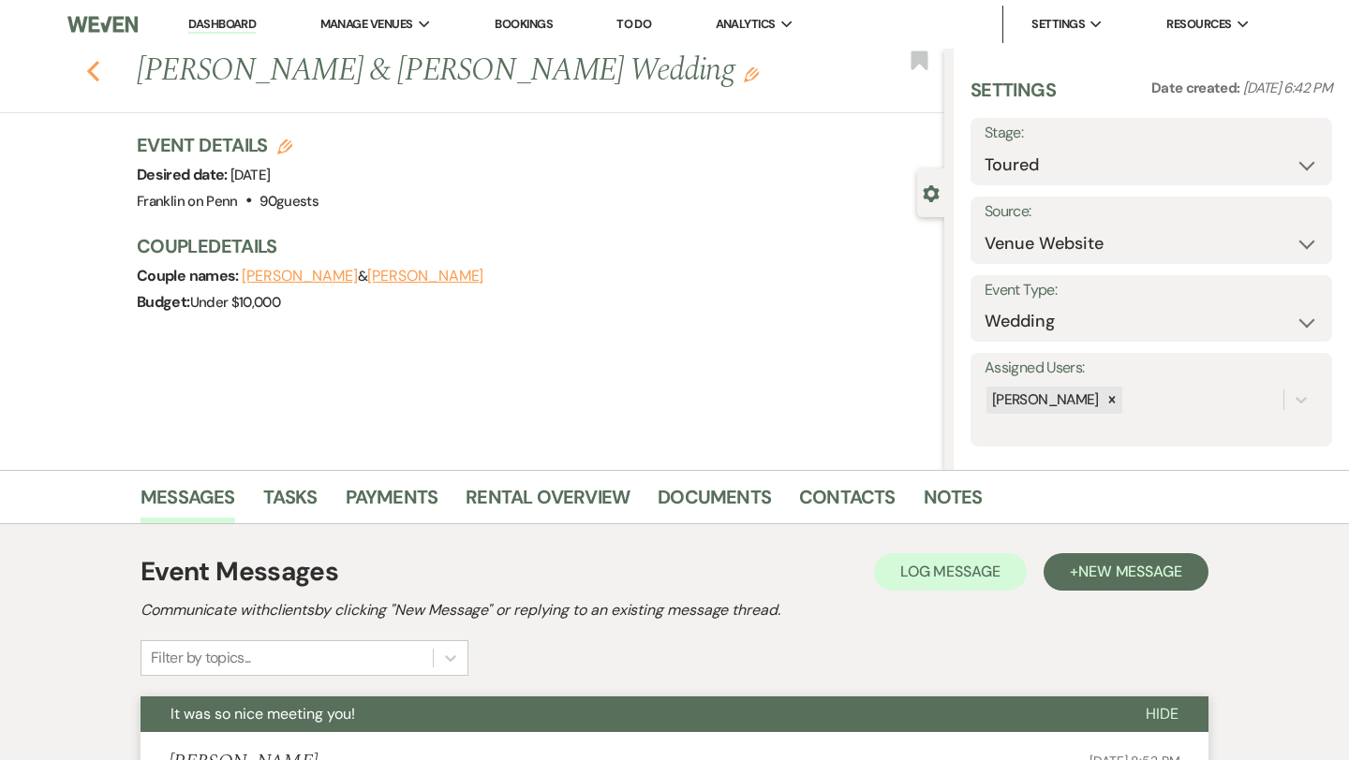
select select "5"
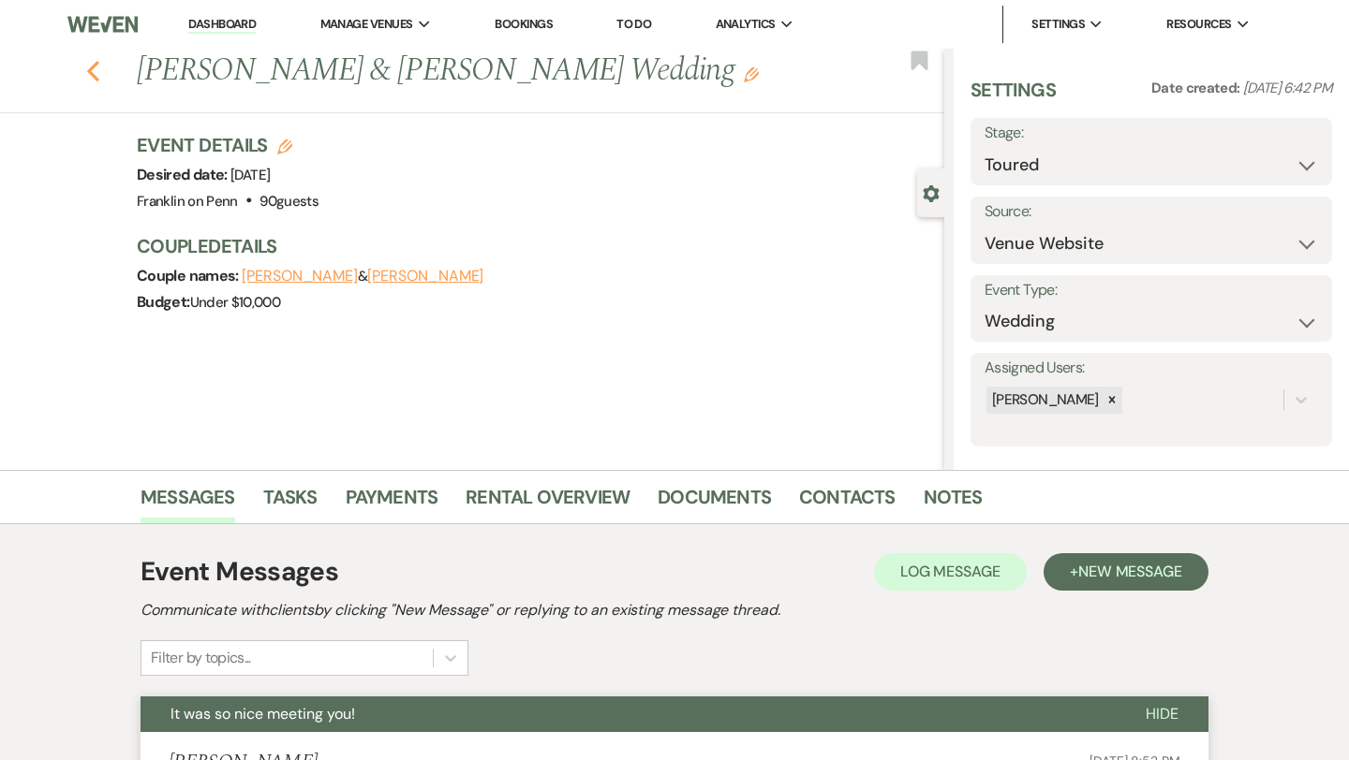
select select "5"
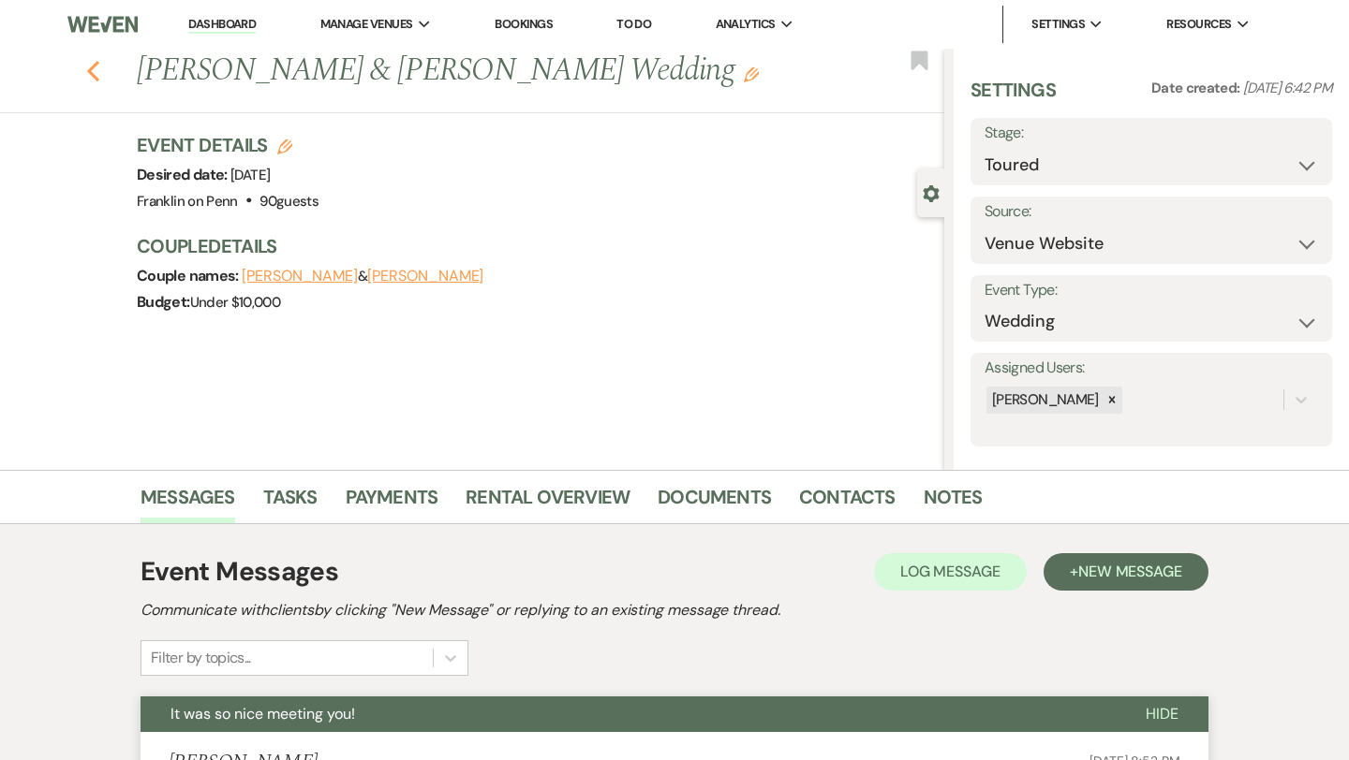
select select "5"
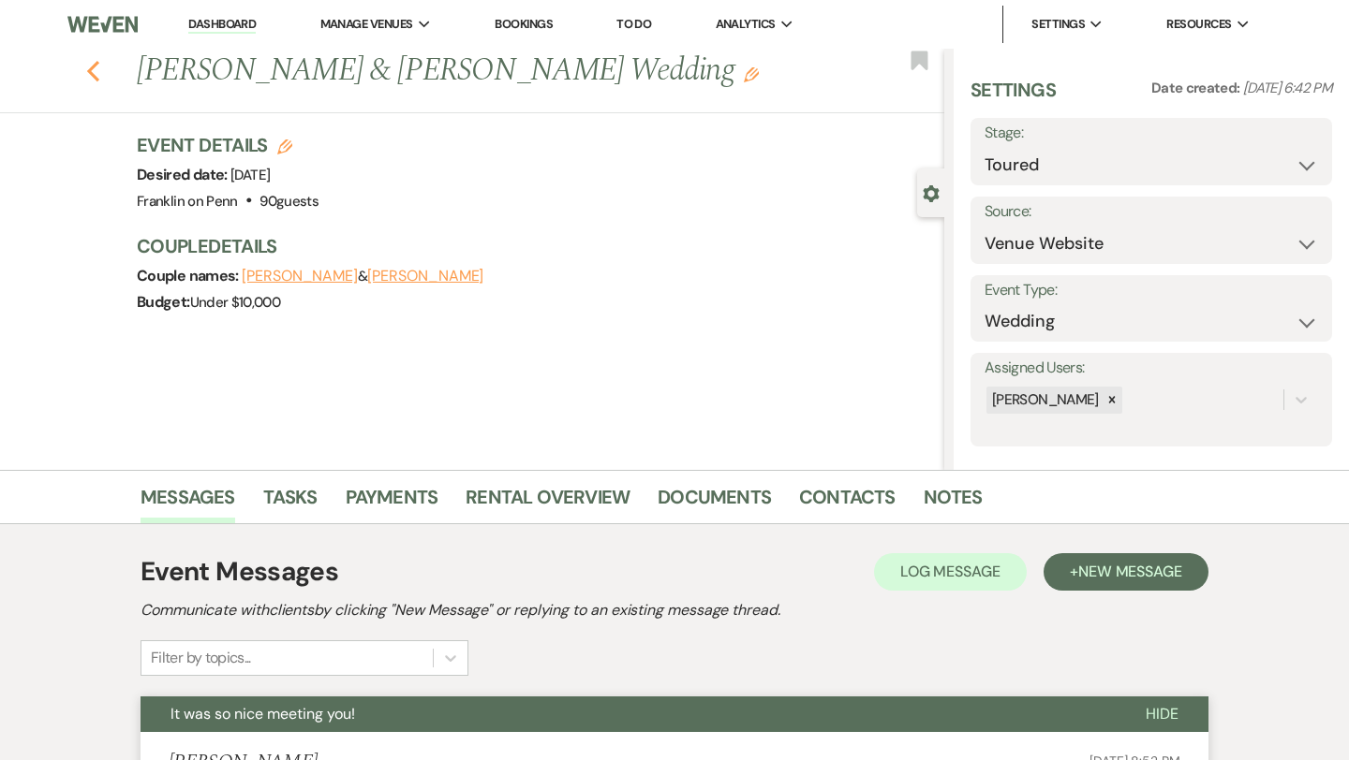
select select "5"
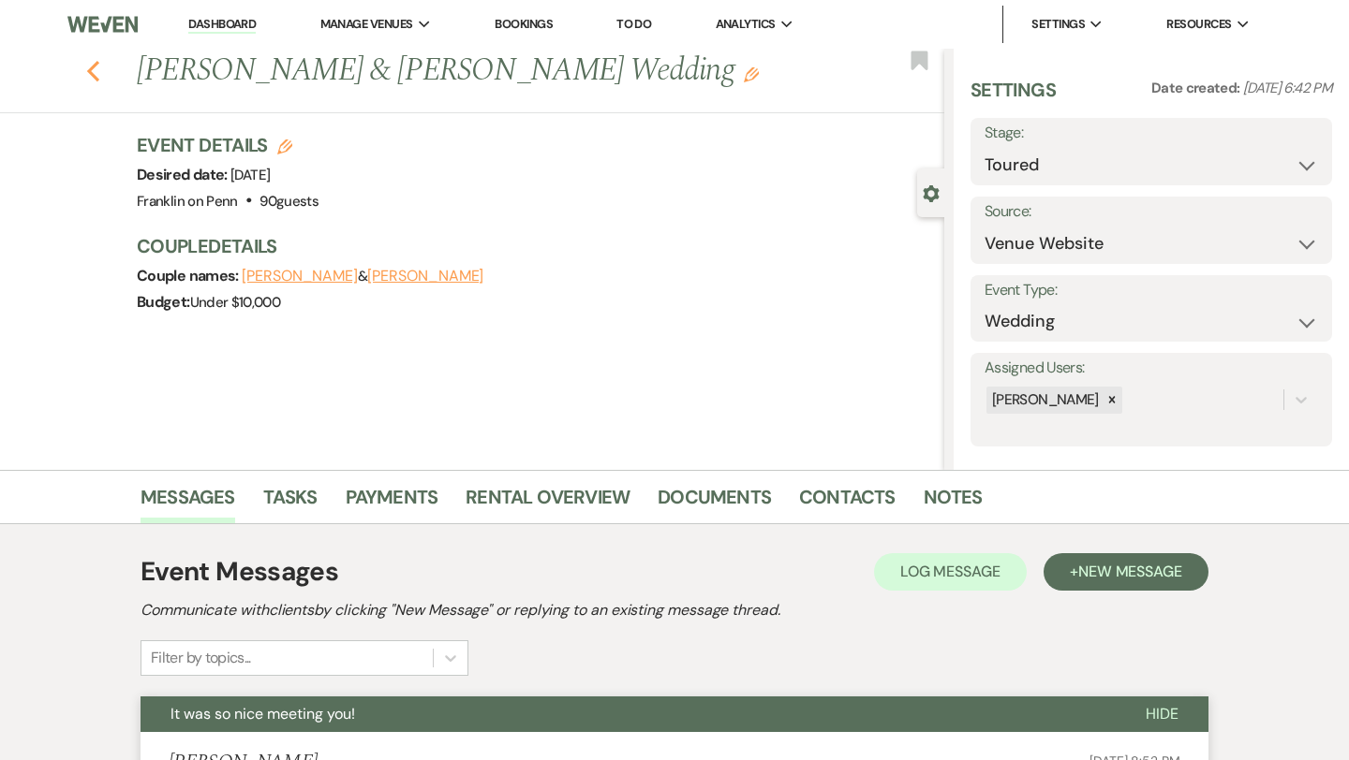
select select "5"
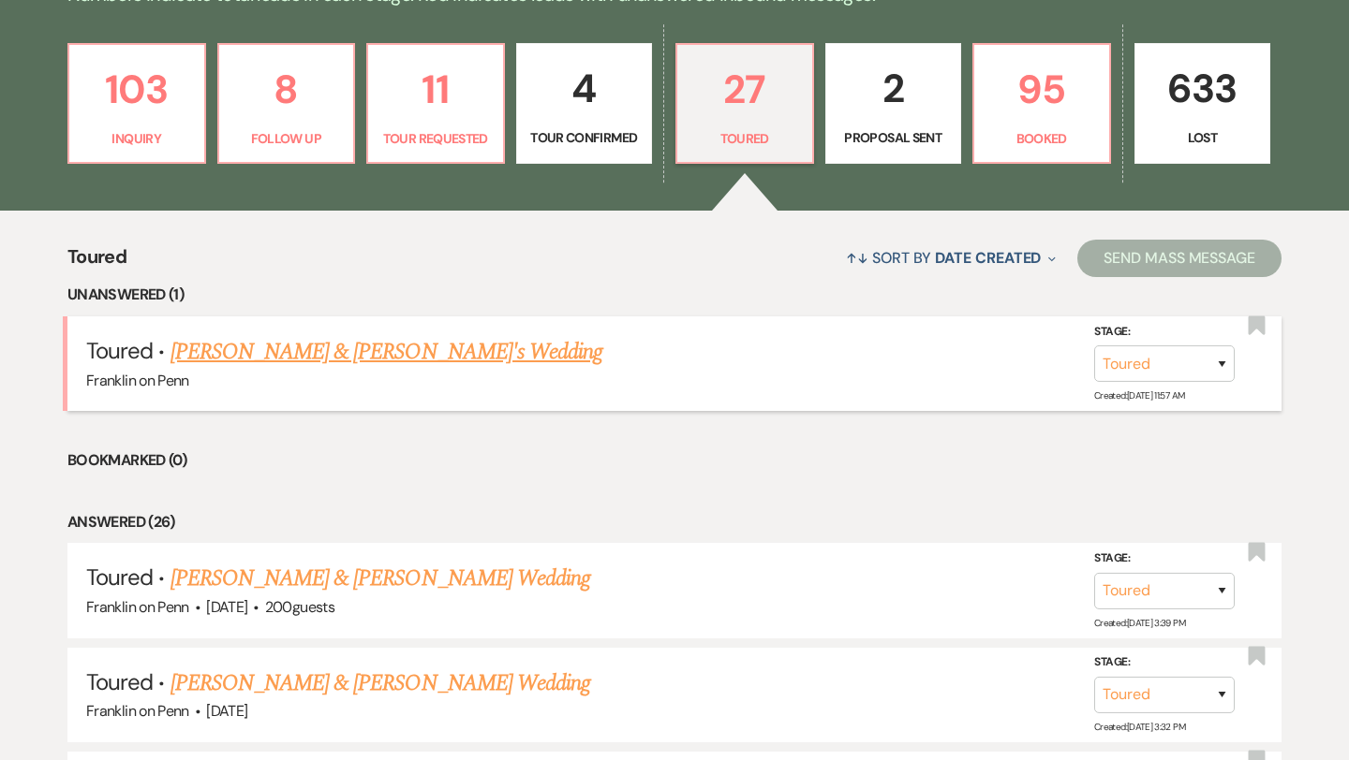
scroll to position [513, 0]
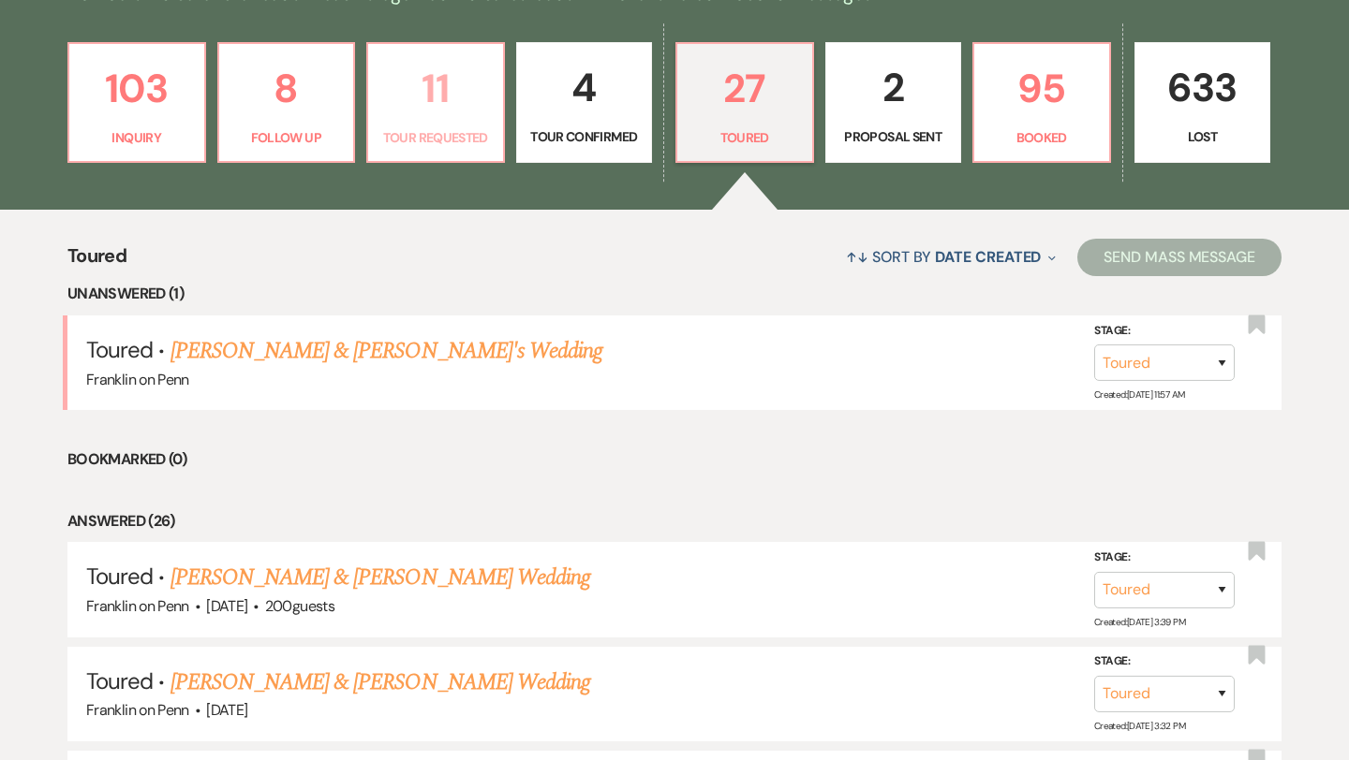
click at [446, 81] on p "11" at bounding box center [435, 88] width 112 height 63
select select "2"
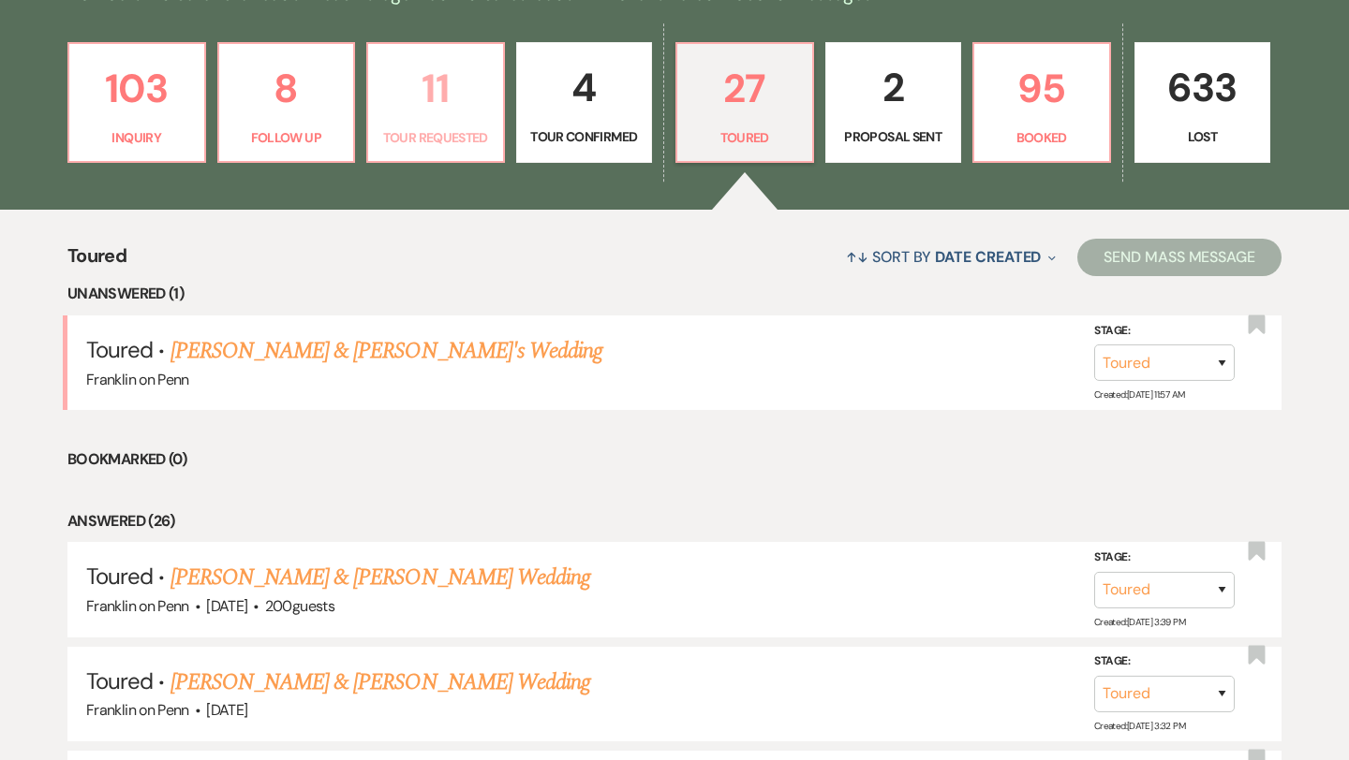
select select "2"
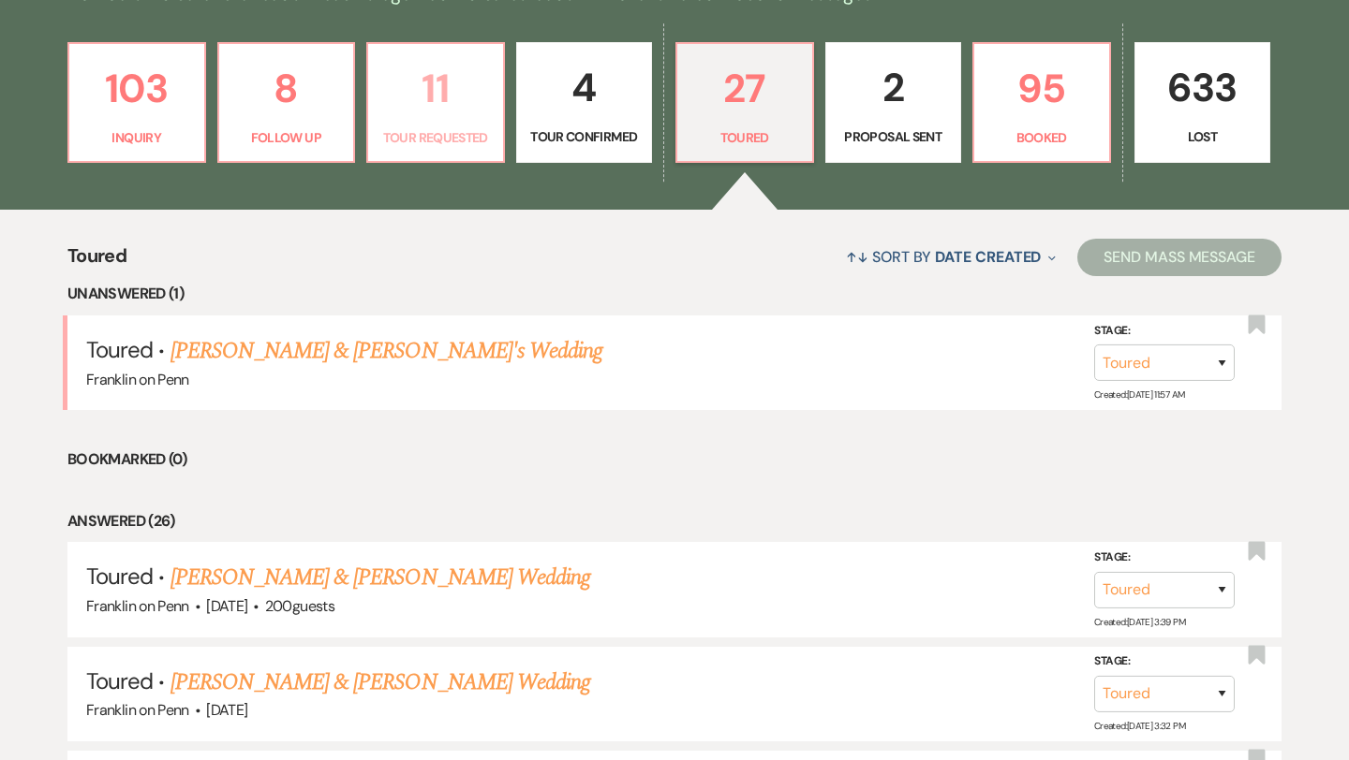
select select "2"
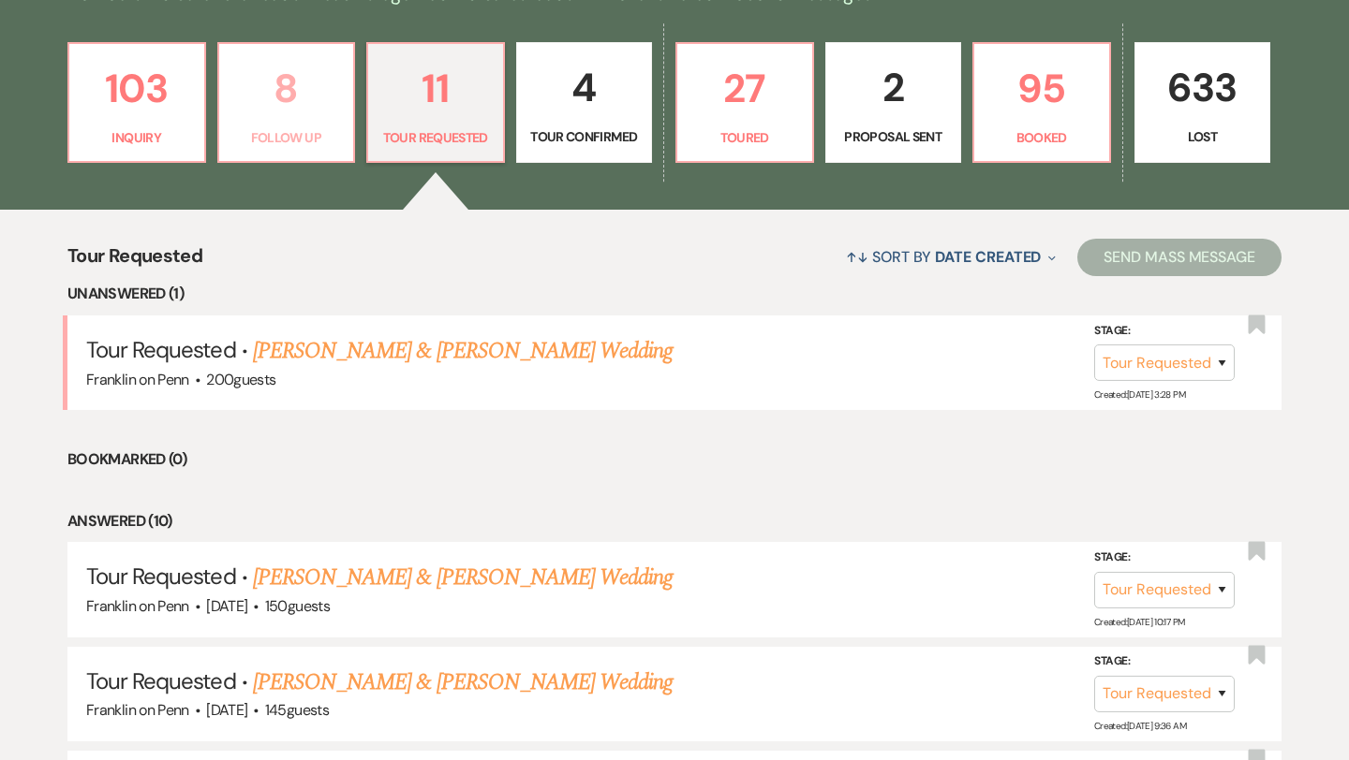
click at [288, 94] on p "8" at bounding box center [286, 88] width 112 height 63
select select "9"
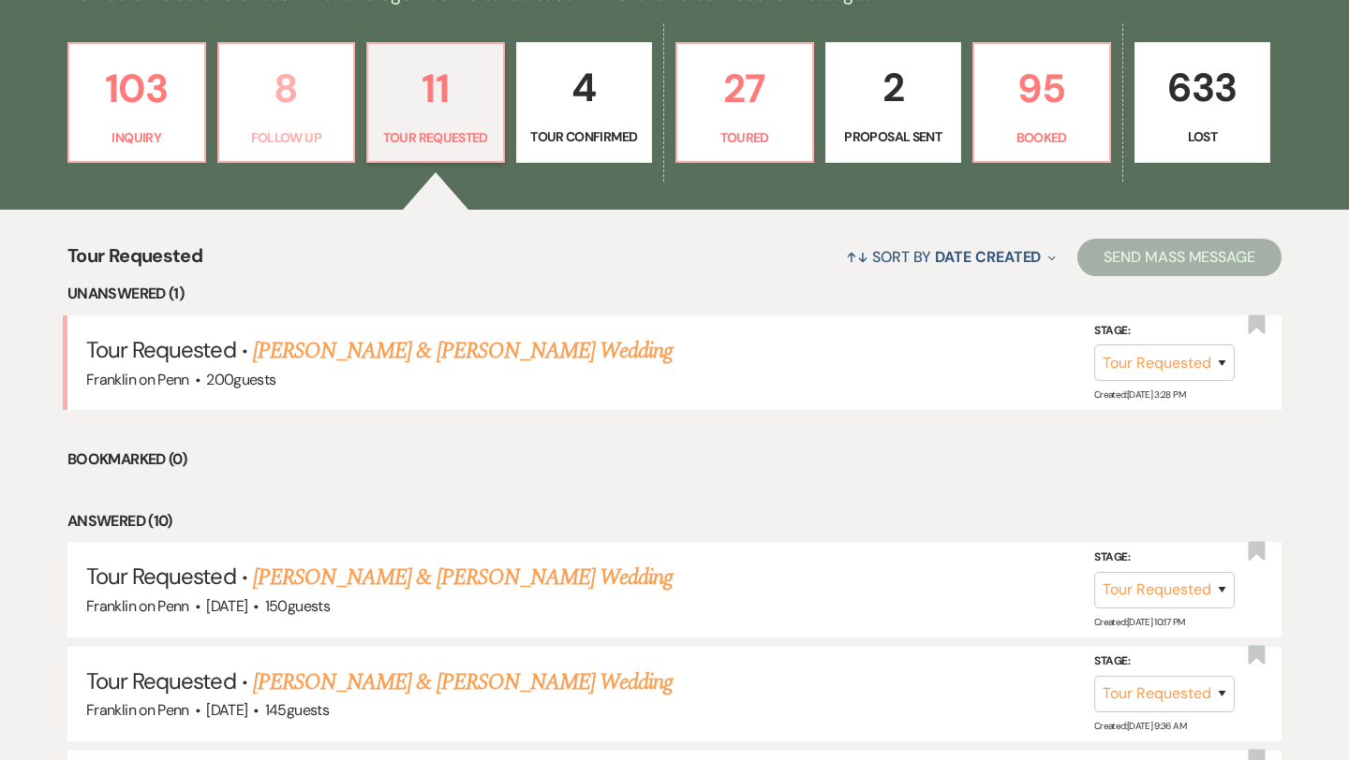
select select "9"
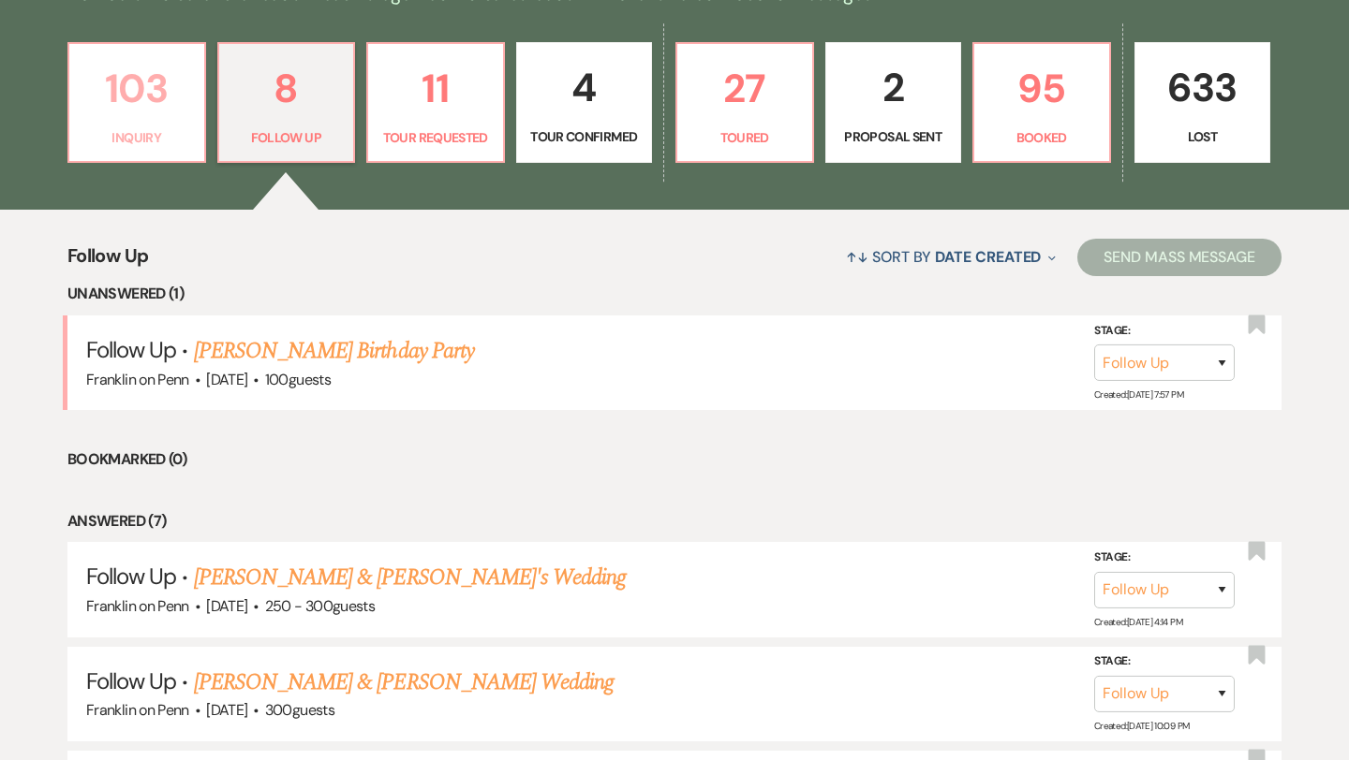
click at [159, 85] on p "103" at bounding box center [137, 88] width 112 height 63
select select "2"
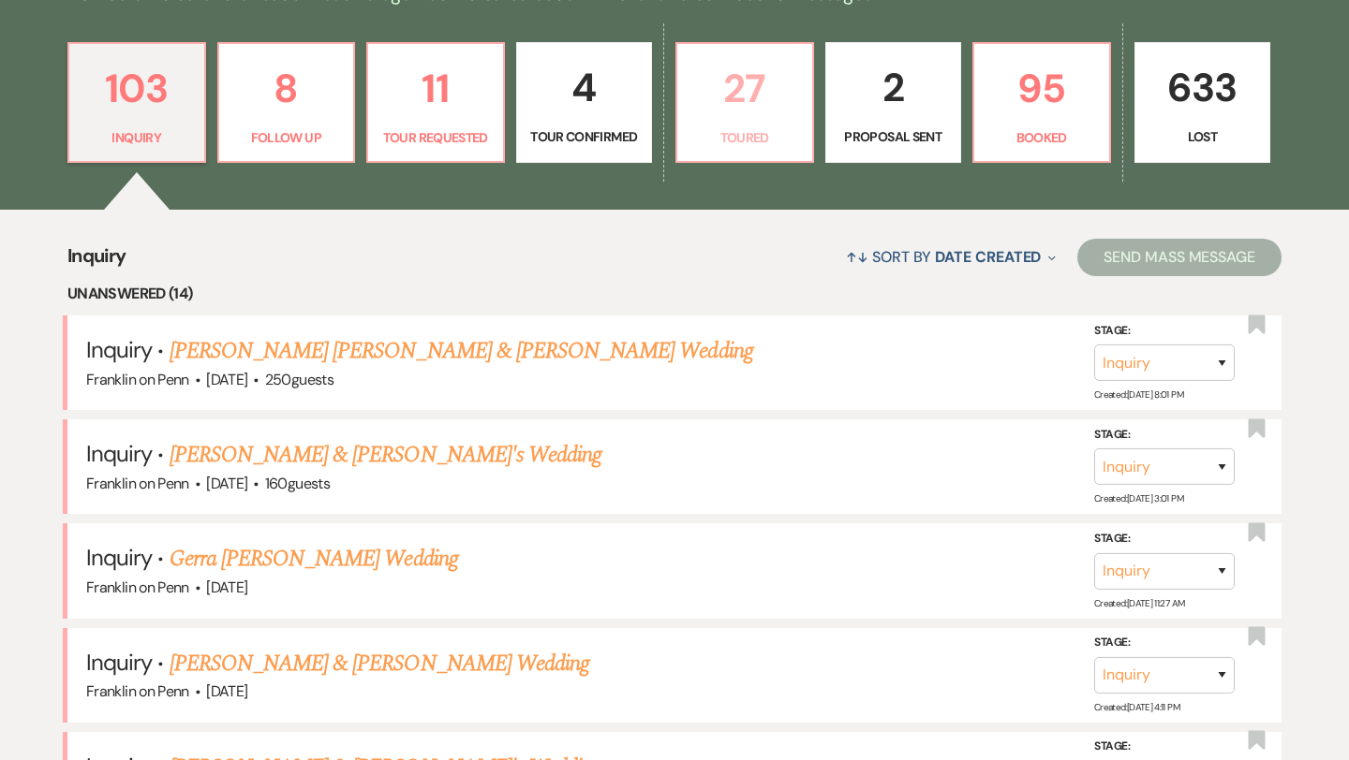
click at [750, 90] on p "27" at bounding box center [744, 88] width 112 height 63
select select "5"
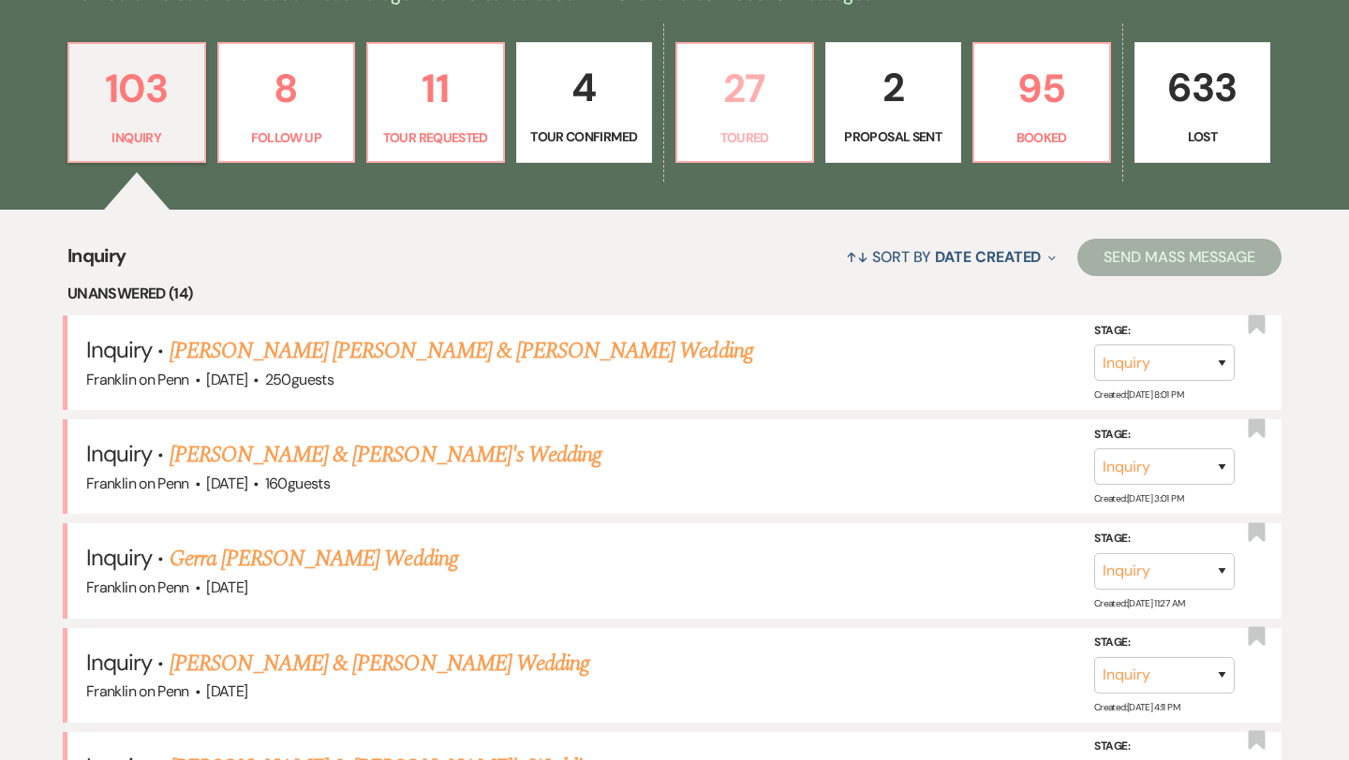
select select "5"
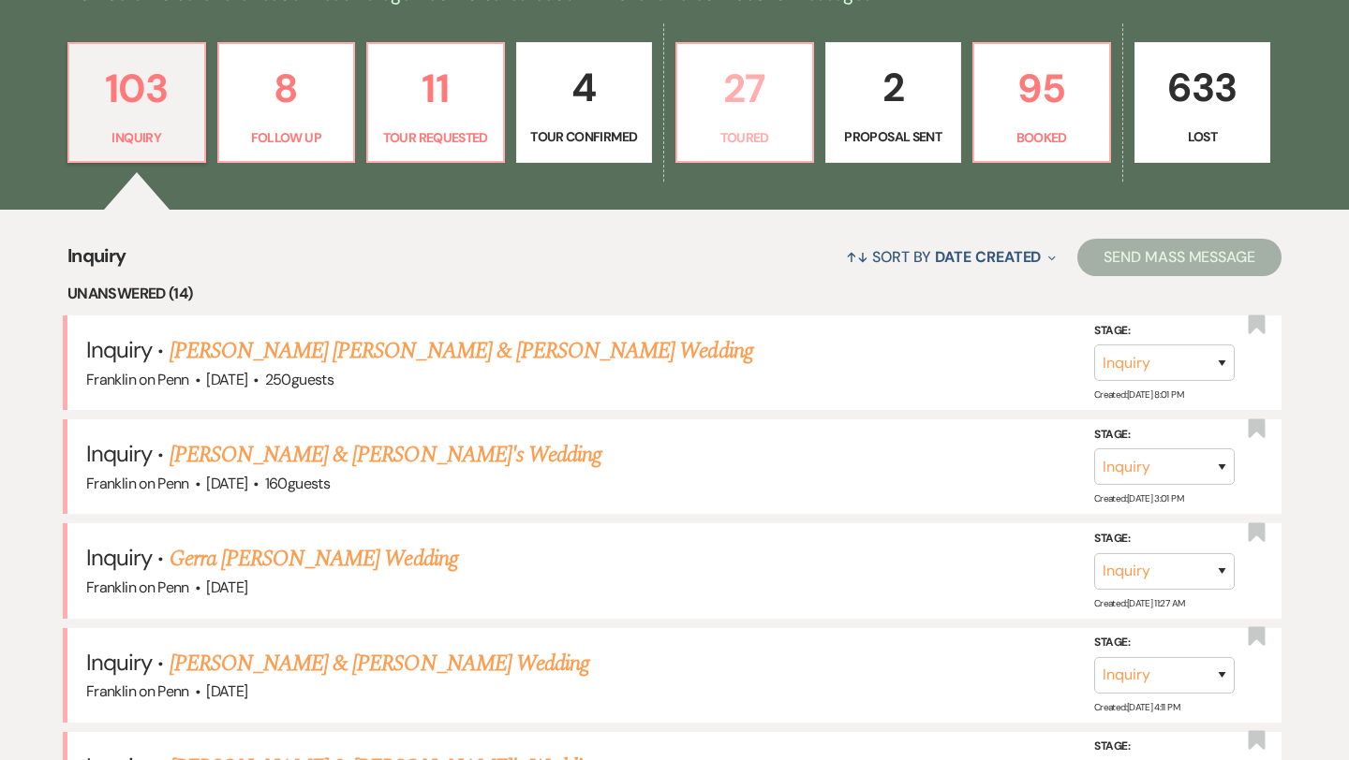
select select "5"
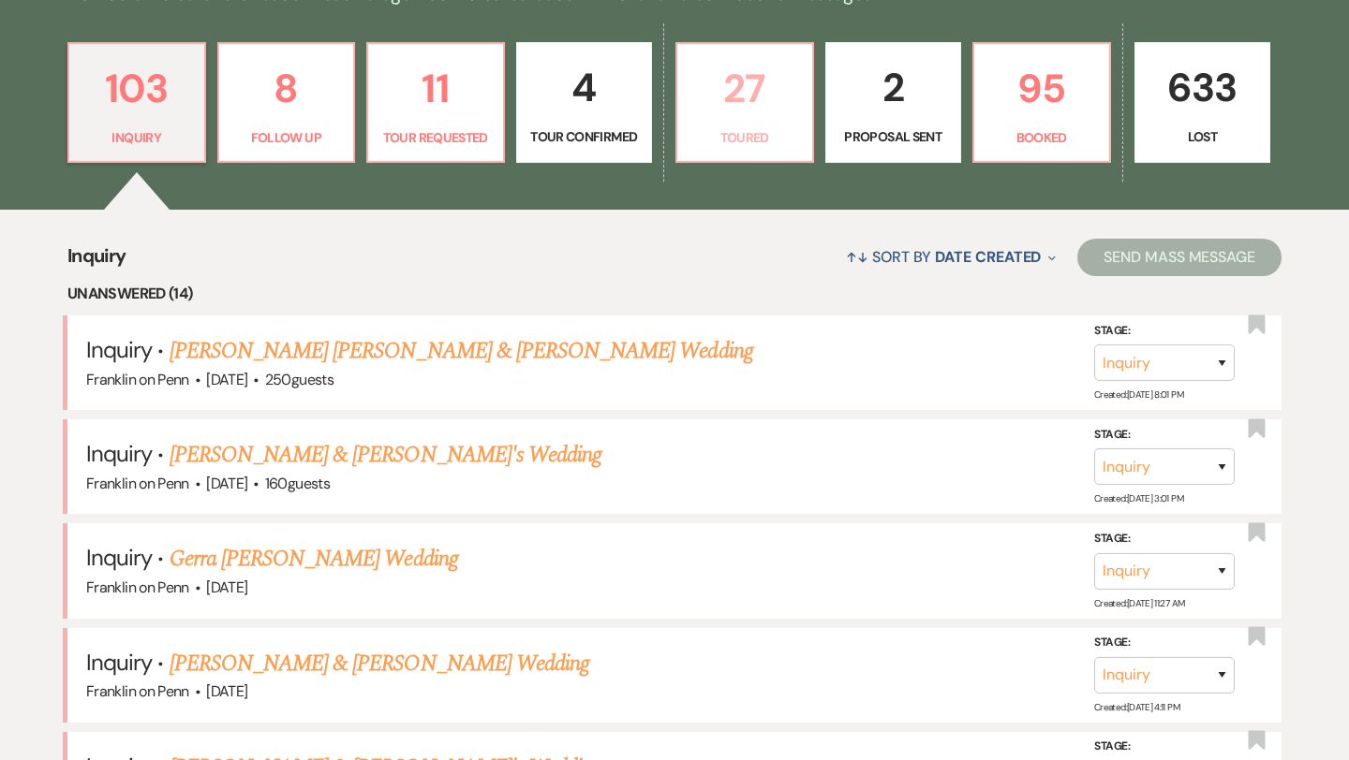
select select "5"
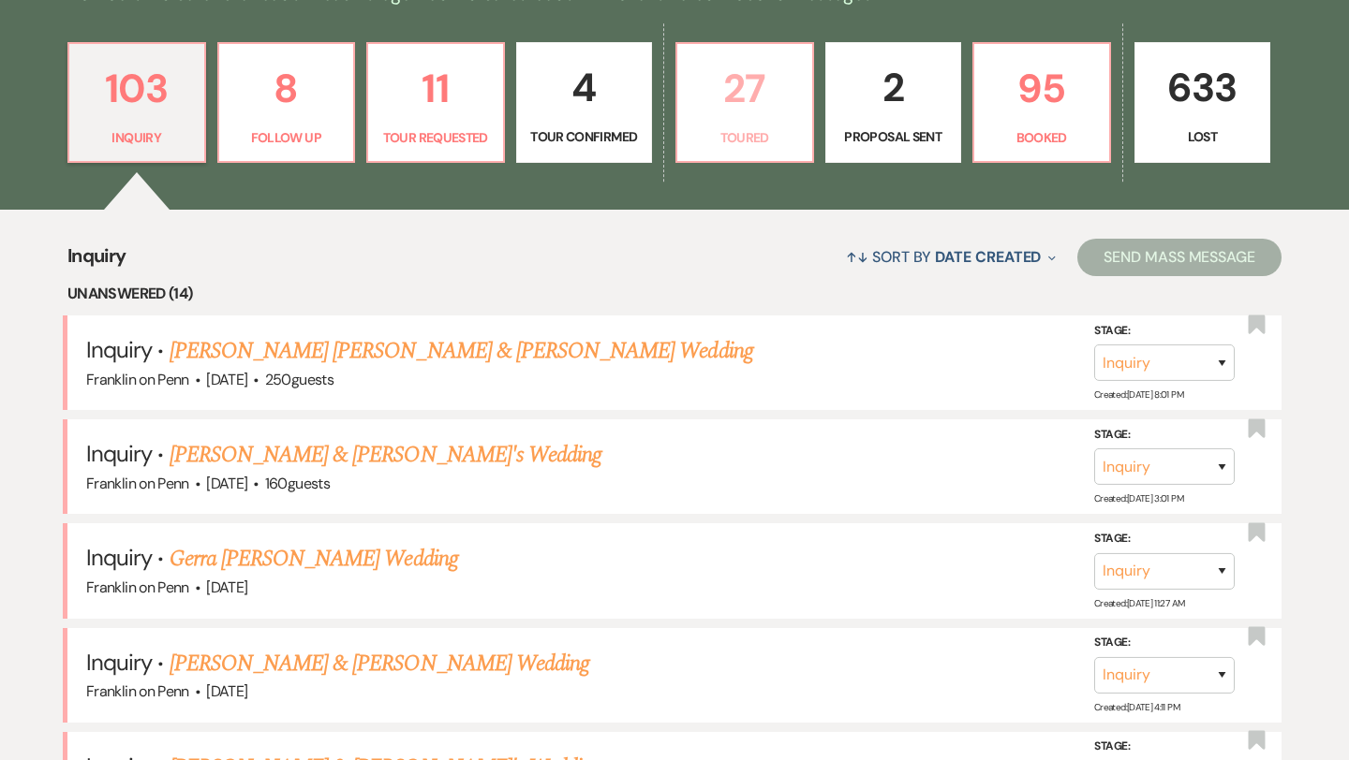
select select "5"
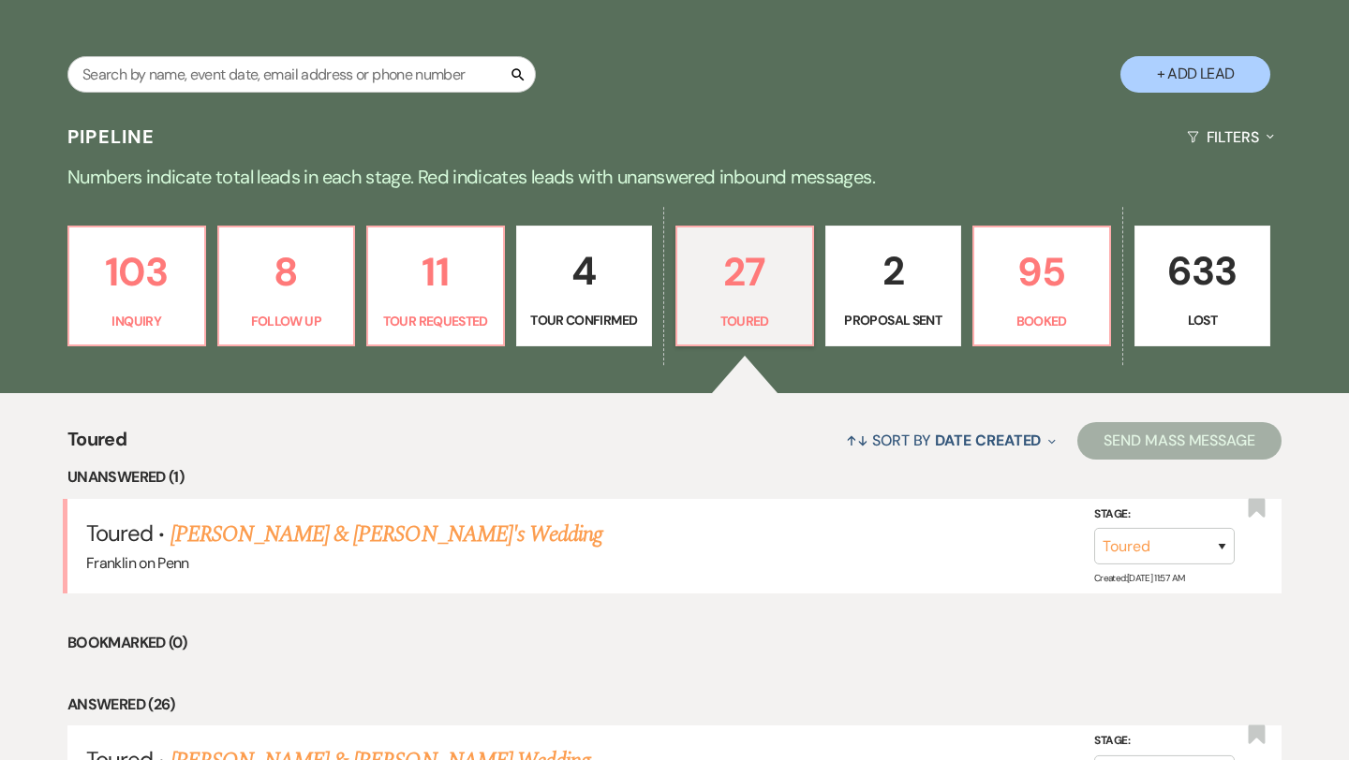
scroll to position [338, 0]
